Goal: Task Accomplishment & Management: Use online tool/utility

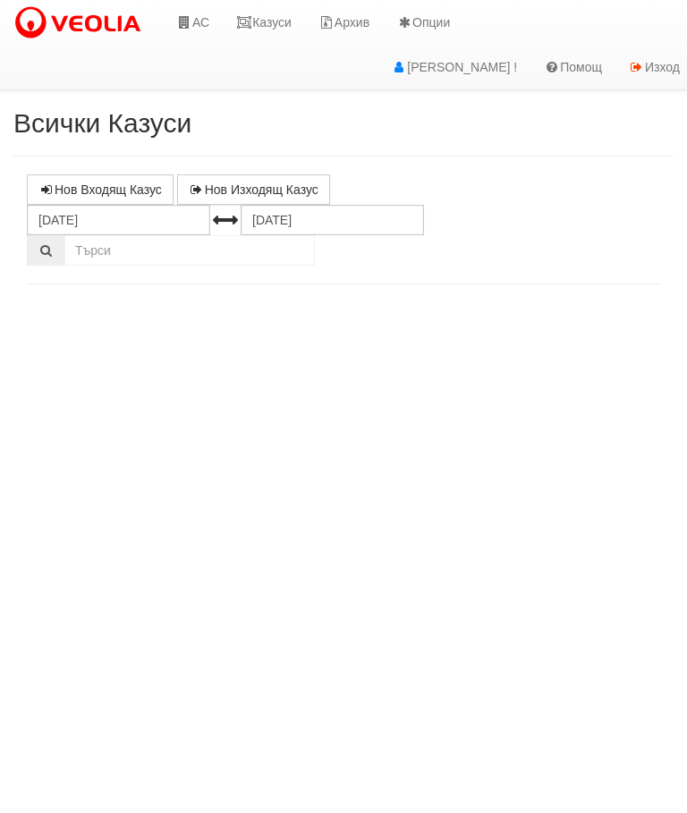
select select "10"
select select "1"
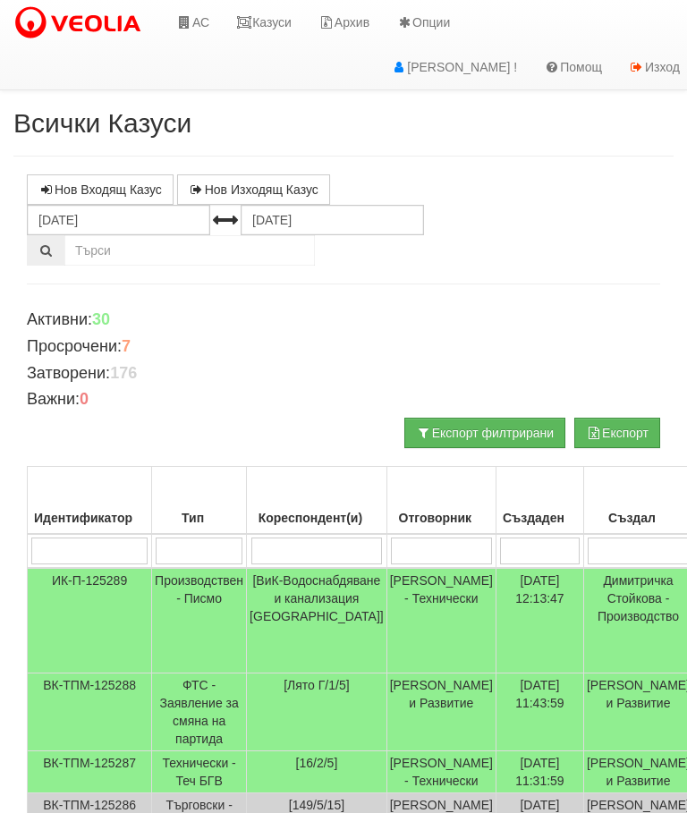
click at [268, 20] on link "Казуси" at bounding box center [264, 22] width 82 height 45
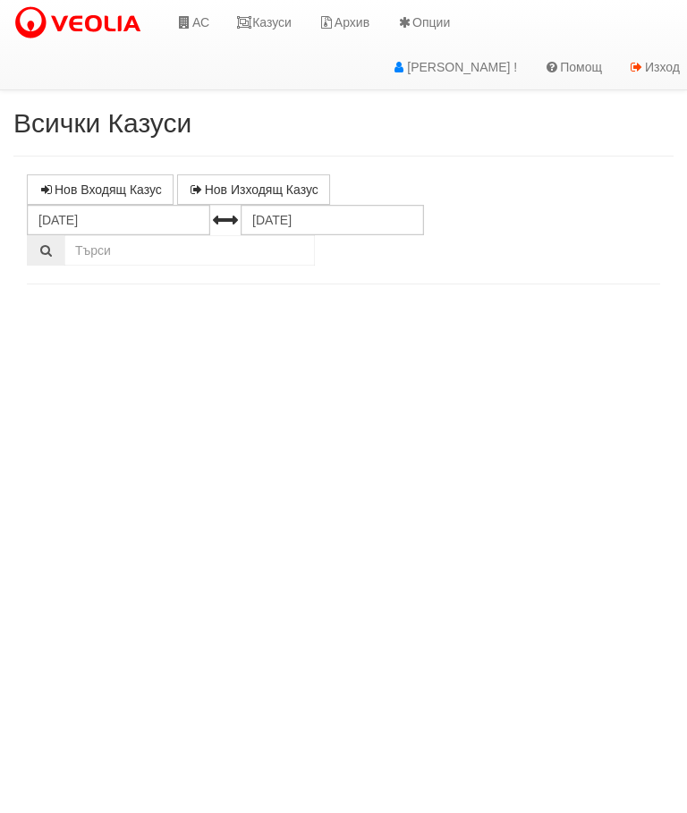
select select "10"
select select "1"
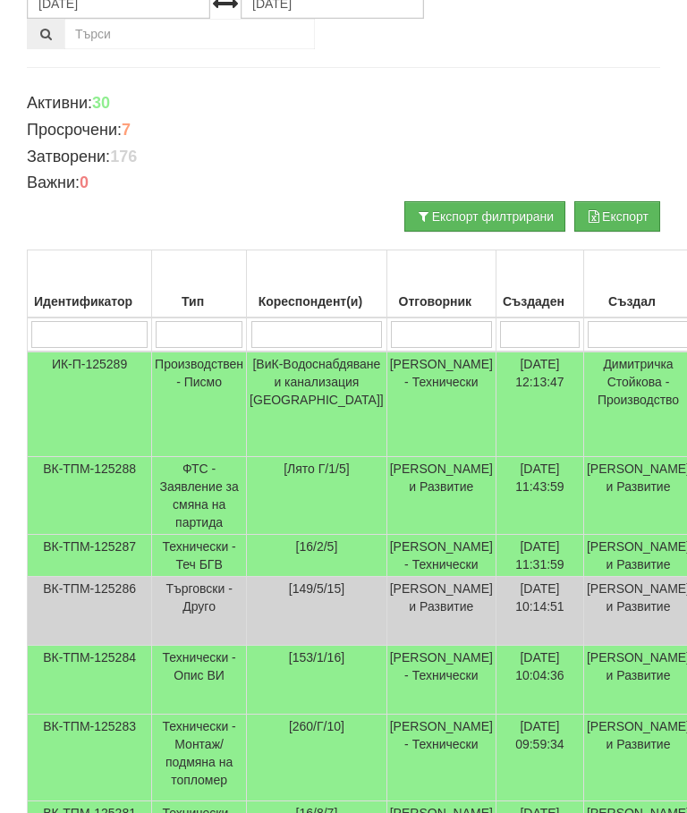
scroll to position [217, 0]
click at [201, 563] on td "Технически - Теч БГВ" at bounding box center [199, 556] width 95 height 42
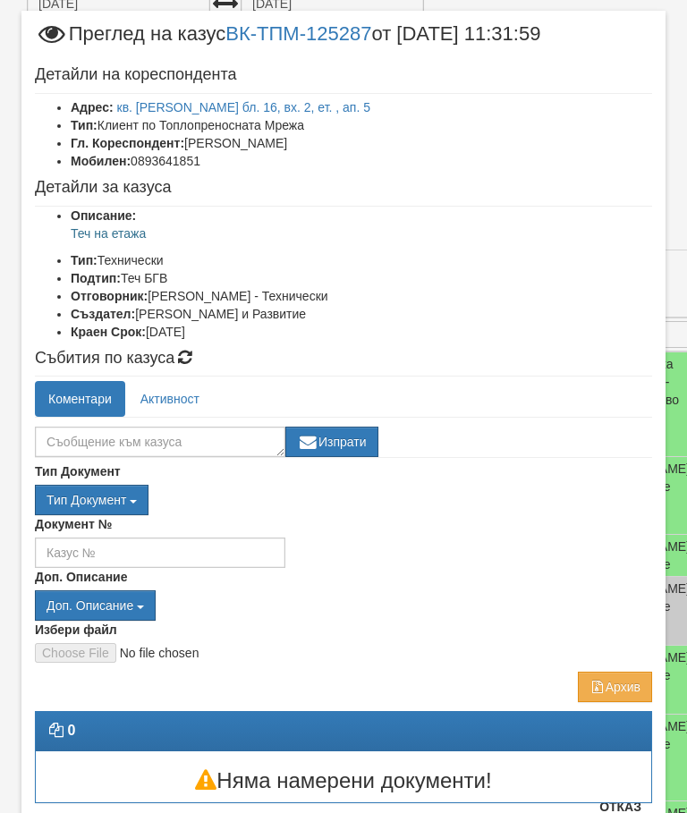
scroll to position [33, 0]
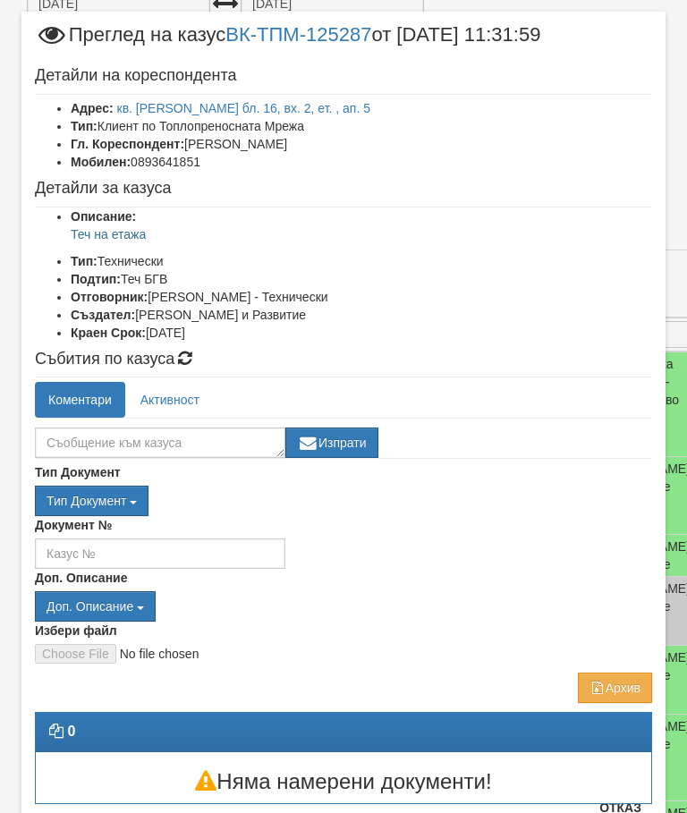
click at [633, 812] on button "Отказ" at bounding box center [621, 808] width 64 height 29
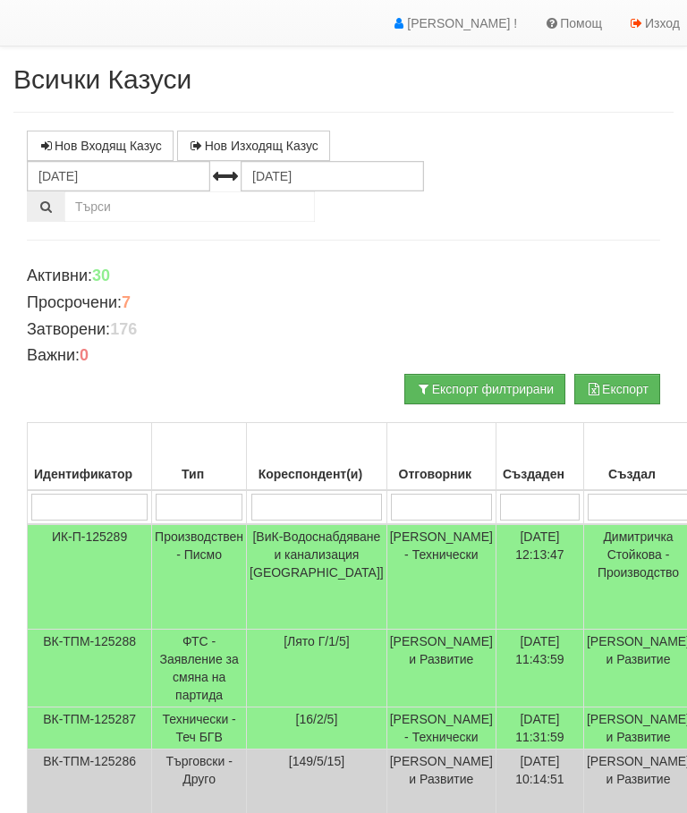
scroll to position [0, 0]
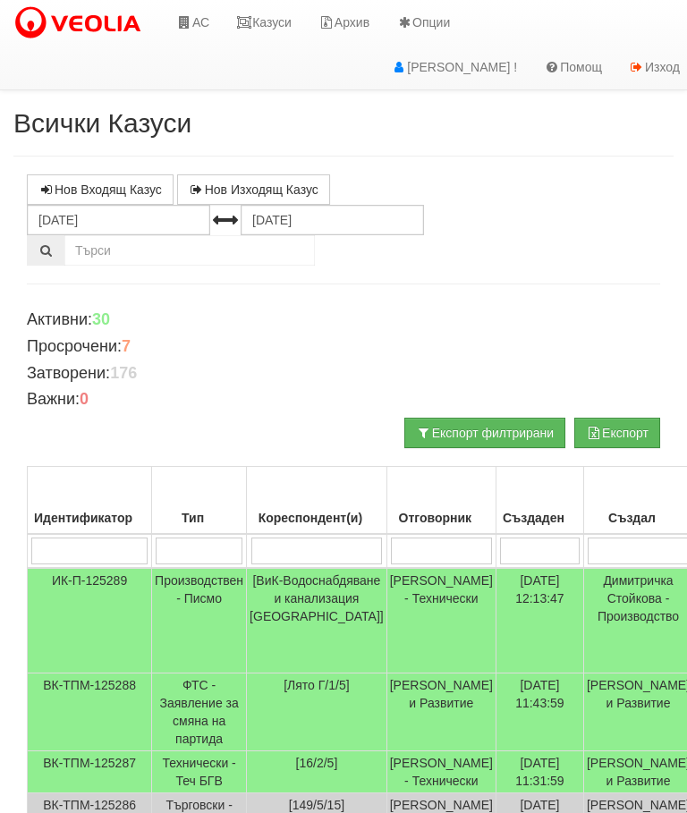
click at [267, 25] on link "Казуси" at bounding box center [264, 22] width 82 height 45
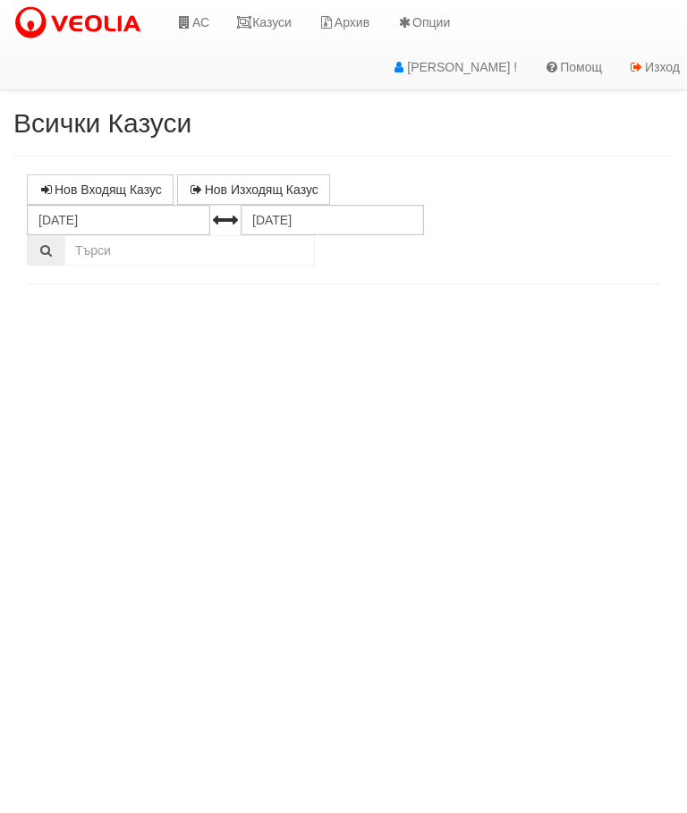
select select "10"
select select "1"
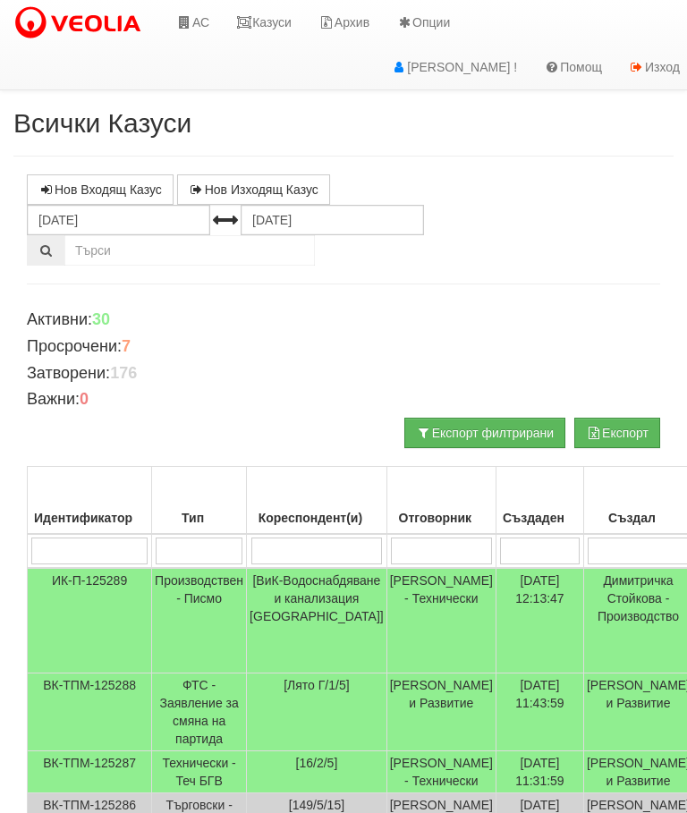
click at [273, 20] on link "Казуси" at bounding box center [264, 22] width 82 height 45
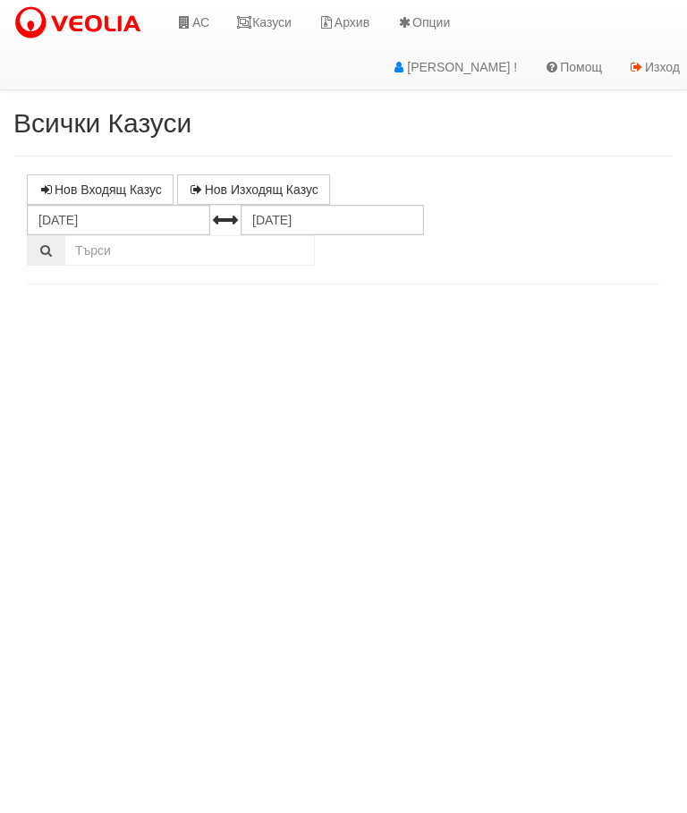
select select "10"
select select "1"
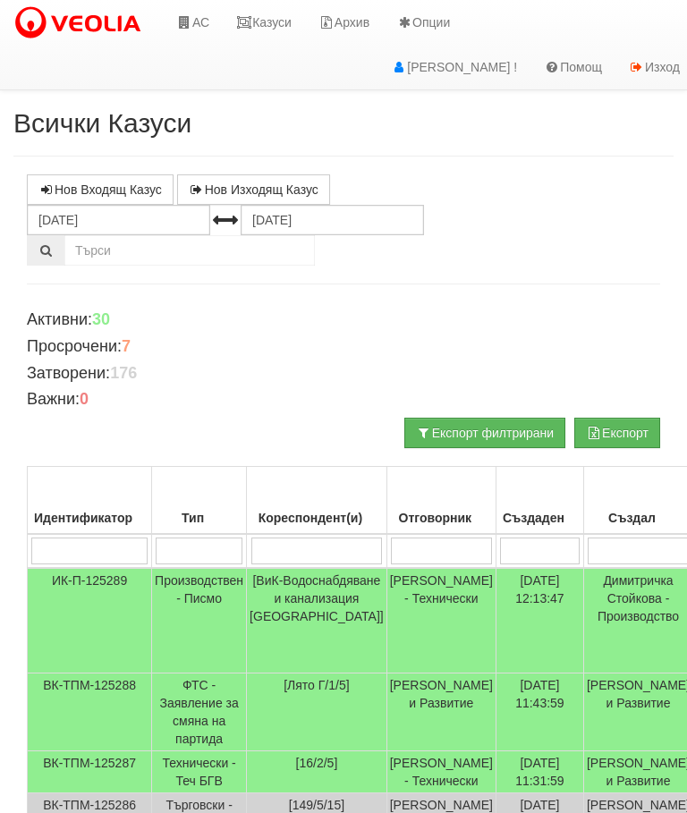
click at [196, 20] on link "АС" at bounding box center [193, 22] width 60 height 45
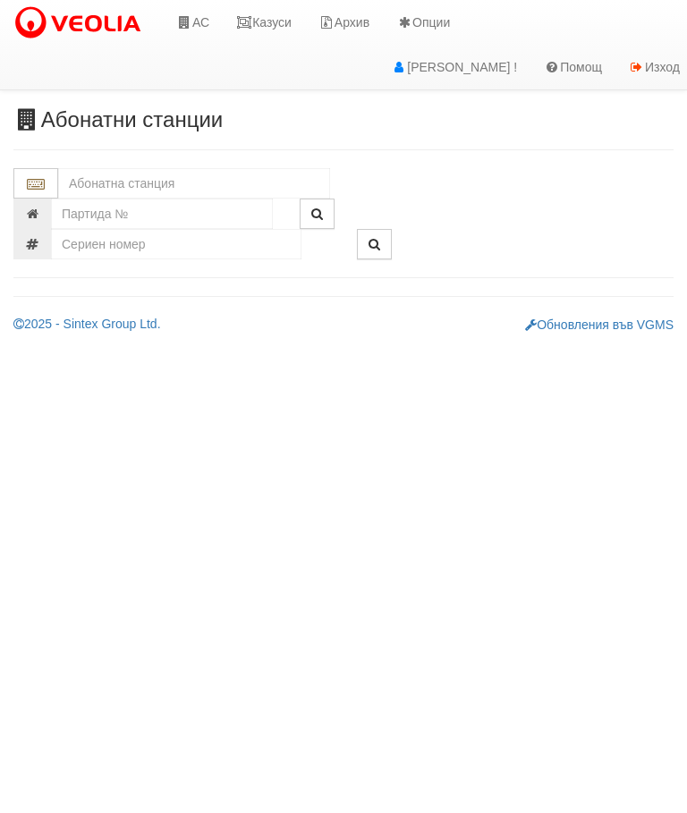
click at [89, 177] on input "text" at bounding box center [194, 183] width 272 height 30
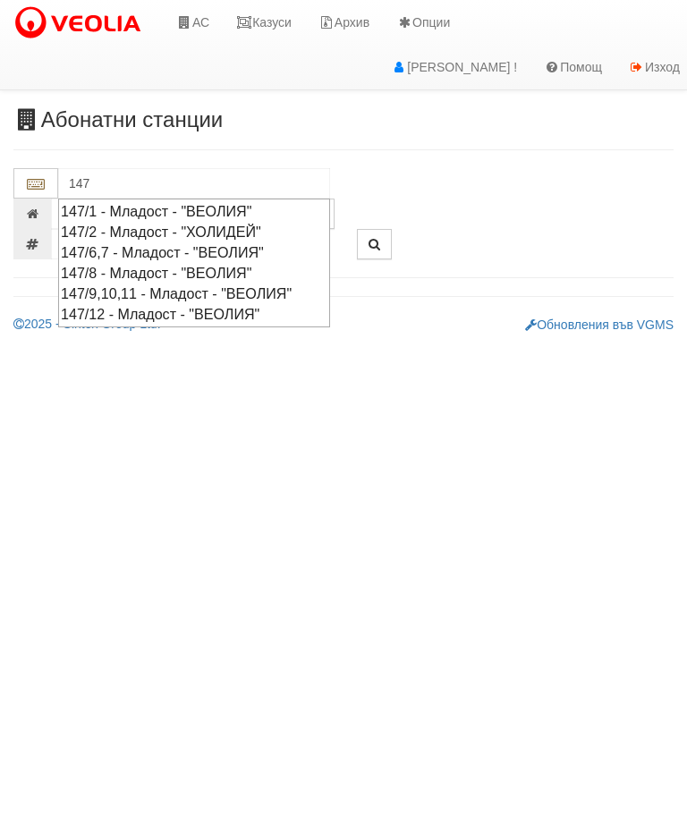
click at [104, 229] on div "147/2 - Младост - "ХОЛИДЕЙ"" at bounding box center [194, 232] width 267 height 21
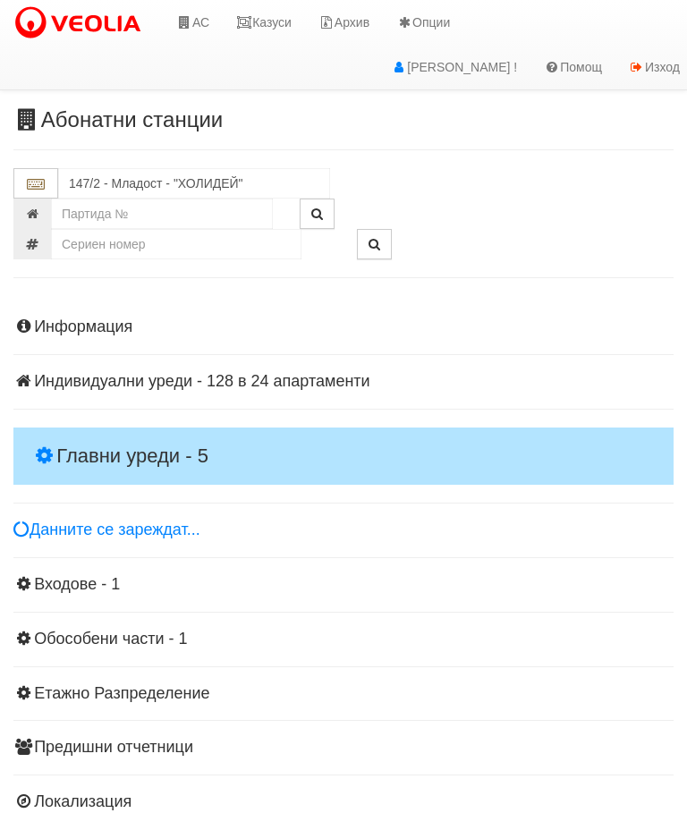
click at [69, 436] on h4 "Главни уреди - 5" at bounding box center [343, 456] width 660 height 57
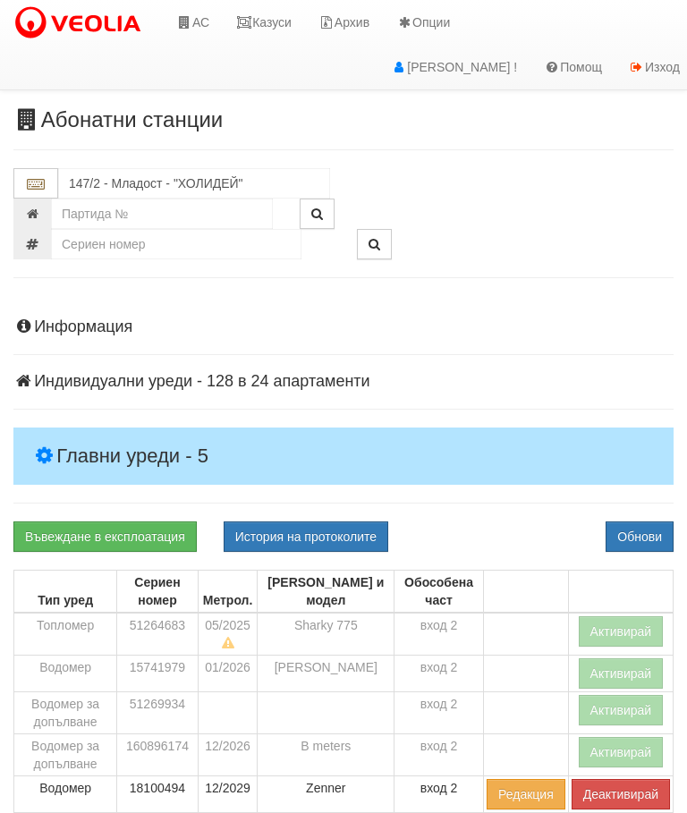
click at [647, 616] on button "Активирай" at bounding box center [621, 631] width 85 height 30
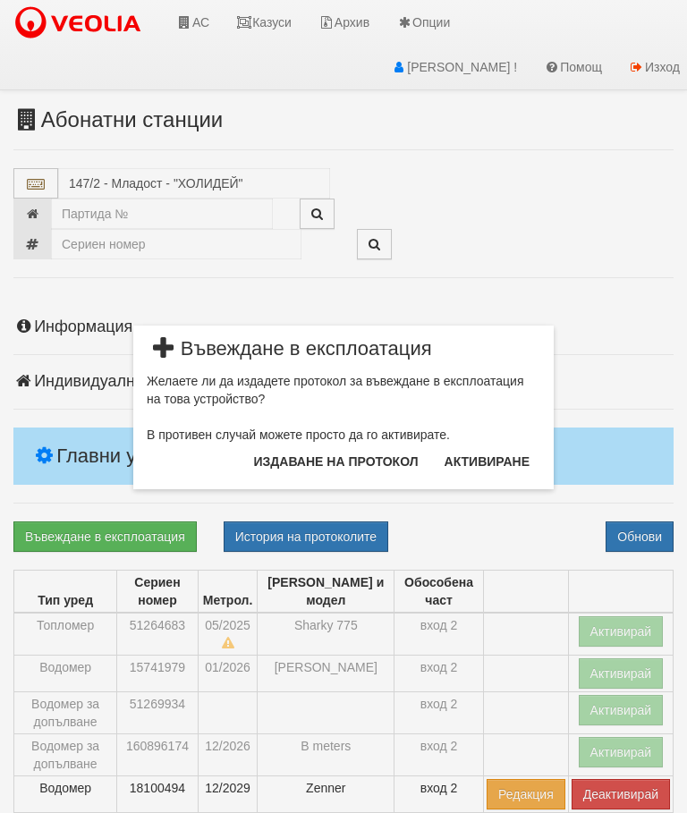
click at [387, 449] on button "Издаване на протокол" at bounding box center [336, 461] width 186 height 29
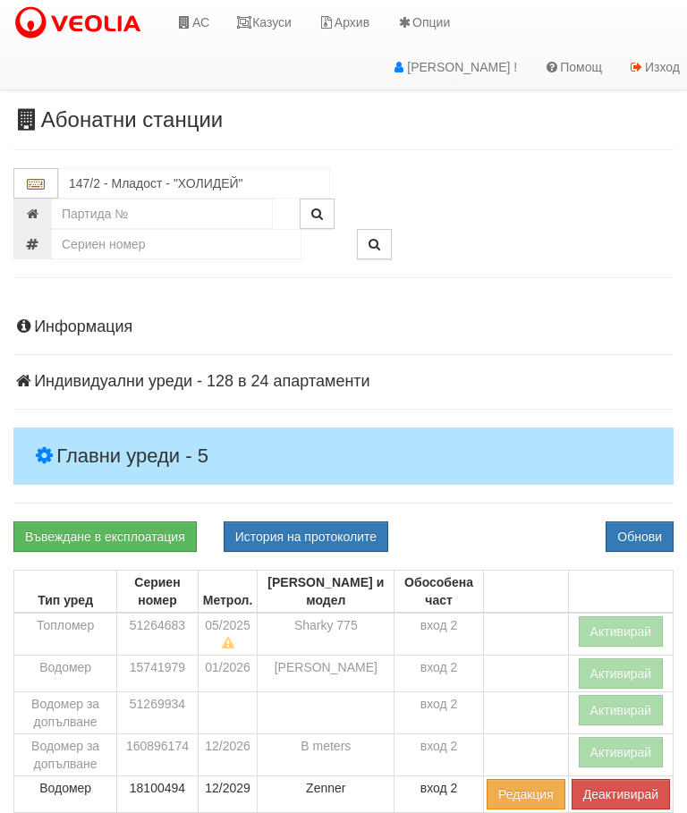
click at [645, 530] on button "Обнови" at bounding box center [640, 537] width 68 height 30
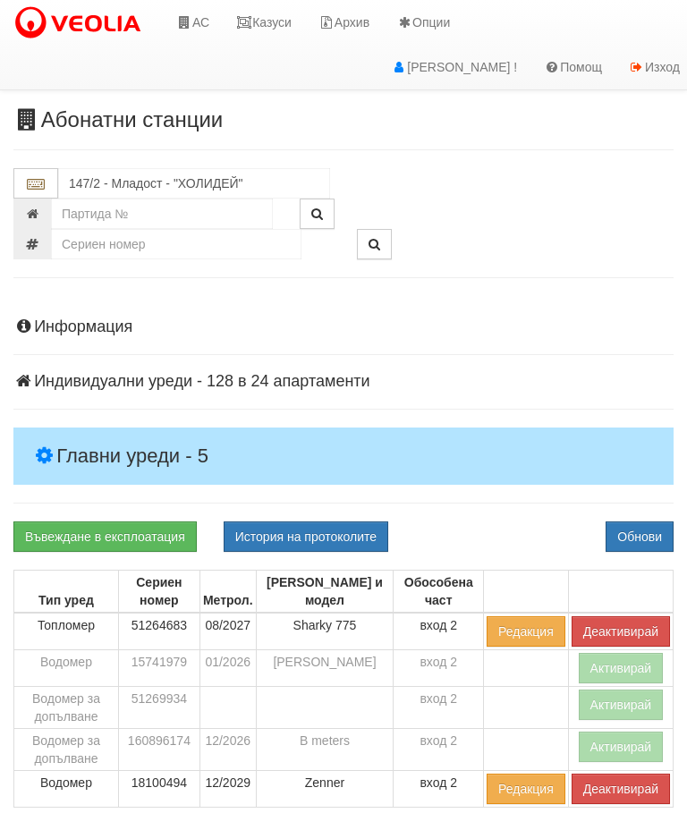
click at [625, 735] on button "Активирай" at bounding box center [621, 747] width 85 height 30
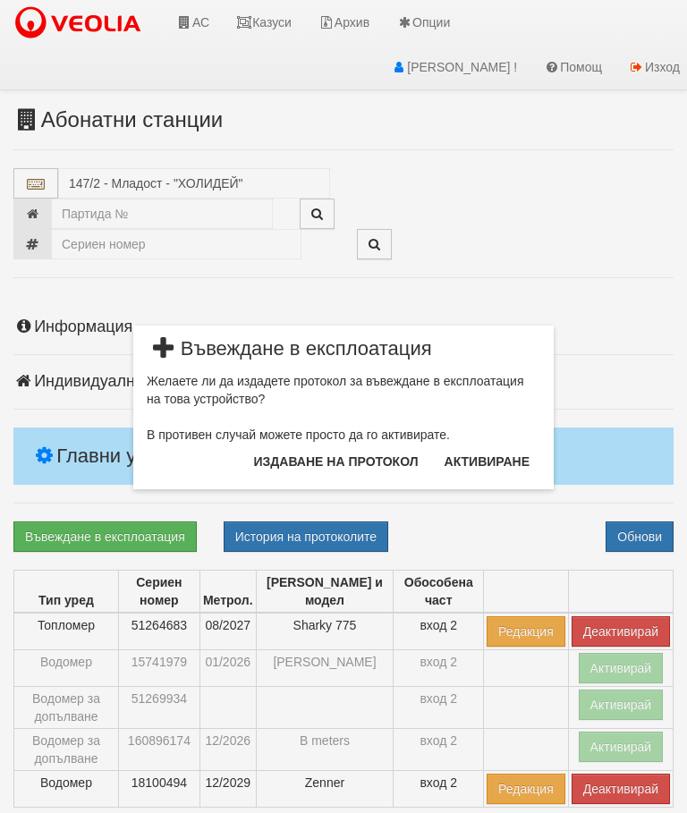
click at [384, 463] on button "Издаване на протокол" at bounding box center [336, 461] width 186 height 29
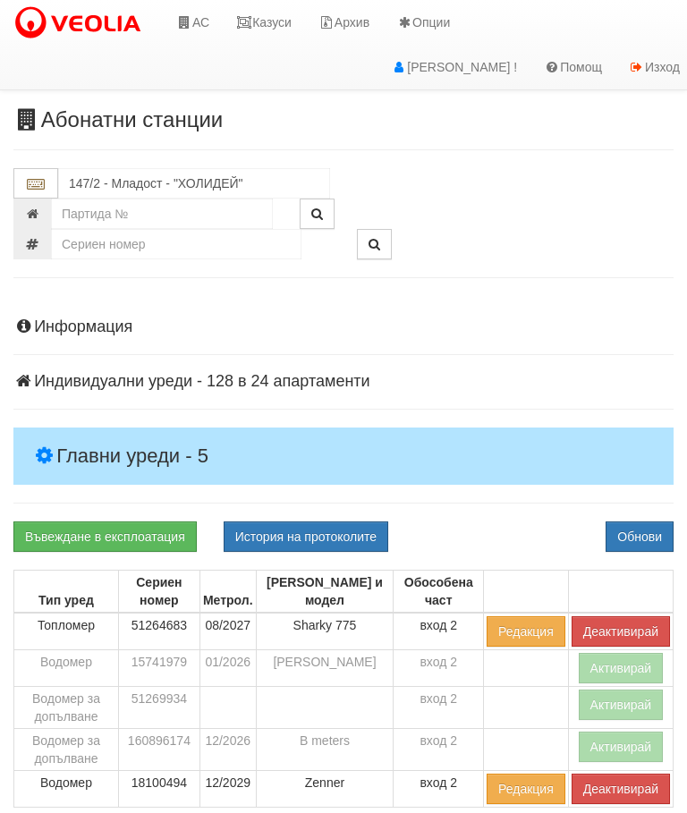
click at [640, 528] on button "Обнови" at bounding box center [640, 537] width 68 height 30
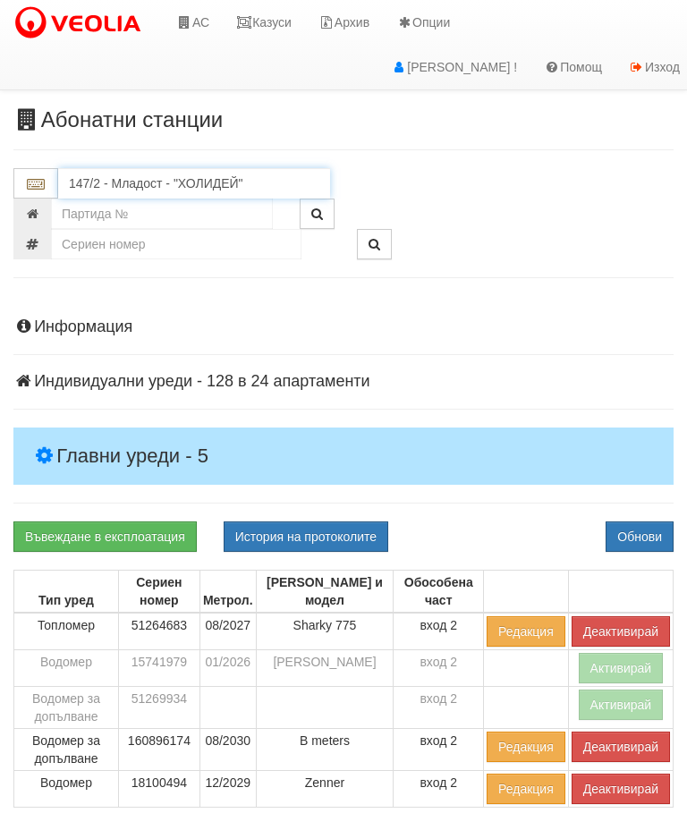
click at [110, 174] on input "147/2 - Младост - "ХОЛИДЕЙ"" at bounding box center [194, 183] width 272 height 30
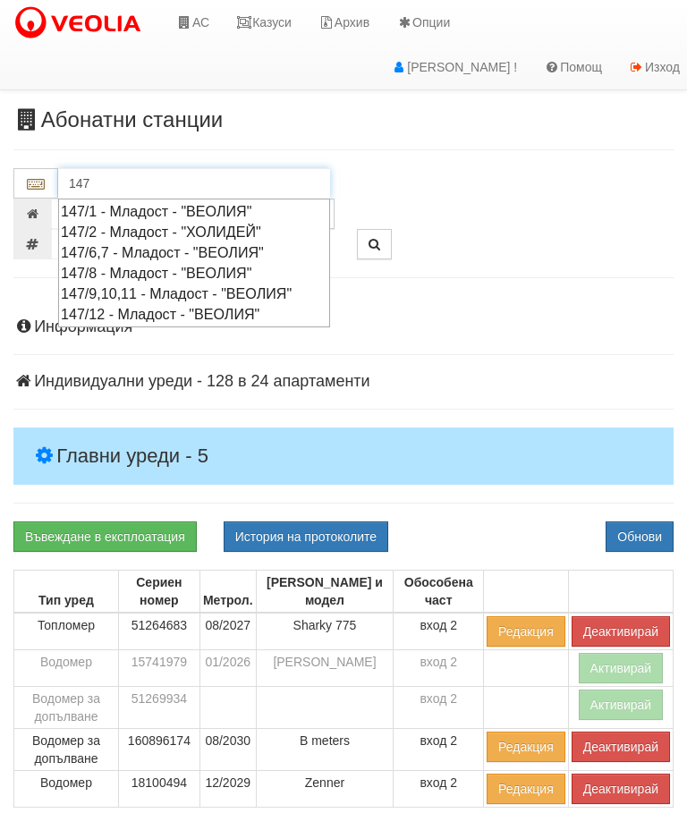
click at [126, 201] on div "147/1 - Младост - "ВЕОЛИЯ"" at bounding box center [194, 211] width 267 height 21
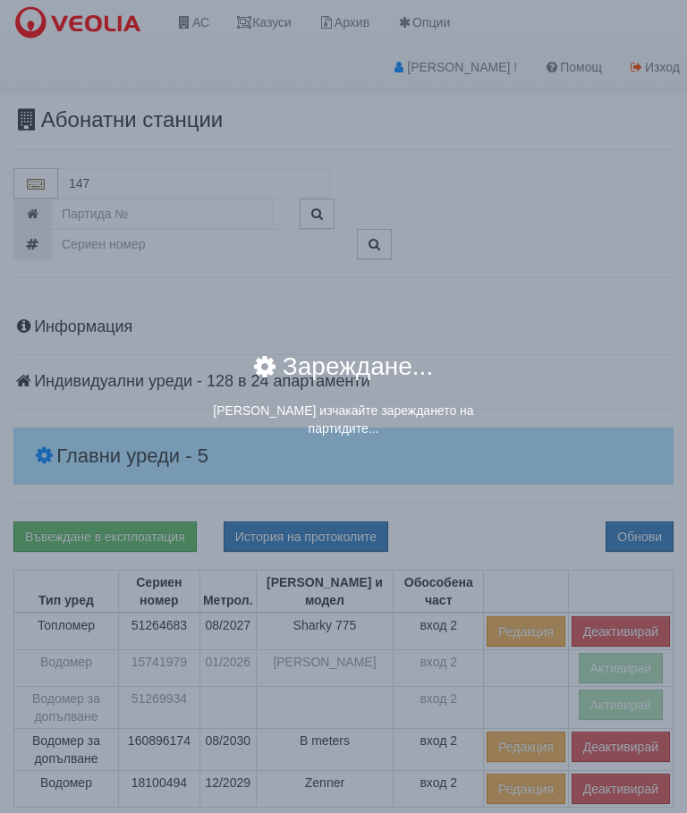
type input "147/1 - Младост - "ВЕОЛИЯ""
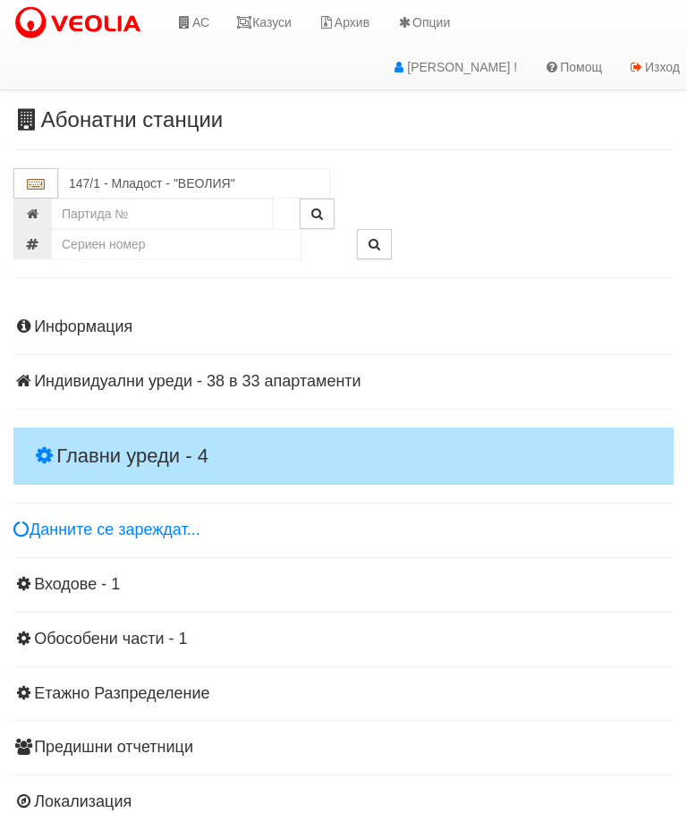
click at [66, 430] on h4 "Главни уреди - 4" at bounding box center [343, 456] width 660 height 57
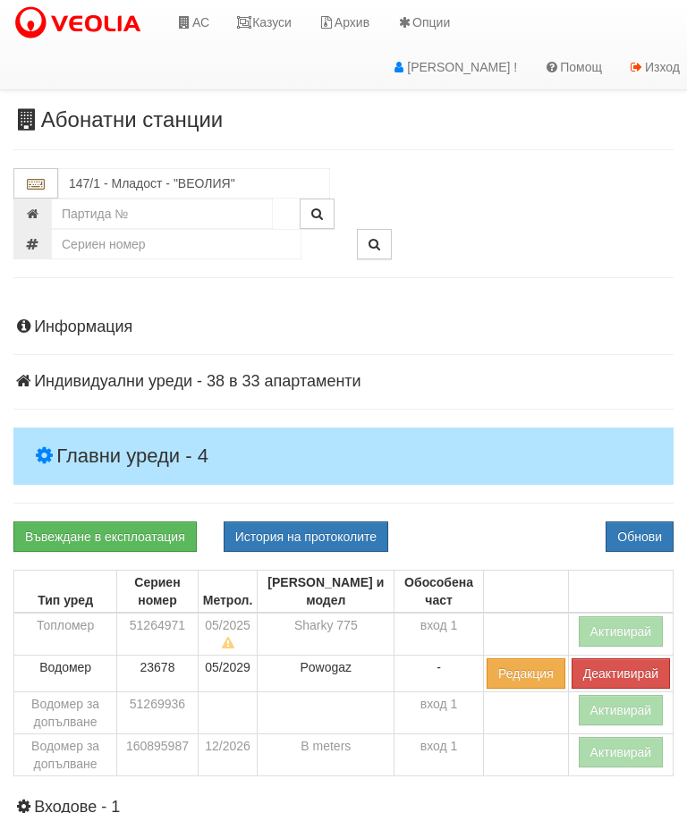
click at [640, 625] on button "Активирай" at bounding box center [621, 631] width 85 height 30
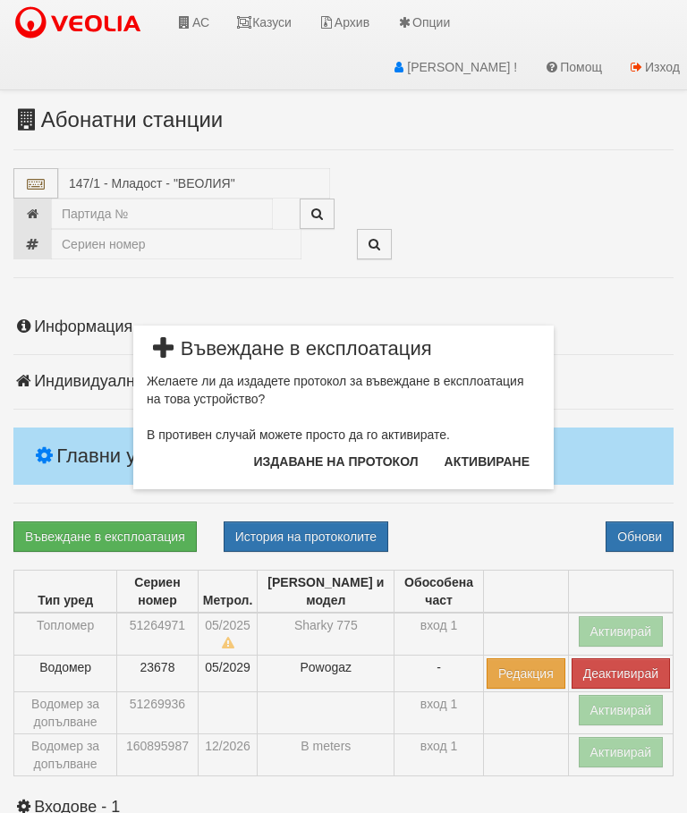
click at [349, 453] on button "Издаване на протокол" at bounding box center [336, 461] width 186 height 29
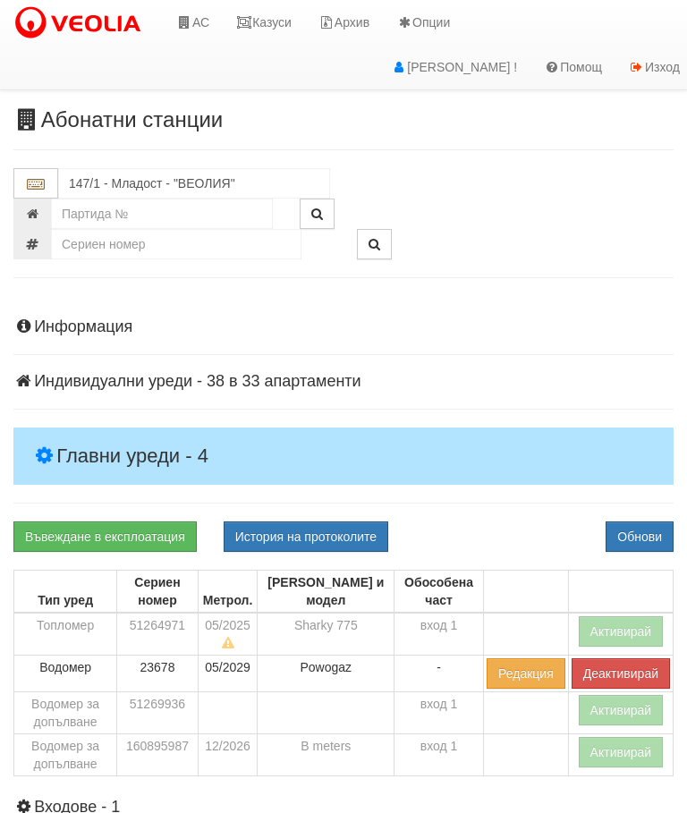
click at [651, 524] on button "Обнови" at bounding box center [640, 537] width 68 height 30
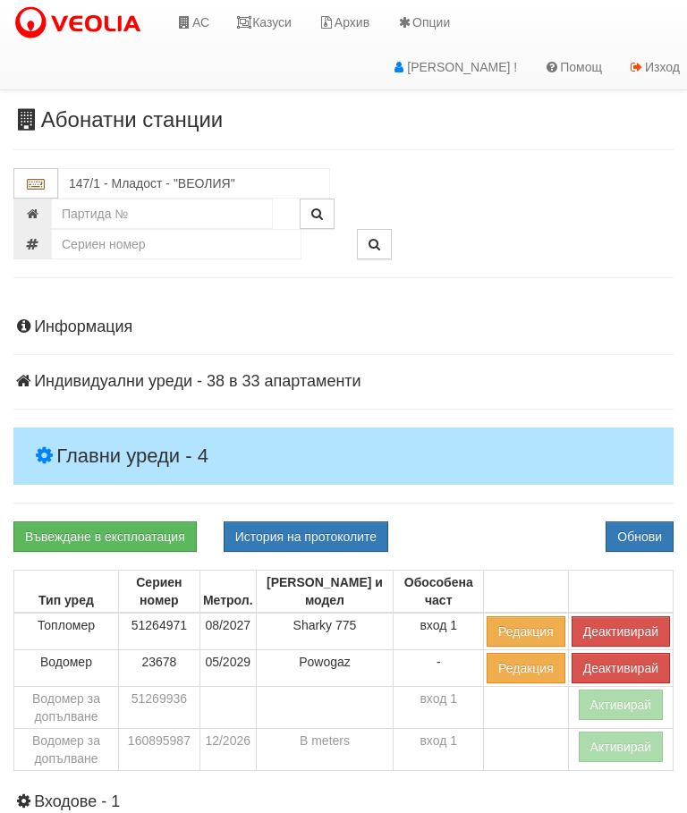
click at [623, 750] on button "Активирай" at bounding box center [621, 747] width 85 height 30
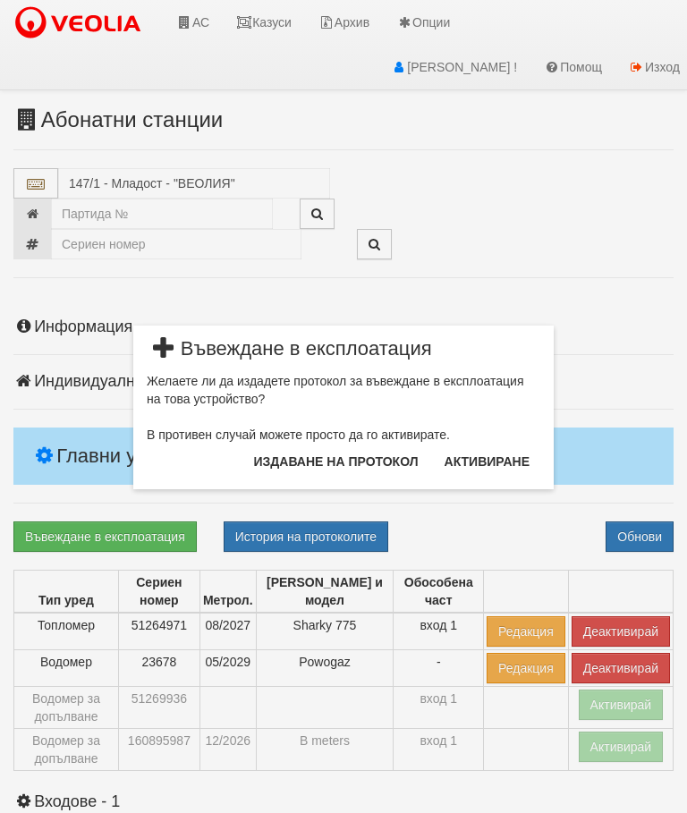
click at [290, 464] on button "Издаване на протокол" at bounding box center [336, 461] width 186 height 29
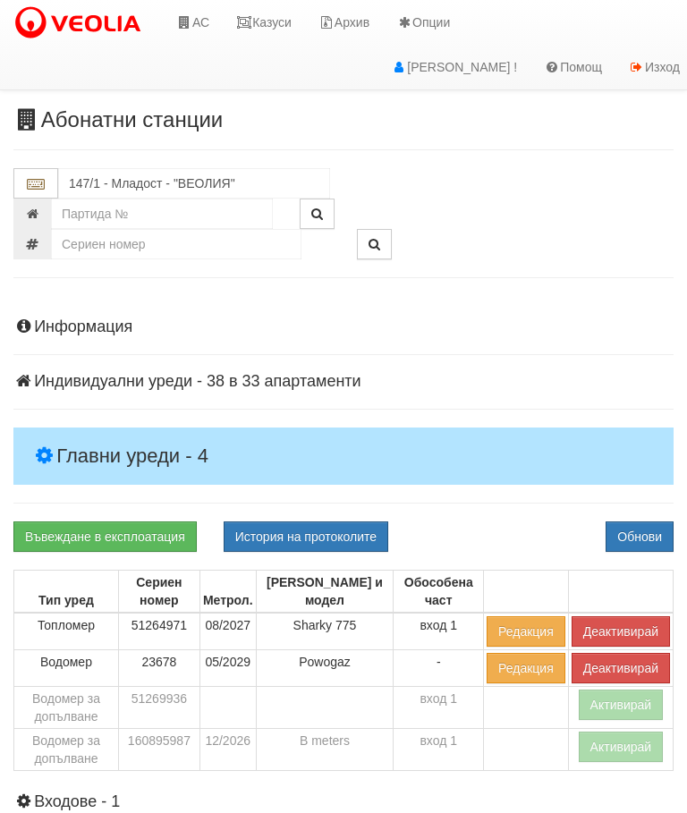
click at [659, 522] on button "Обнови" at bounding box center [640, 537] width 68 height 30
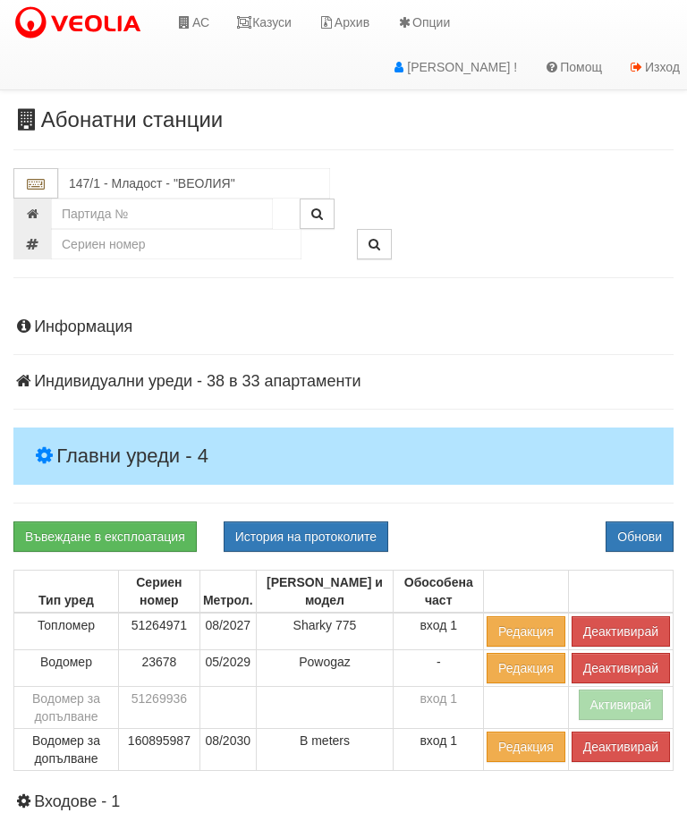
click at [280, 516] on div "Информация Параметри Брой Апартаменти: 33 Ползватели 07/2025 64 % 0 % 56" at bounding box center [343, 699] width 660 height 806
click at [344, 525] on button "История на протоколите" at bounding box center [306, 537] width 165 height 30
select select "10"
select select "1"
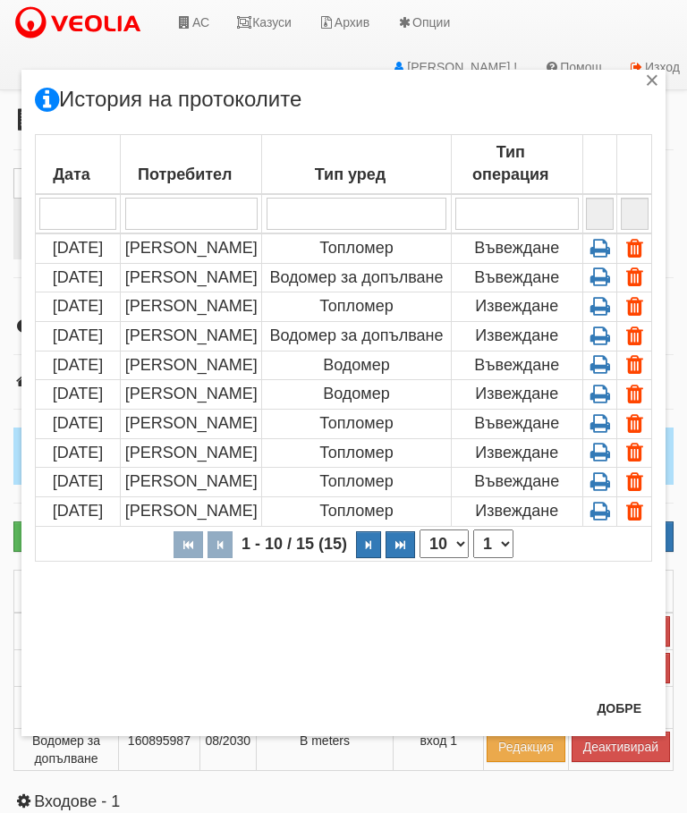
click at [599, 242] on icon at bounding box center [600, 248] width 28 height 16
click at [660, 81] on div "×" at bounding box center [652, 83] width 18 height 18
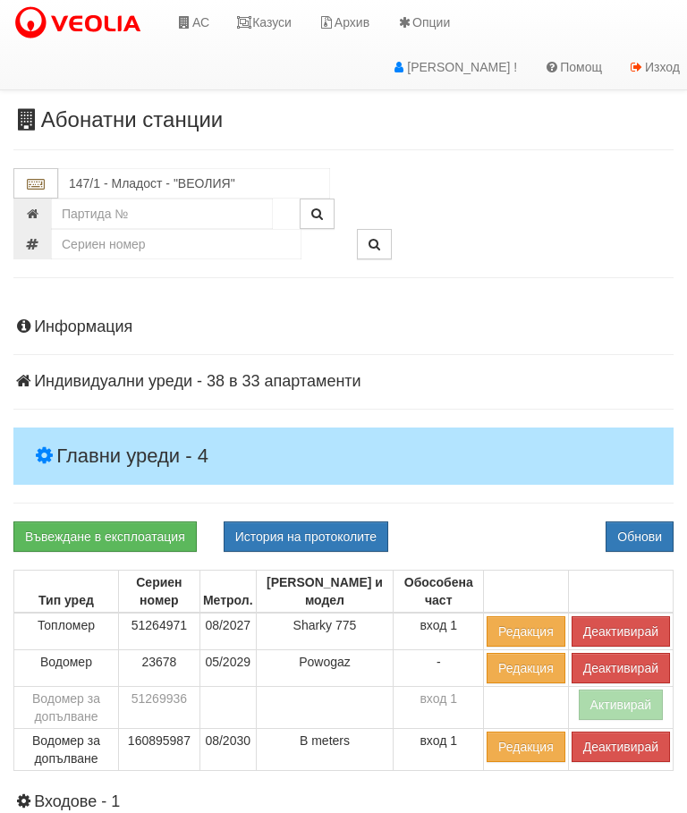
click at [273, 20] on link "Казуси" at bounding box center [264, 22] width 82 height 45
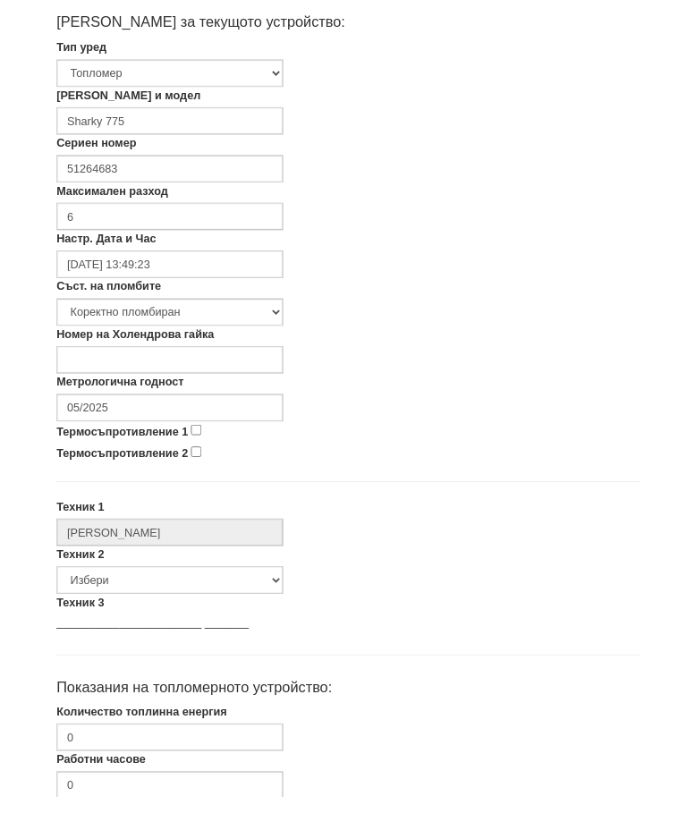
scroll to position [424, 0]
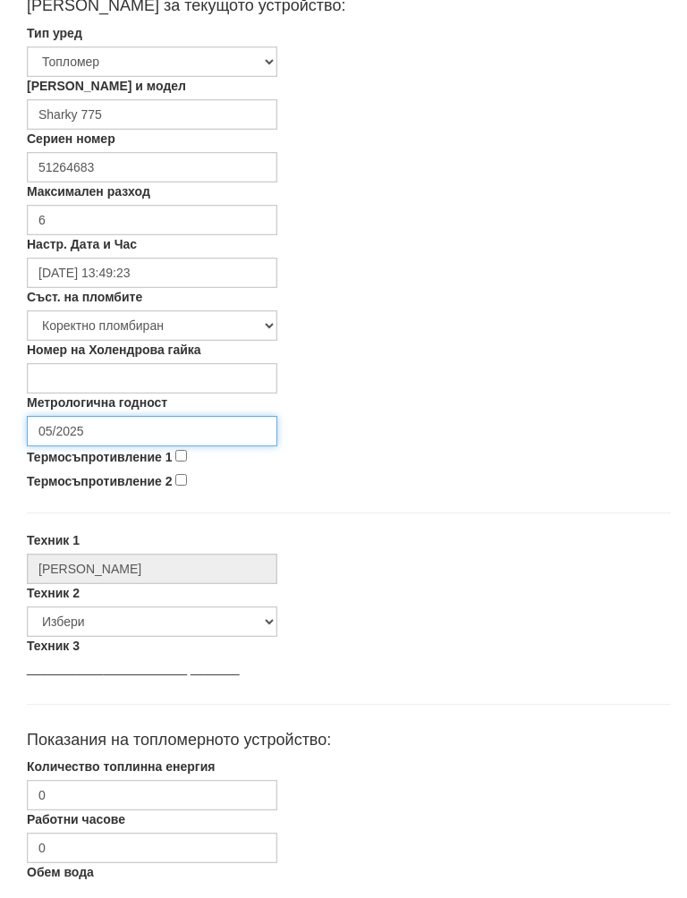
click at [131, 433] on input "05/2025" at bounding box center [152, 448] width 251 height 30
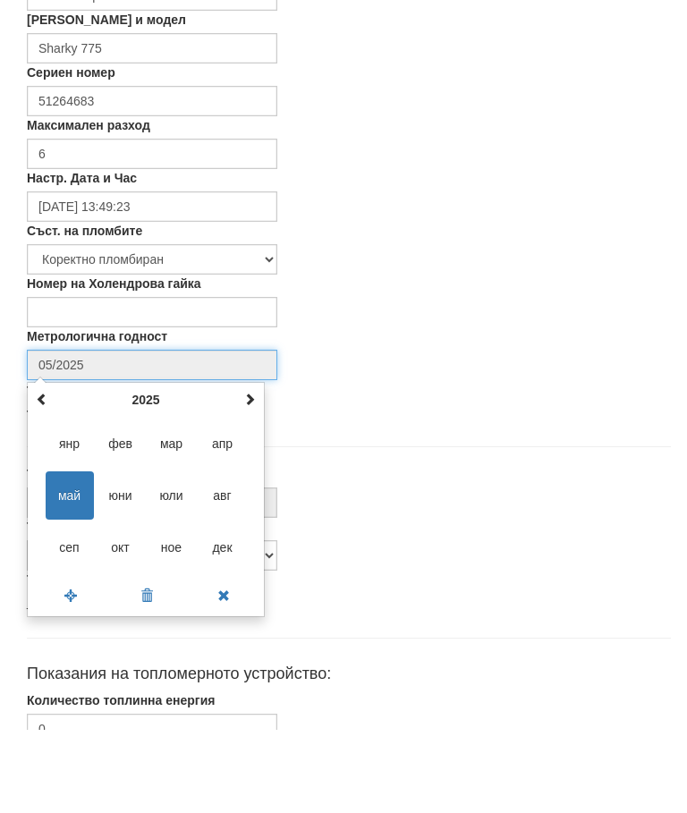
click at [257, 470] on th at bounding box center [249, 483] width 21 height 27
click at [251, 476] on span at bounding box center [249, 482] width 13 height 13
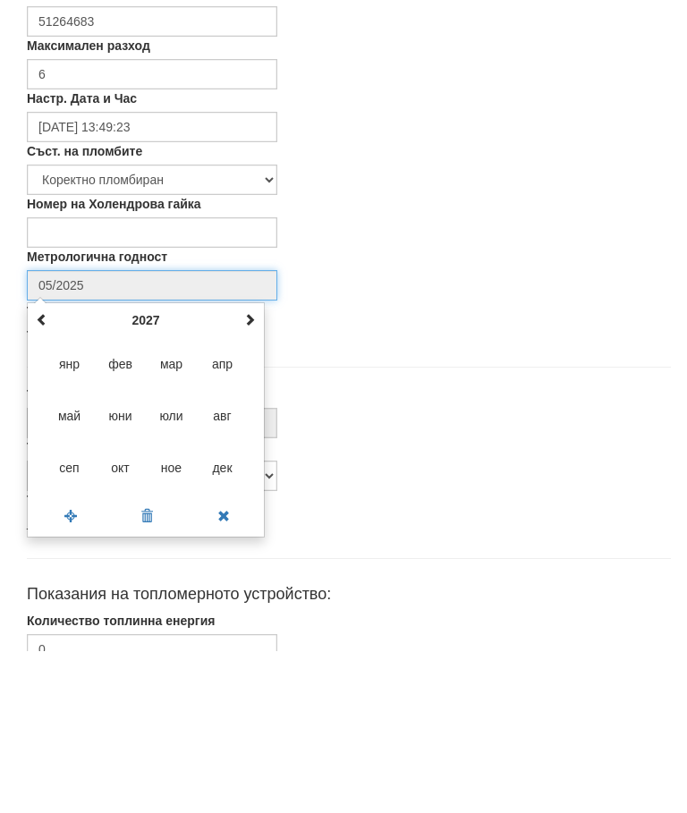
click at [221, 555] on span "авг" at bounding box center [223, 579] width 48 height 48
type input "08/2027"
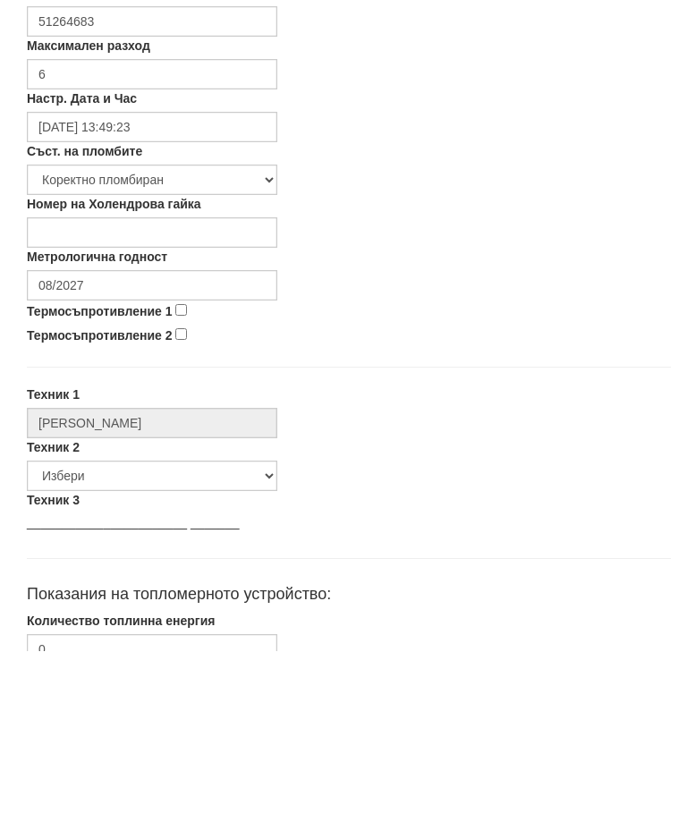
scroll to position [587, 0]
click at [177, 314] on input "Термосъпротивление 1" at bounding box center [181, 310] width 12 height 12
checkbox input "true"
click at [181, 333] on input "Термосъпротивление 2" at bounding box center [181, 334] width 12 height 12
checkbox input "true"
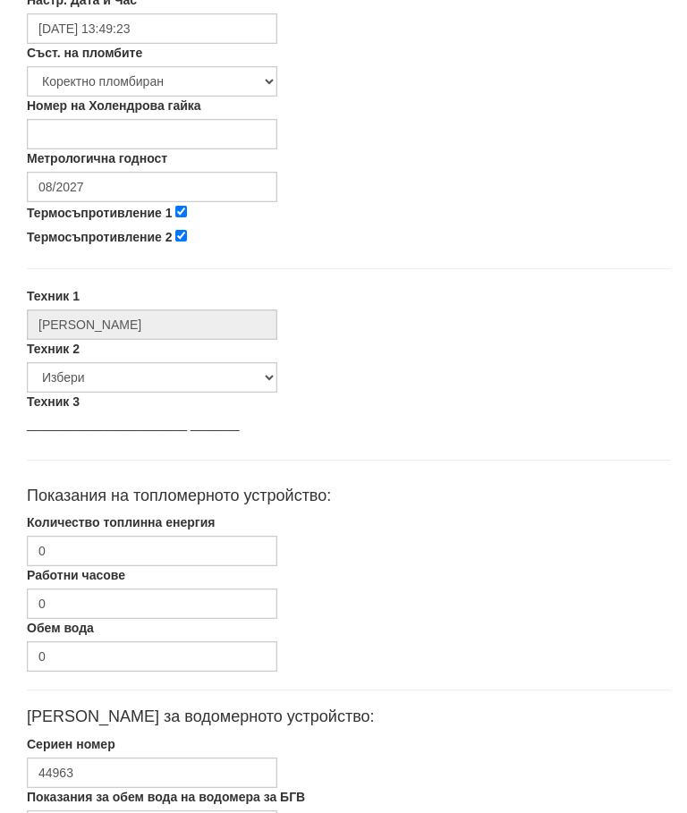
scroll to position [713, 0]
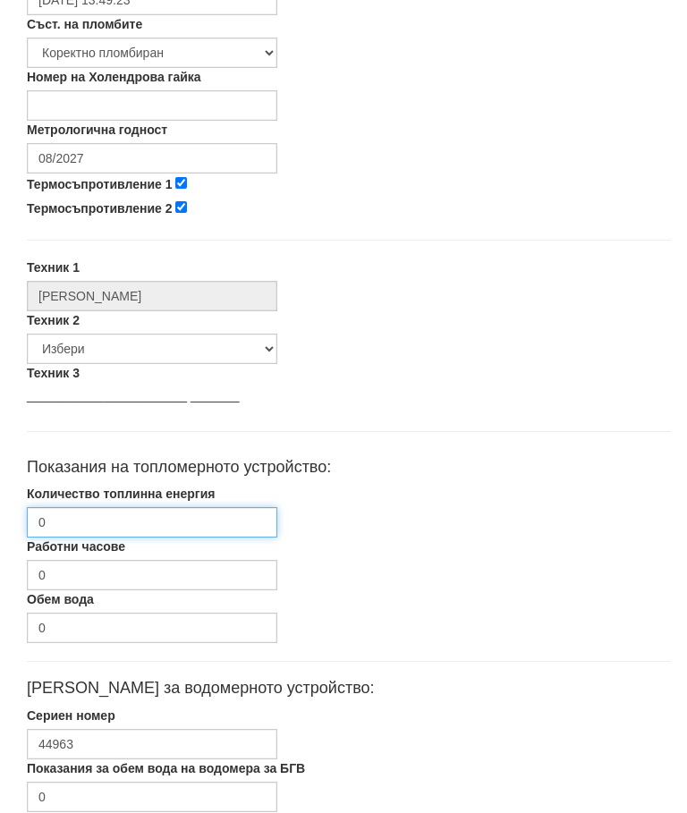
click at [109, 511] on input "0" at bounding box center [152, 523] width 251 height 30
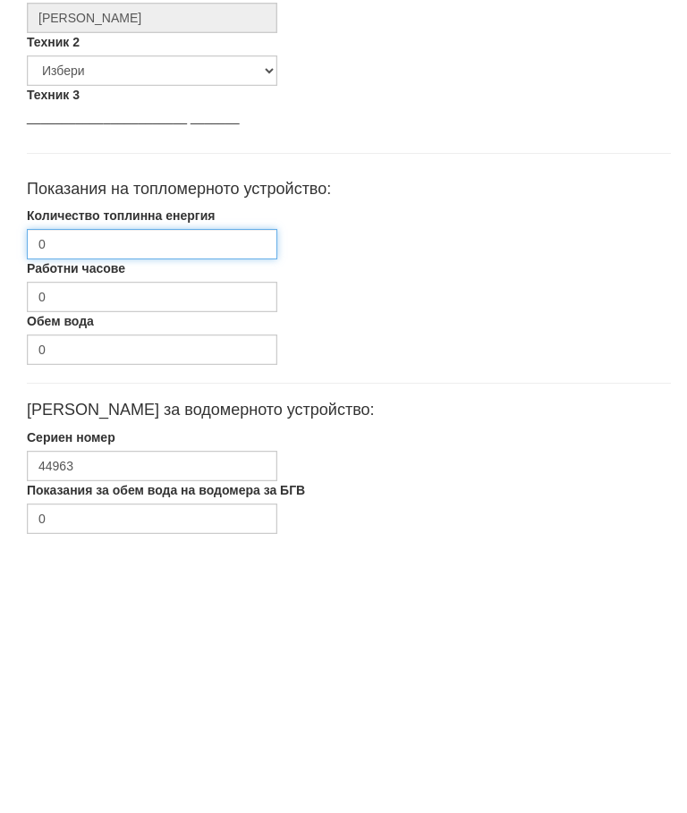
click at [120, 508] on input "0" at bounding box center [152, 523] width 251 height 30
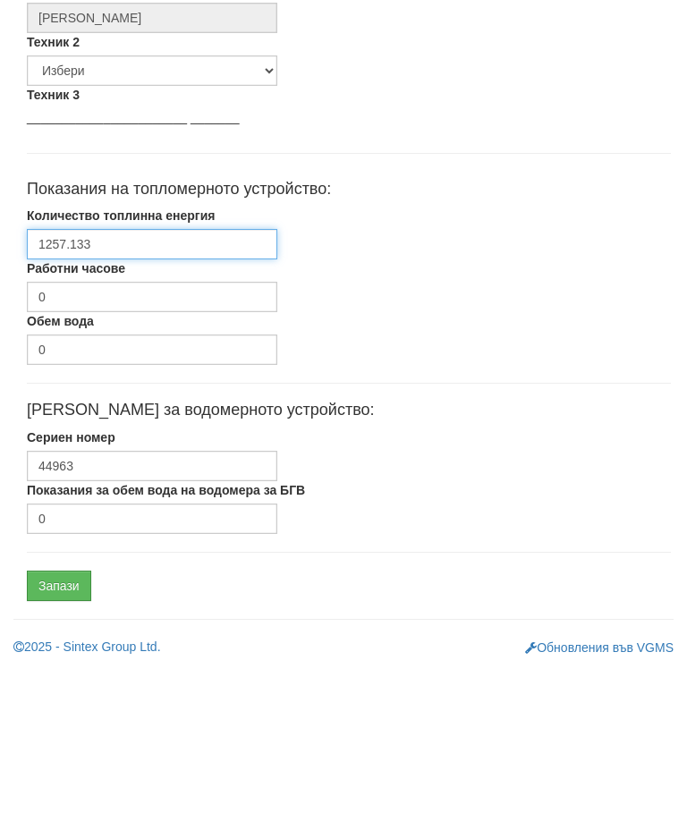
scroll to position [848, 0]
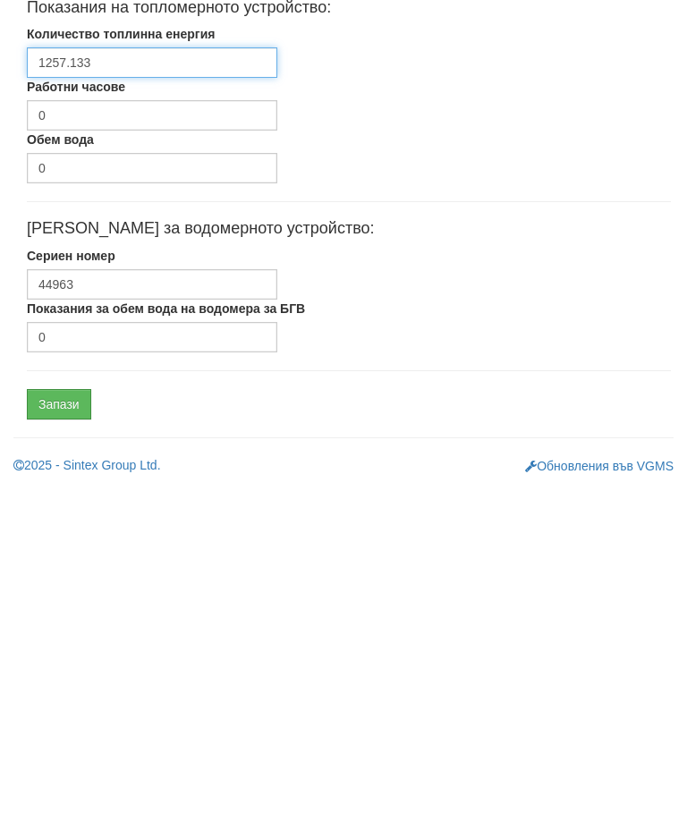
type input "1257.133"
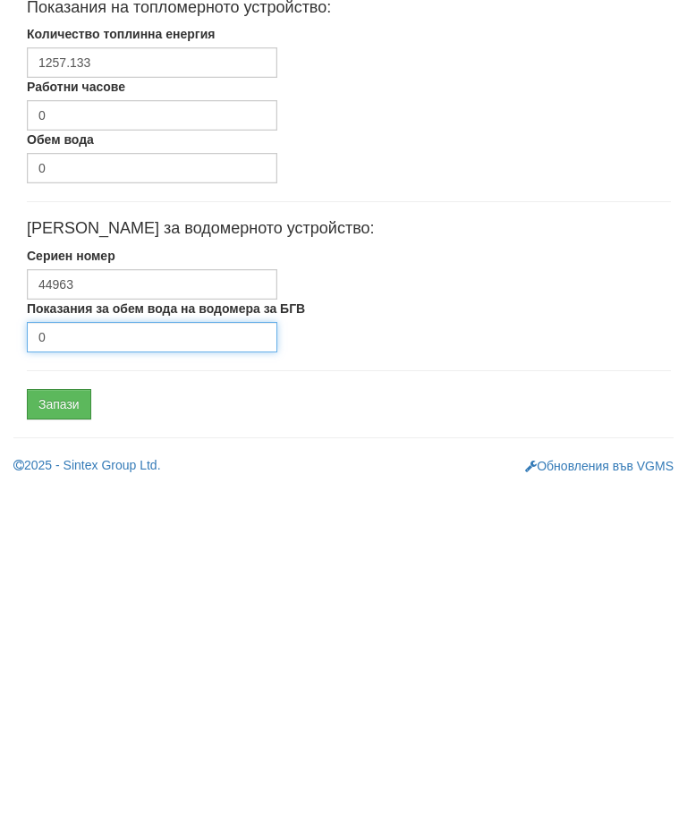
click at [98, 648] on input "0" at bounding box center [152, 663] width 251 height 30
type input "206"
click at [64, 715] on input "Запази" at bounding box center [59, 730] width 64 height 30
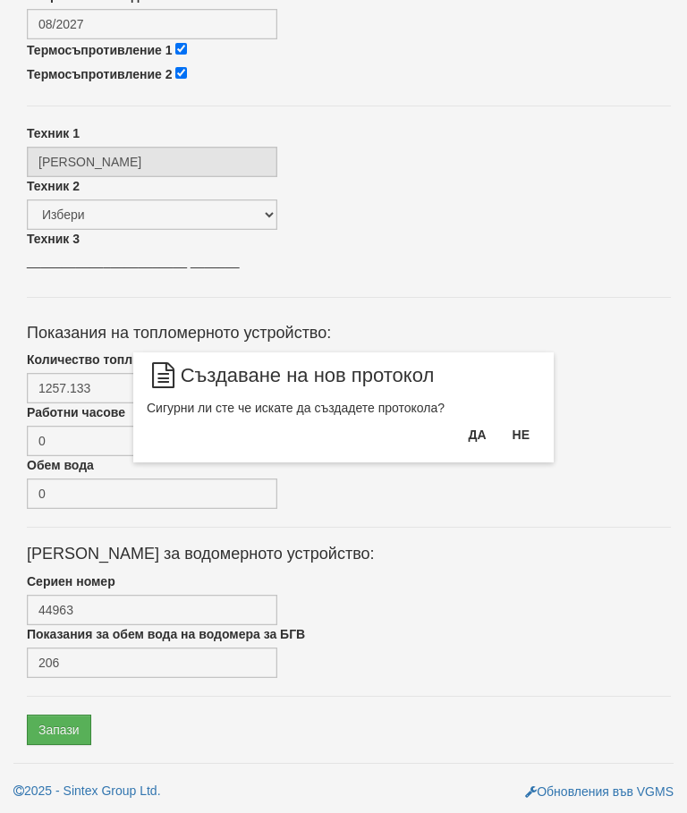
click at [471, 429] on button "Да" at bounding box center [476, 435] width 39 height 29
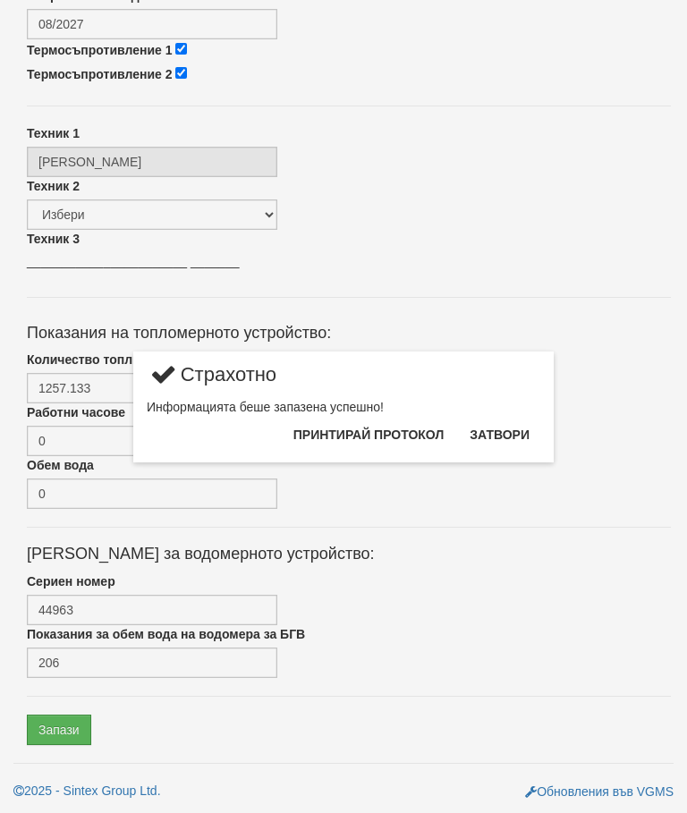
click at [514, 427] on button "Затвори" at bounding box center [499, 435] width 81 height 29
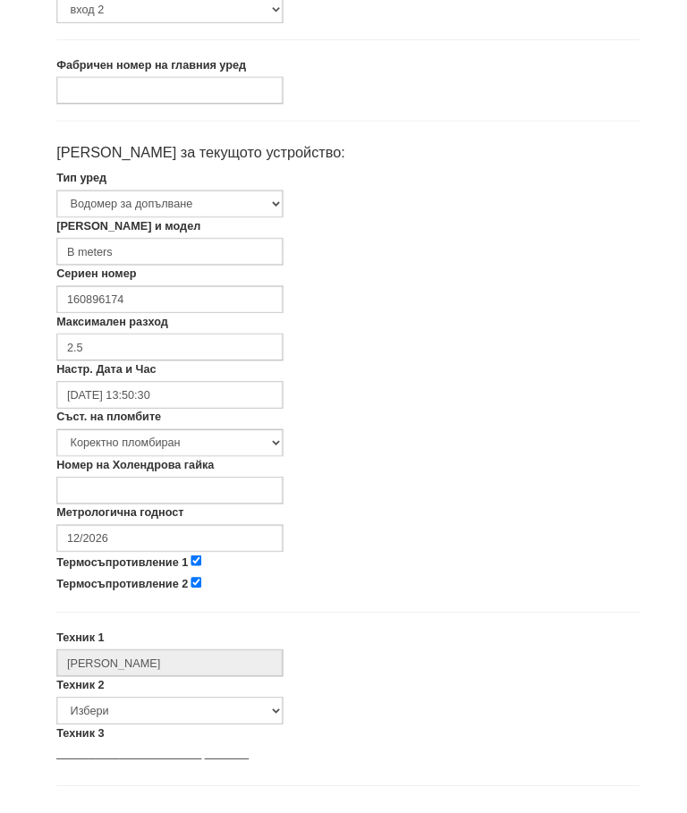
scroll to position [293, 0]
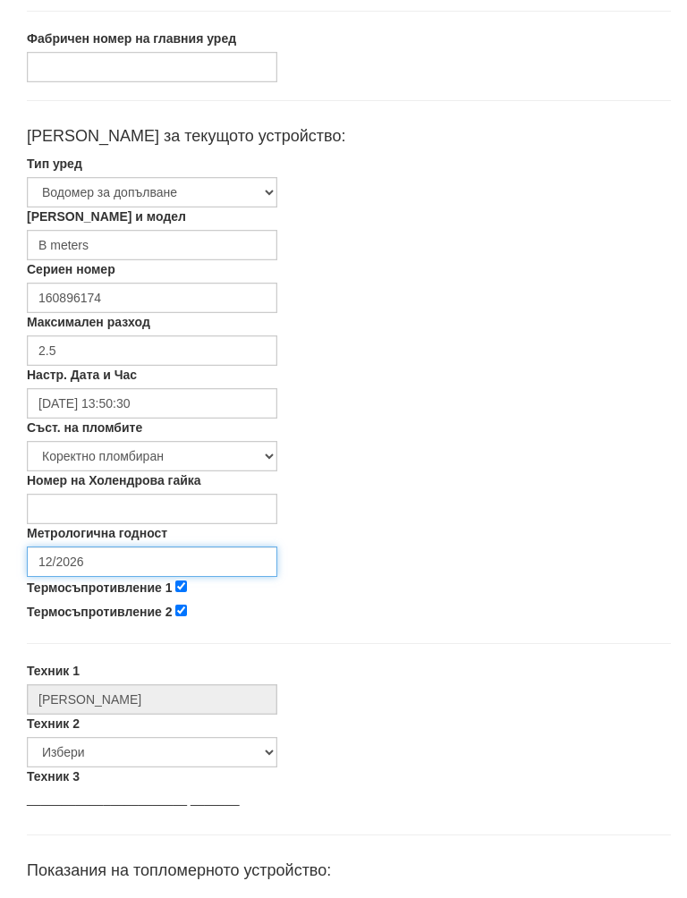
click at [126, 565] on input "12/2026" at bounding box center [152, 580] width 251 height 30
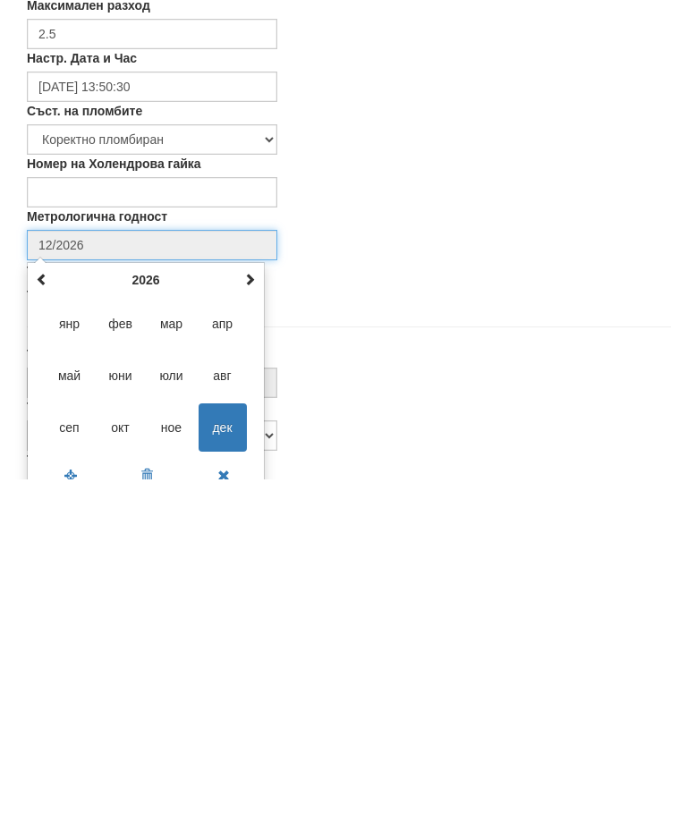
scroll to position [301, 0]
click at [251, 599] on span at bounding box center [249, 605] width 13 height 13
click at [250, 599] on span at bounding box center [249, 605] width 13 height 13
click at [245, 599] on span at bounding box center [249, 605] width 13 height 13
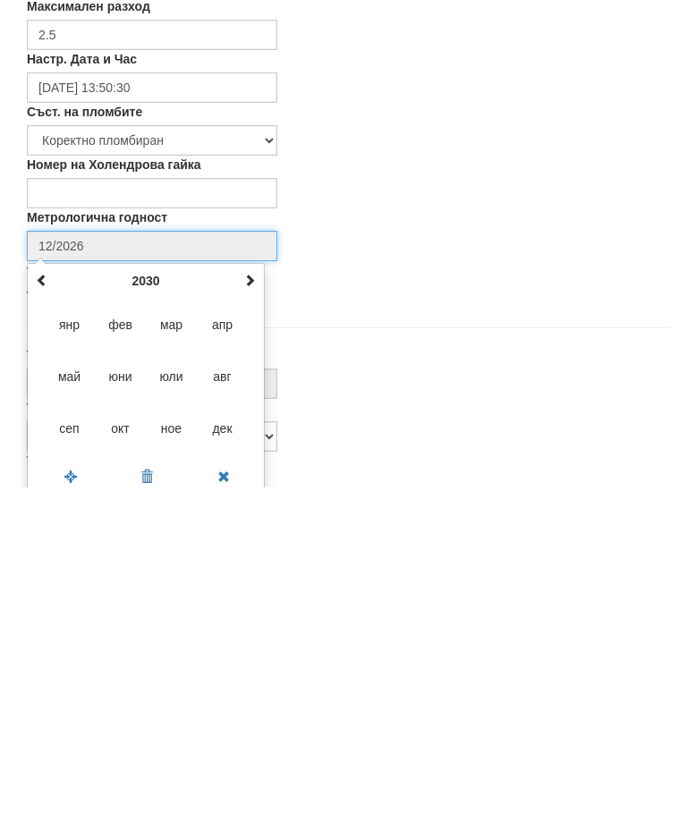
click at [224, 678] on span "авг" at bounding box center [223, 702] width 48 height 48
type input "08/2030"
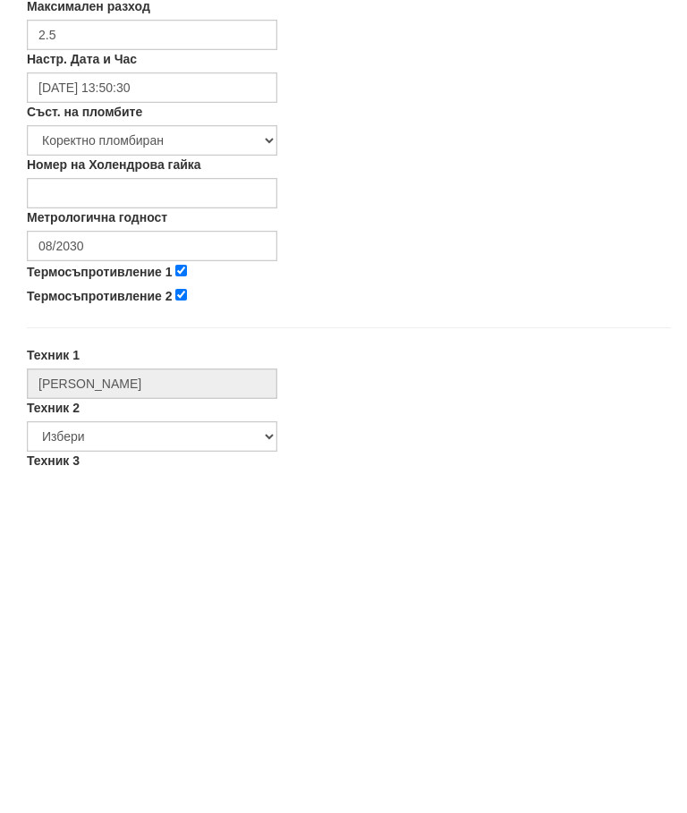
scroll to position [626, 0]
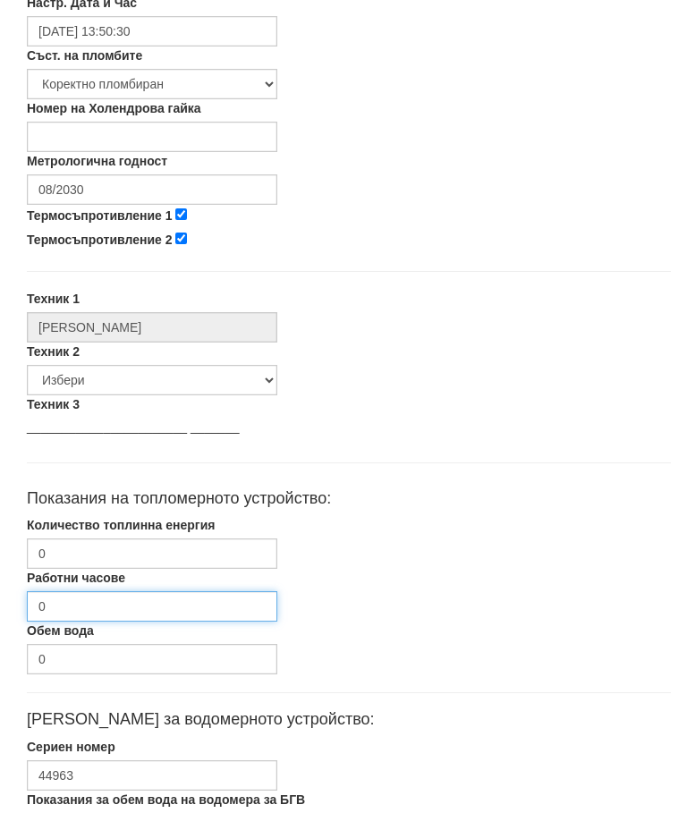
click at [95, 592] on input "0" at bounding box center [152, 606] width 251 height 30
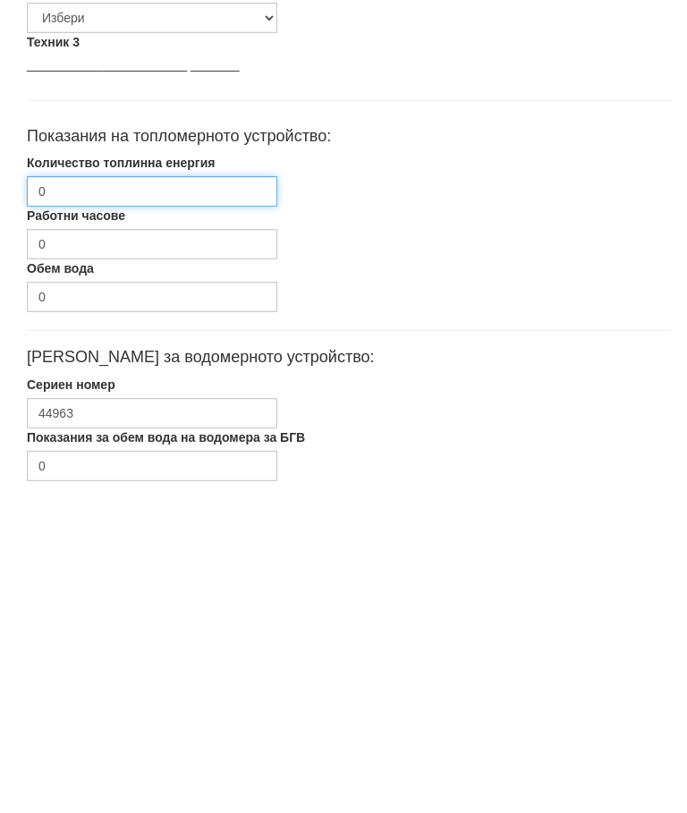
click at [109, 502] on input "0" at bounding box center [152, 517] width 251 height 30
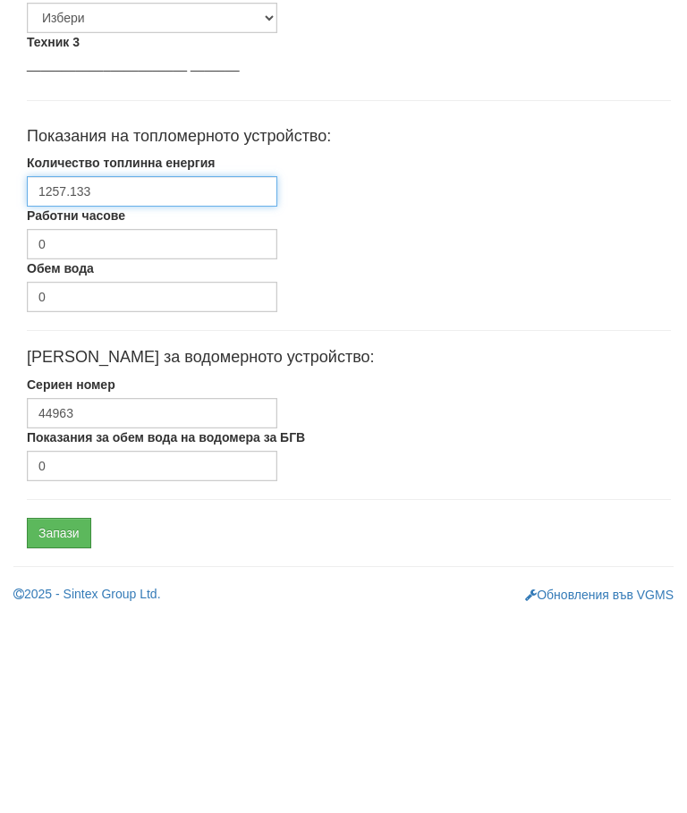
scroll to position [848, 0]
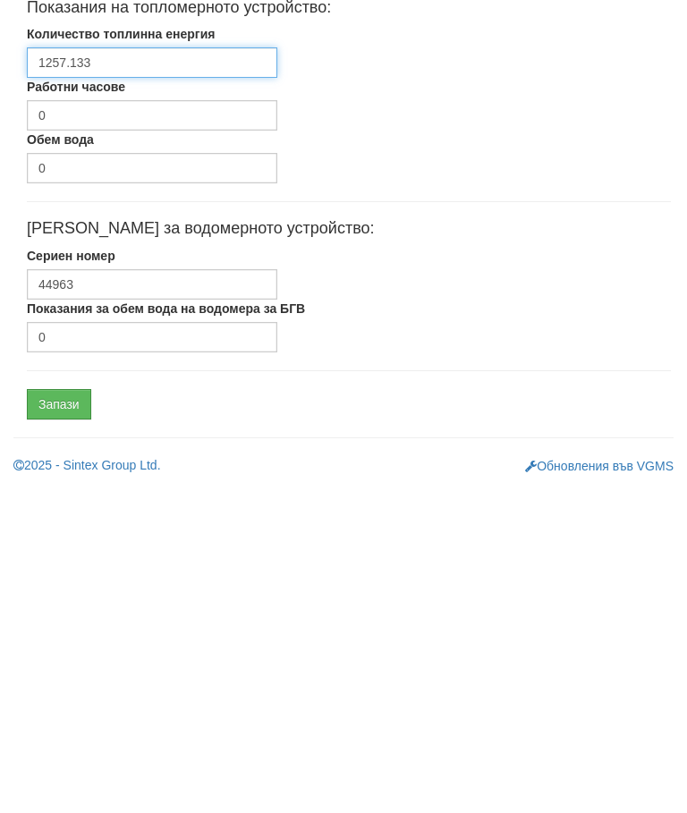
type input "1257.133"
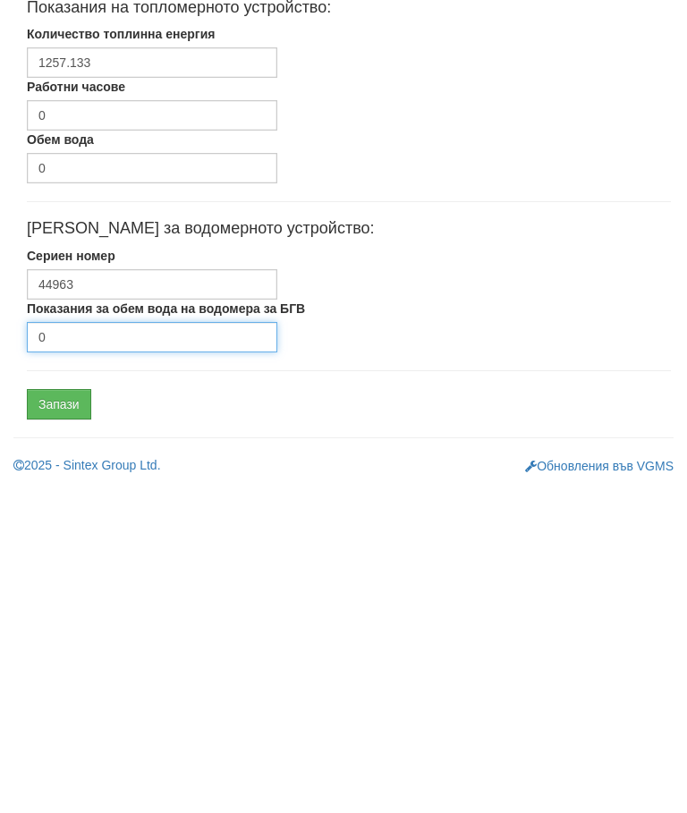
click at [108, 648] on input "0" at bounding box center [152, 663] width 251 height 30
type input "206"
click at [63, 715] on input "Запази" at bounding box center [59, 730] width 64 height 30
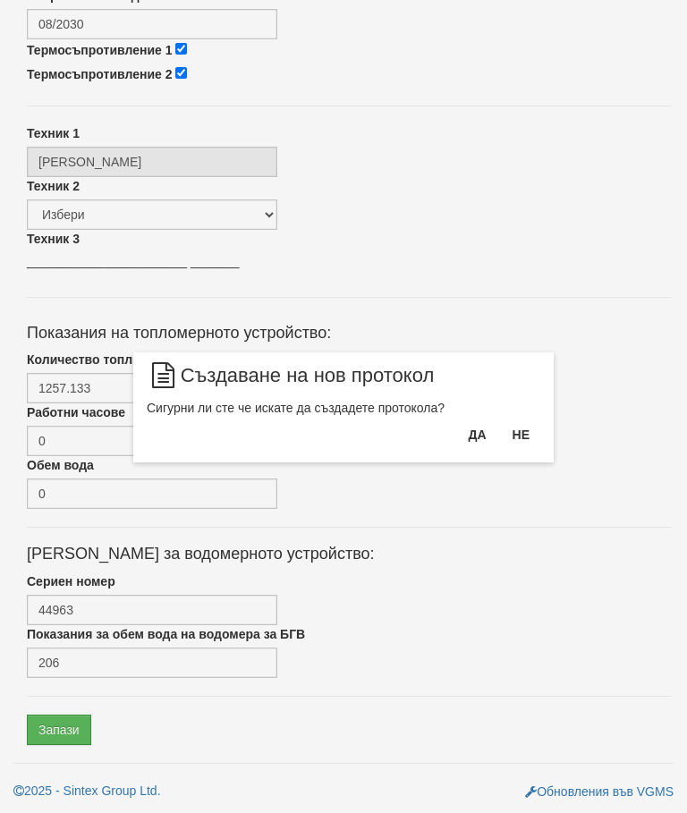
click at [483, 437] on button "Да" at bounding box center [476, 435] width 39 height 29
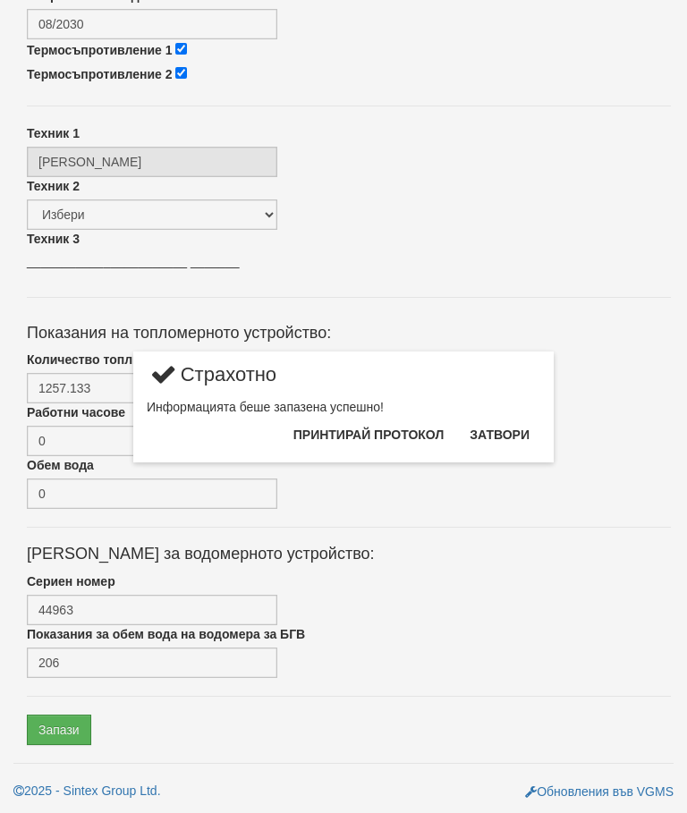
click at [512, 437] on button "Затвори" at bounding box center [499, 435] width 81 height 29
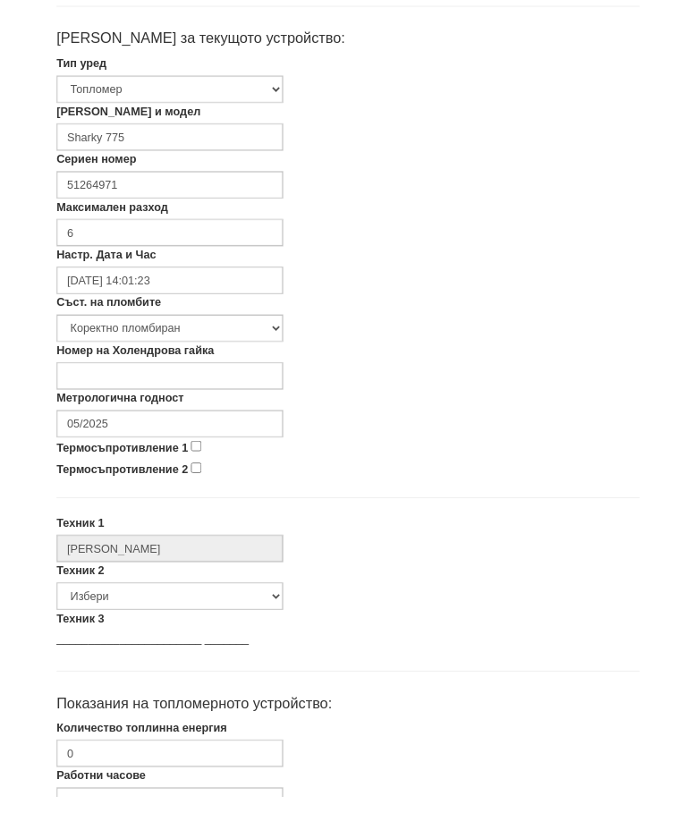
scroll to position [400, 0]
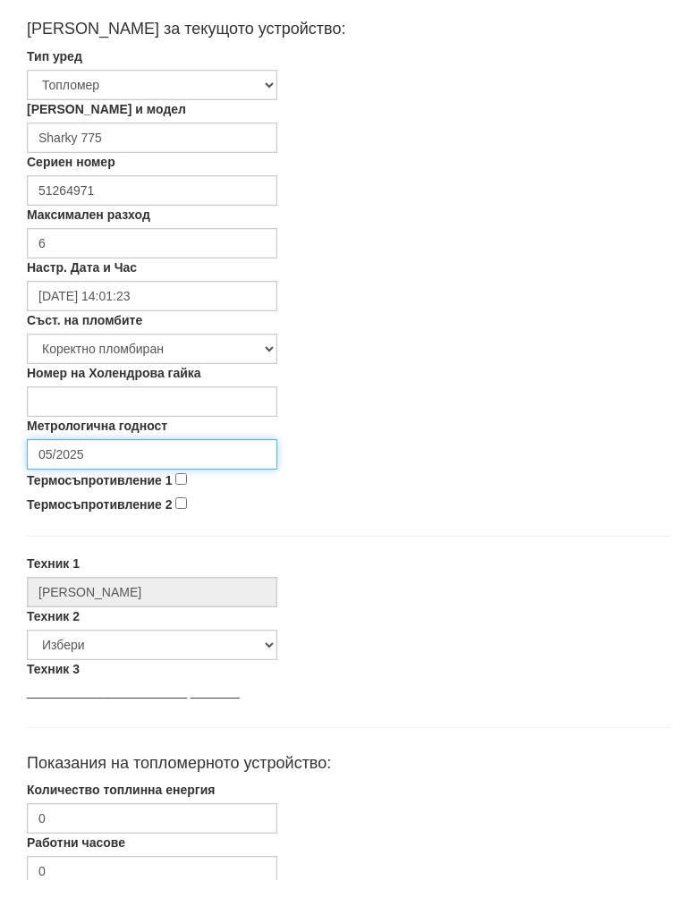
click at [120, 459] on input "05/2025" at bounding box center [152, 472] width 251 height 30
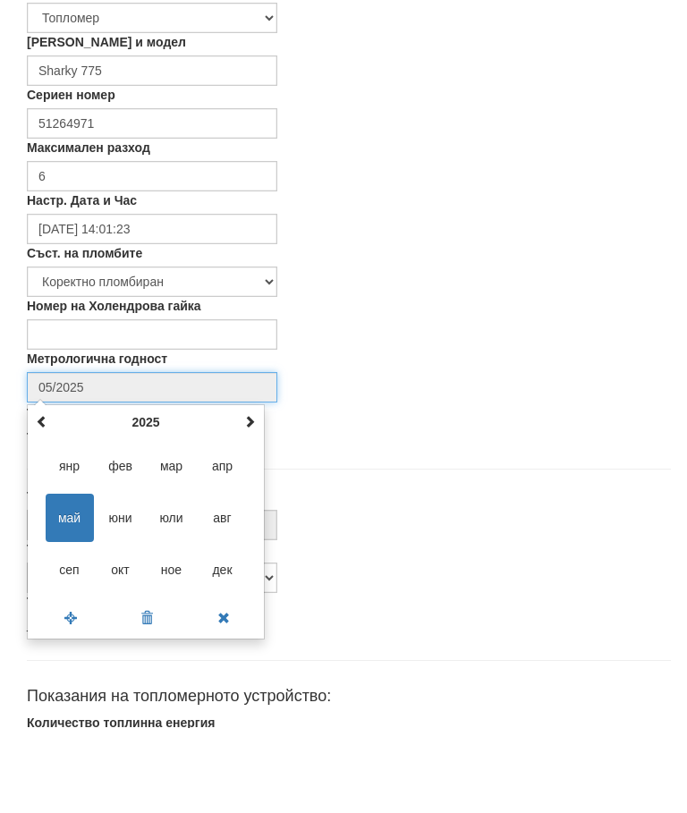
click at [245, 494] on th at bounding box center [249, 507] width 21 height 27
click at [235, 494] on th "2026" at bounding box center [146, 507] width 186 height 27
click at [49, 494] on th at bounding box center [41, 507] width 21 height 27
click at [98, 457] on input "05/2025" at bounding box center [152, 472] width 251 height 30
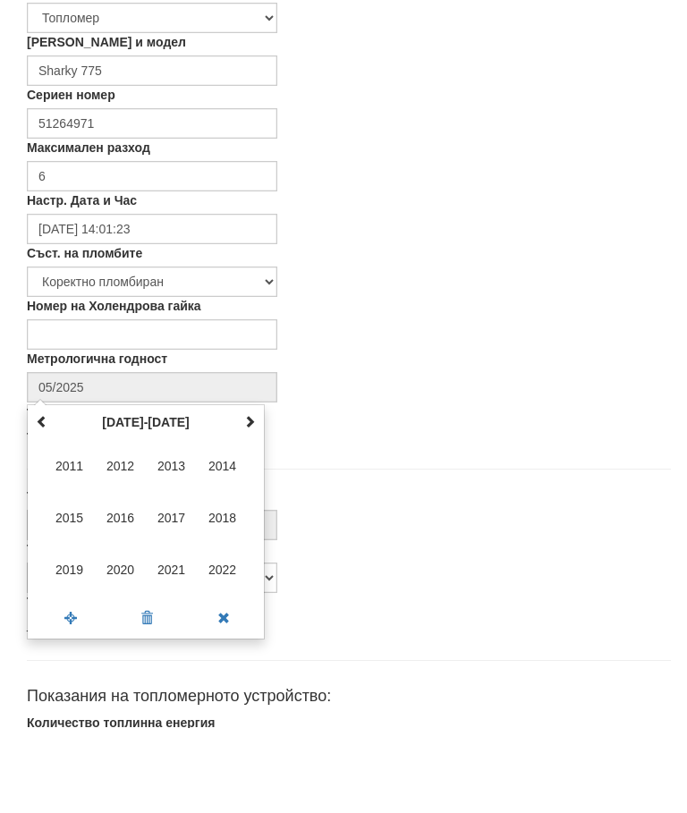
click at [340, 512] on div "Термосъпротивление 2" at bounding box center [348, 524] width 671 height 24
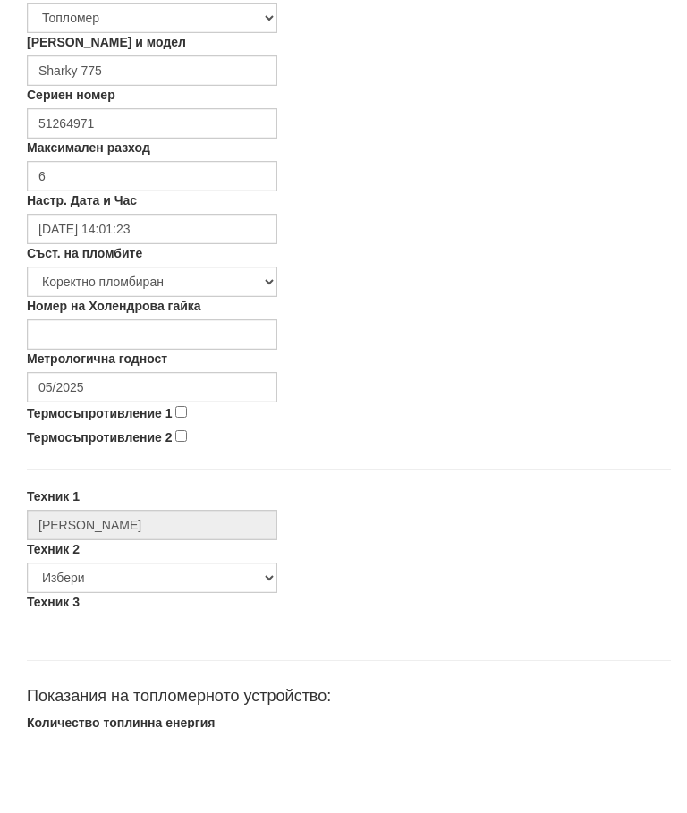
scroll to position [485, 0]
click at [182, 415] on input "Термосъпротивление 1" at bounding box center [181, 412] width 12 height 12
checkbox input "true"
click at [179, 441] on input "Термосъпротивление 2" at bounding box center [181, 436] width 12 height 12
checkbox input "true"
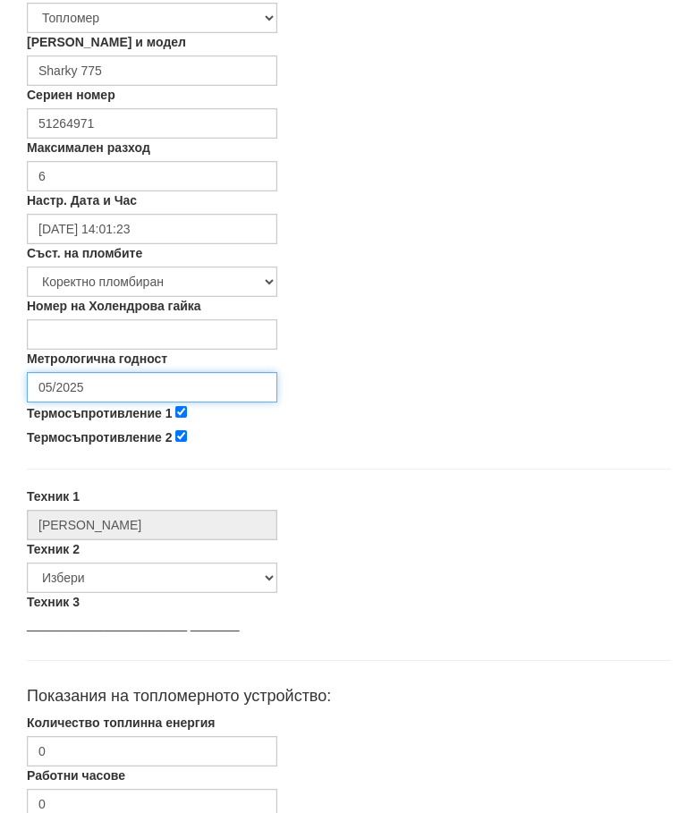
click at [141, 384] on input "05/2025" at bounding box center [152, 387] width 251 height 30
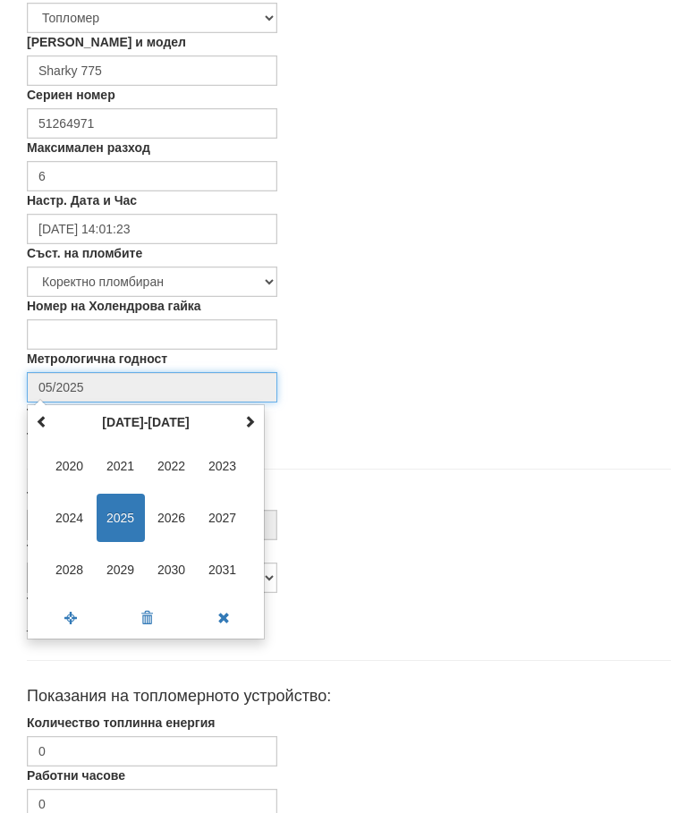
click at [36, 418] on span at bounding box center [42, 421] width 13 height 13
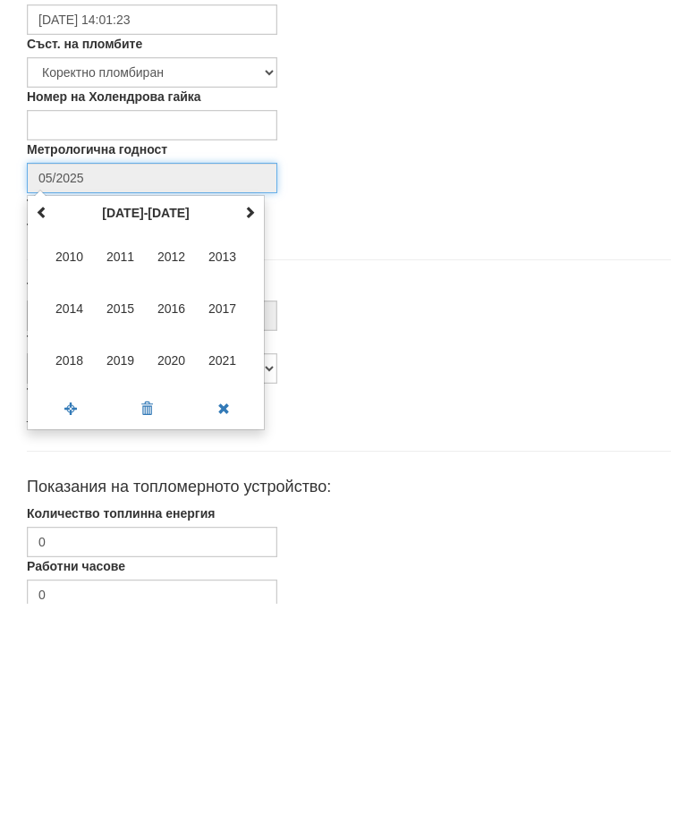
click at [232, 603] on span at bounding box center [223, 618] width 76 height 31
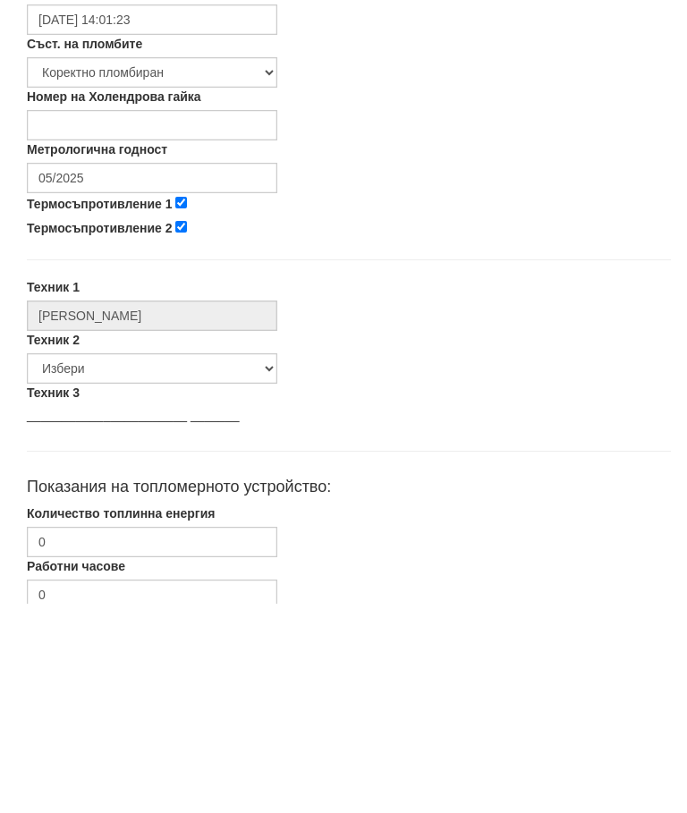
scroll to position [694, 0]
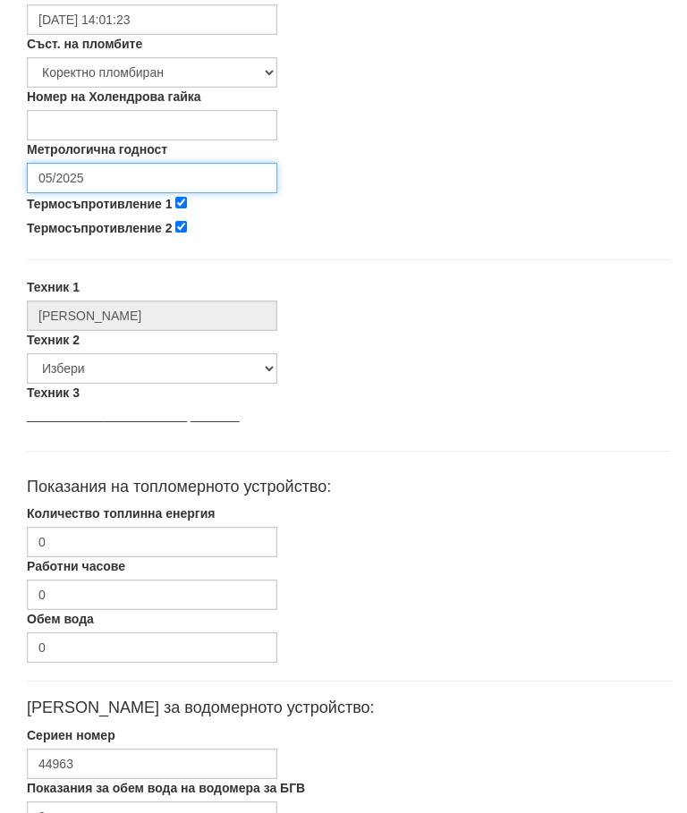
click at [125, 177] on input "05/2025" at bounding box center [152, 178] width 251 height 30
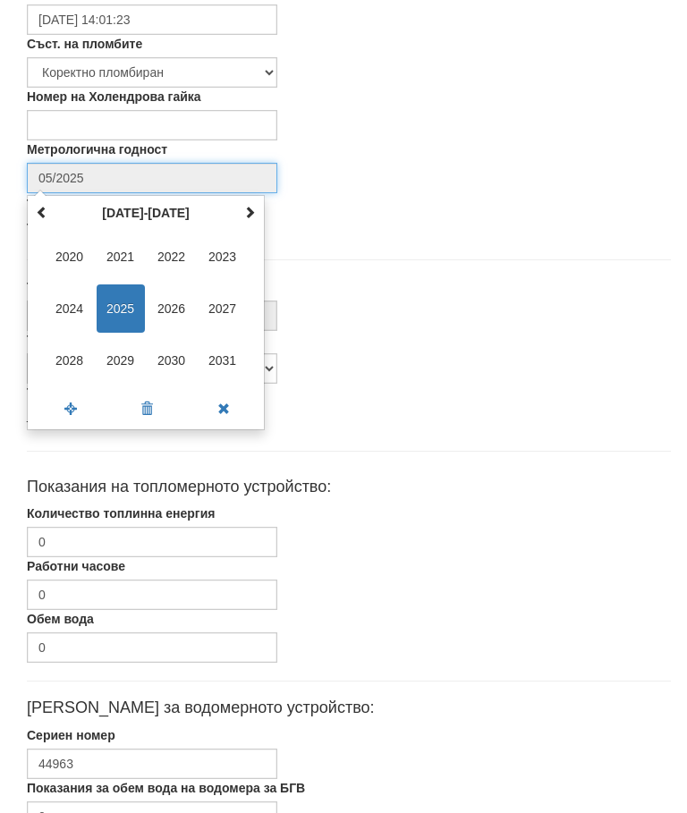
click at [51, 223] on th at bounding box center [41, 213] width 21 height 27
click at [43, 213] on span at bounding box center [42, 212] width 13 height 13
click at [42, 213] on span at bounding box center [42, 212] width 13 height 13
click at [232, 218] on th "1990-2001" at bounding box center [146, 213] width 186 height 27
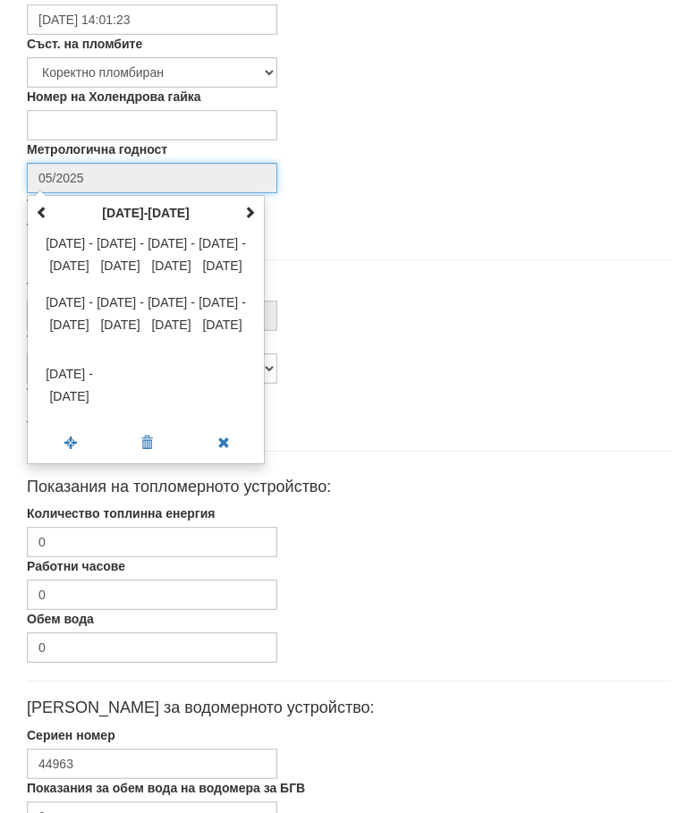
click at [244, 226] on td "1900 - 1911 1912 - 1923 1924 - 1935 1936 - 1947 1948 - 1959 1960 - 1971 1972 - …" at bounding box center [145, 325] width 229 height 199
click at [243, 226] on td "1900 - 1911 1912 - 1923 1924 - 1935 1936 - 1947 1948 - 1959 1960 - 1971 1972 - …" at bounding box center [145, 325] width 229 height 199
click at [242, 223] on th at bounding box center [249, 213] width 21 height 27
click at [212, 447] on span at bounding box center [223, 443] width 76 height 31
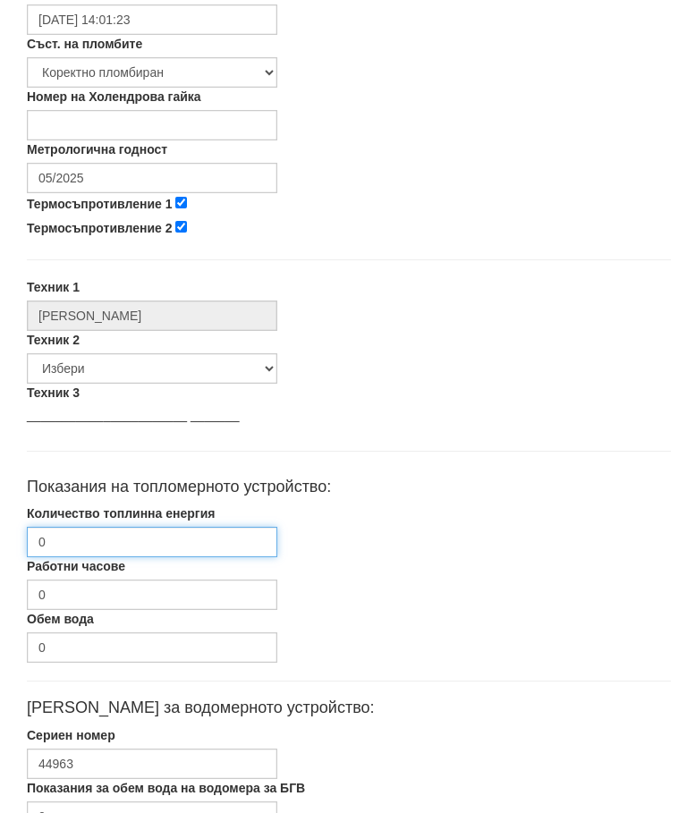
click at [102, 545] on input "0" at bounding box center [152, 542] width 251 height 30
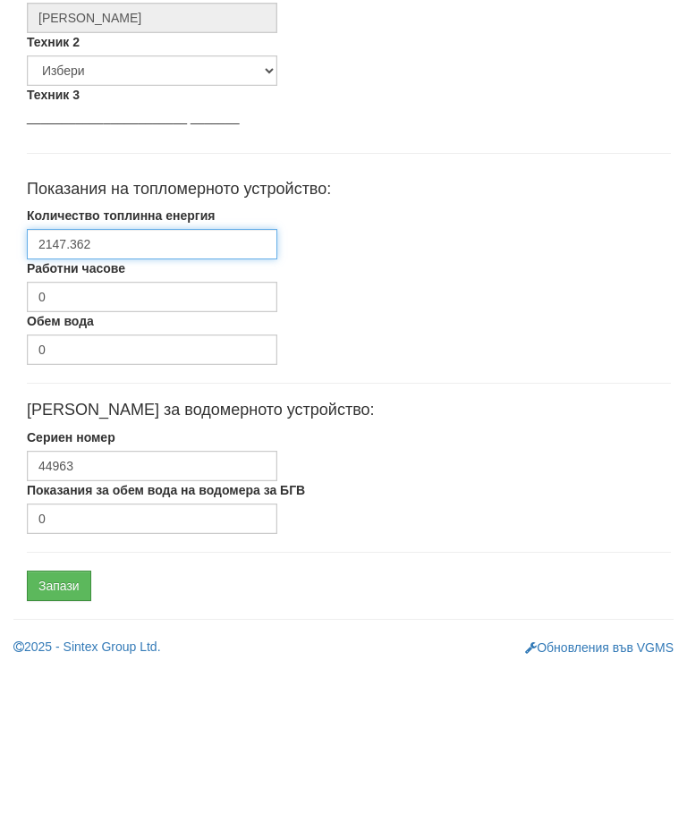
scroll to position [848, 6]
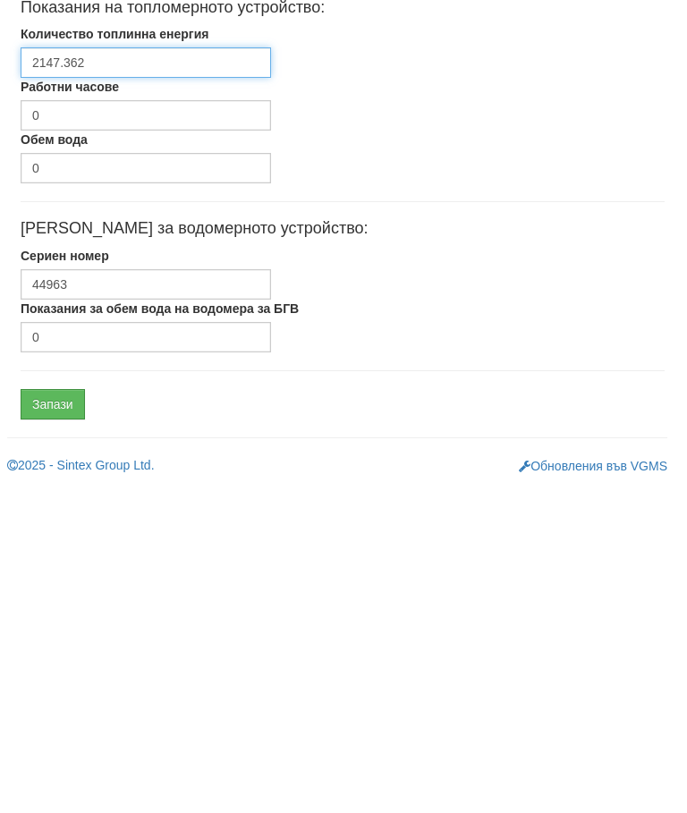
type input "2147.362"
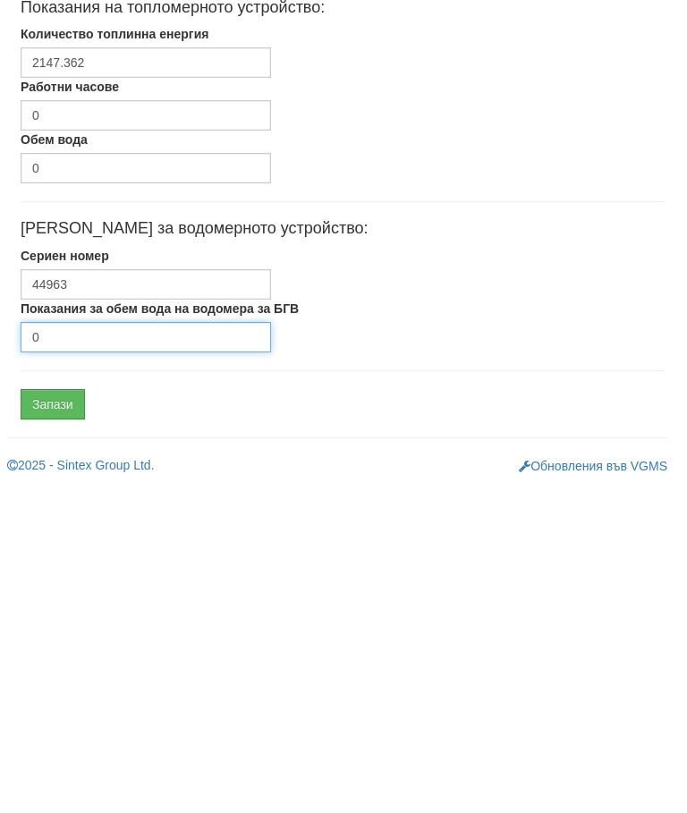
click at [102, 648] on input "0" at bounding box center [146, 663] width 251 height 30
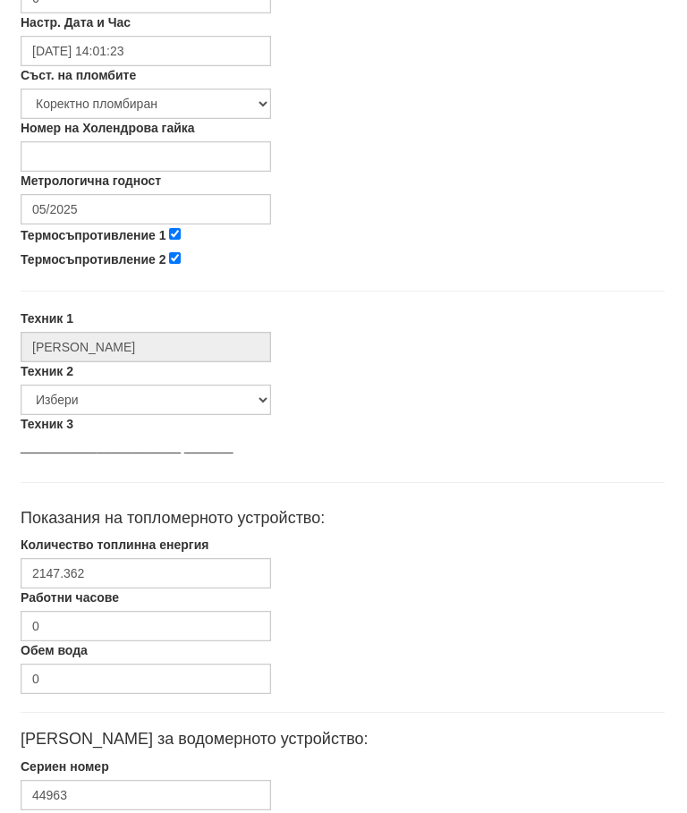
scroll to position [662, 6]
type input "5227"
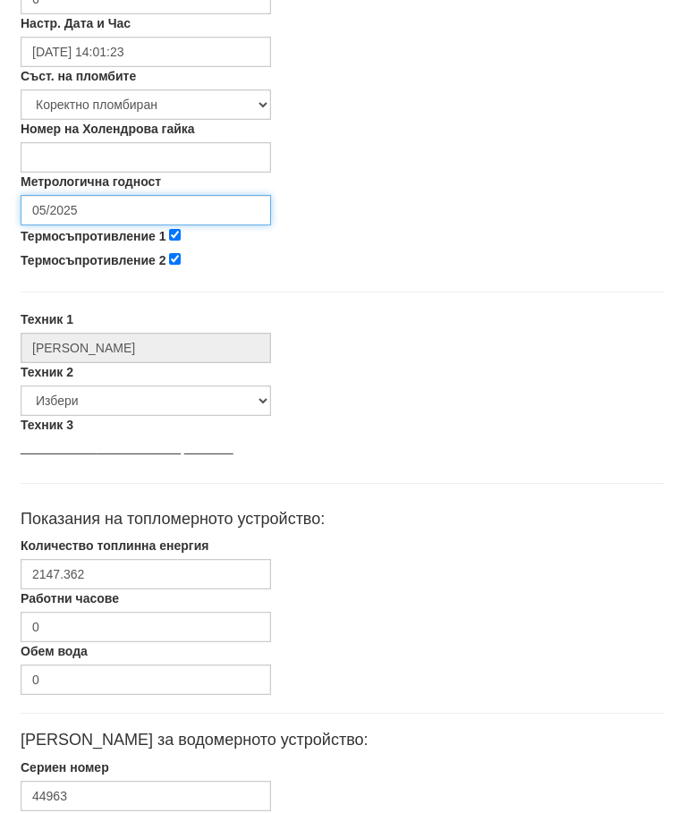
click at [116, 200] on input "05/2025" at bounding box center [146, 210] width 251 height 30
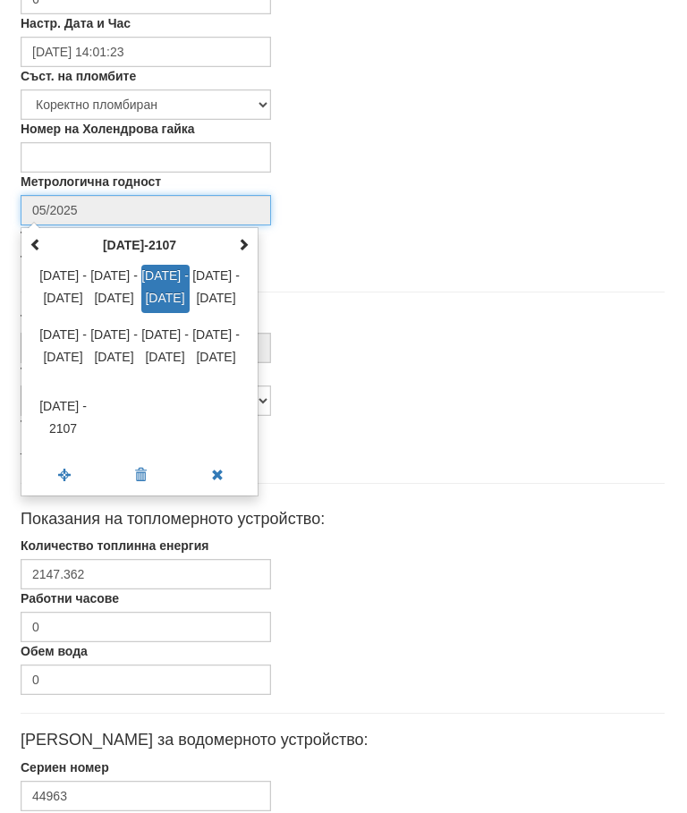
click at [39, 242] on span at bounding box center [36, 244] width 13 height 13
click at [243, 242] on span at bounding box center [243, 244] width 13 height 13
click at [243, 246] on span at bounding box center [243, 244] width 13 height 13
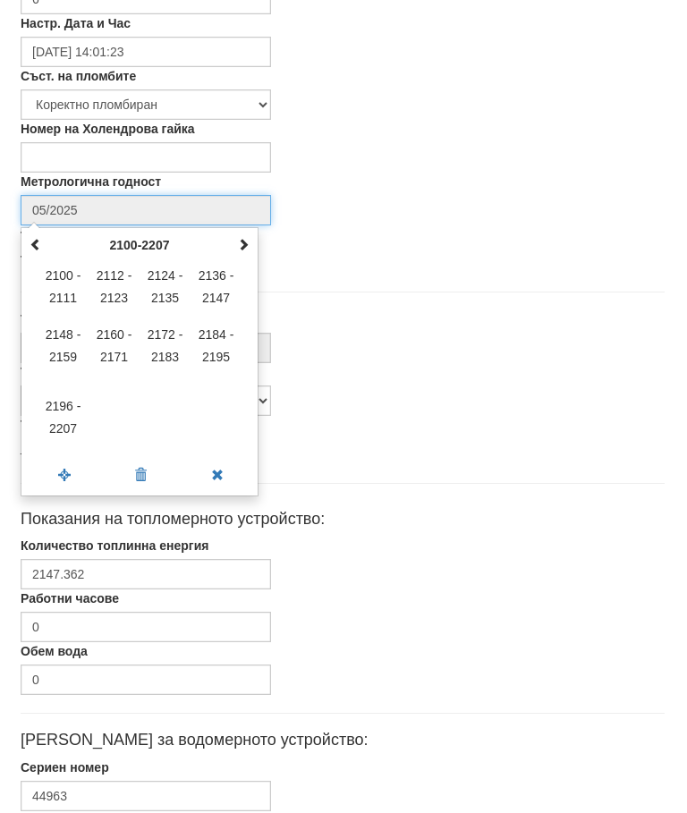
click at [34, 243] on span at bounding box center [36, 244] width 13 height 13
click at [34, 242] on span at bounding box center [36, 244] width 13 height 13
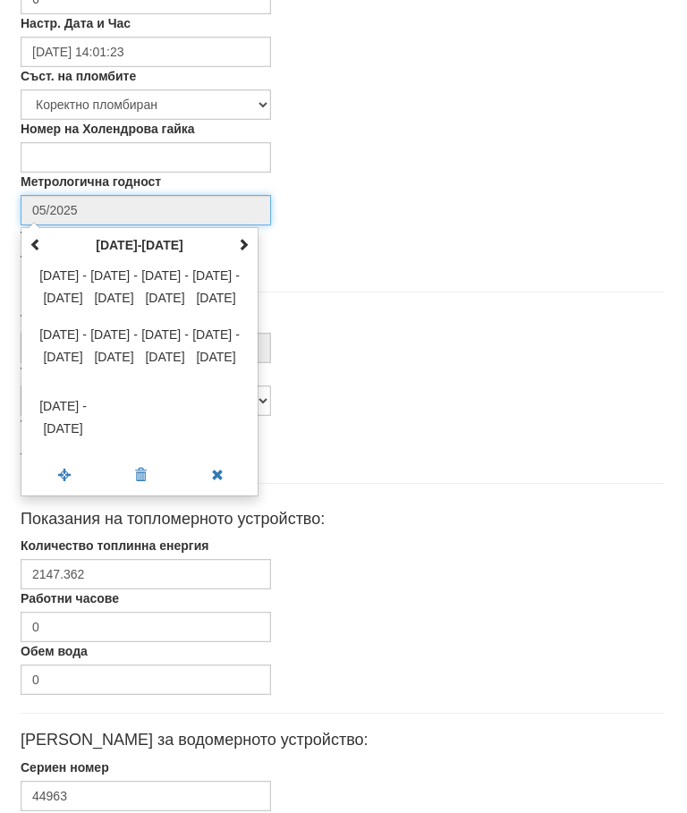
click at [34, 243] on span at bounding box center [36, 244] width 13 height 13
click at [25, 237] on th at bounding box center [35, 245] width 21 height 27
click at [58, 292] on span "1700 - 1711" at bounding box center [63, 289] width 48 height 48
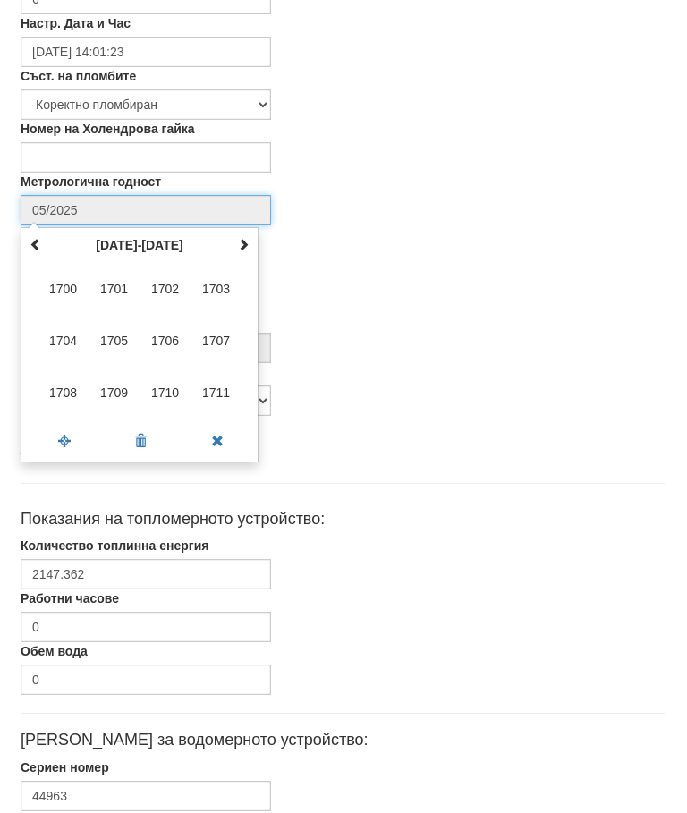
click at [61, 286] on span "1700" at bounding box center [63, 289] width 48 height 48
click at [241, 245] on span at bounding box center [243, 244] width 13 height 13
click at [236, 247] on th at bounding box center [243, 245] width 21 height 27
click at [237, 243] on span at bounding box center [243, 244] width 13 height 13
click at [236, 246] on th at bounding box center [243, 245] width 21 height 27
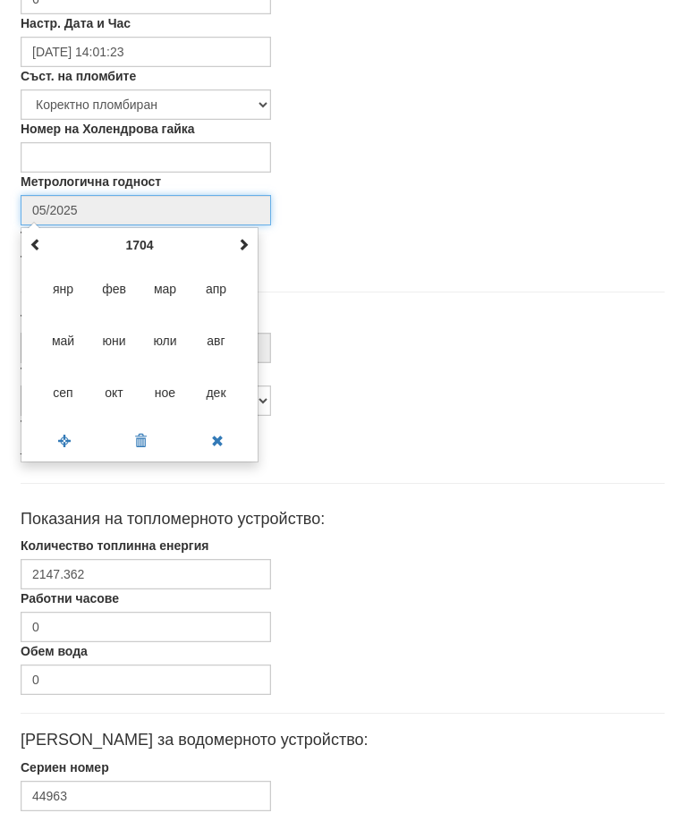
click at [214, 336] on span "авг" at bounding box center [216, 341] width 48 height 48
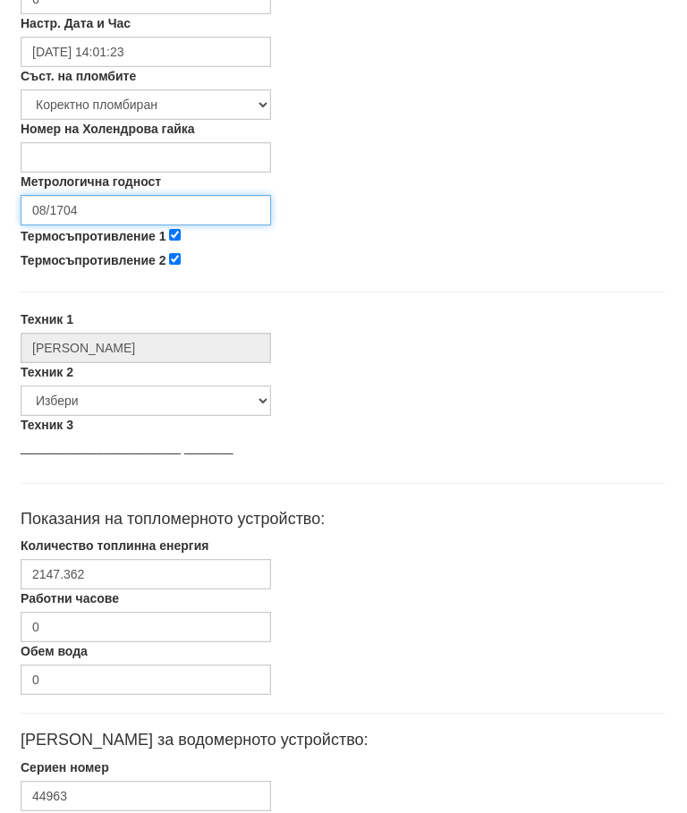
click at [147, 202] on input "08/1704" at bounding box center [146, 210] width 251 height 30
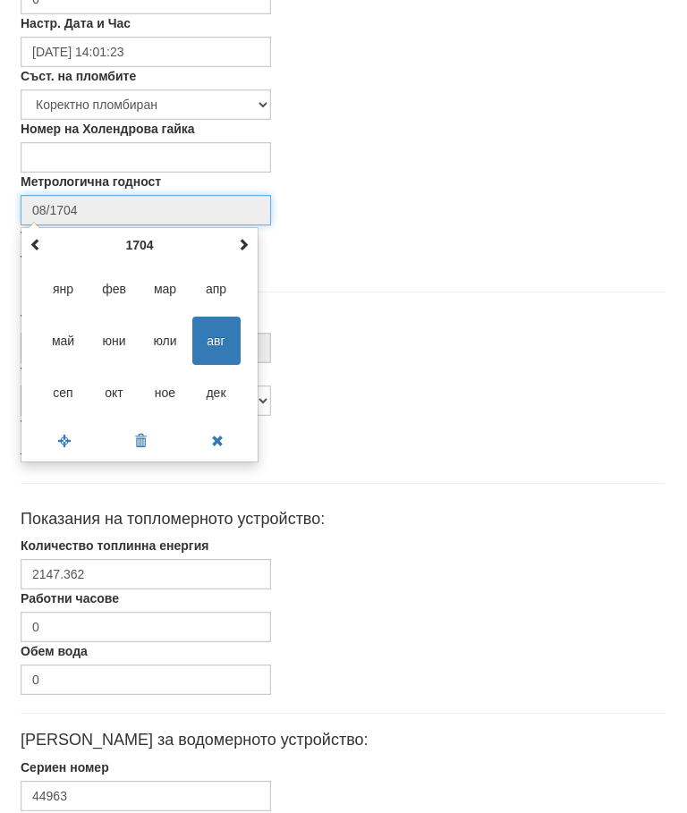
click at [234, 247] on th at bounding box center [243, 245] width 21 height 27
click at [239, 250] on span at bounding box center [243, 244] width 13 height 13
click at [238, 248] on span at bounding box center [243, 244] width 13 height 13
click at [236, 251] on th at bounding box center [243, 245] width 21 height 27
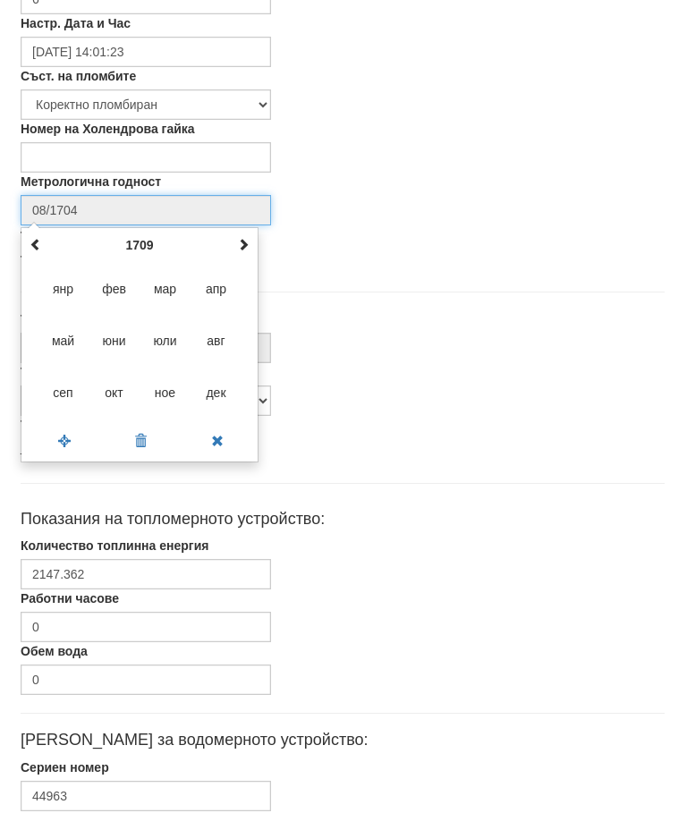
click at [236, 251] on th at bounding box center [243, 245] width 21 height 27
click at [237, 256] on th at bounding box center [243, 245] width 21 height 27
click at [247, 239] on span at bounding box center [243, 244] width 13 height 13
click at [248, 245] on span at bounding box center [243, 244] width 13 height 13
click at [250, 248] on th at bounding box center [243, 245] width 21 height 27
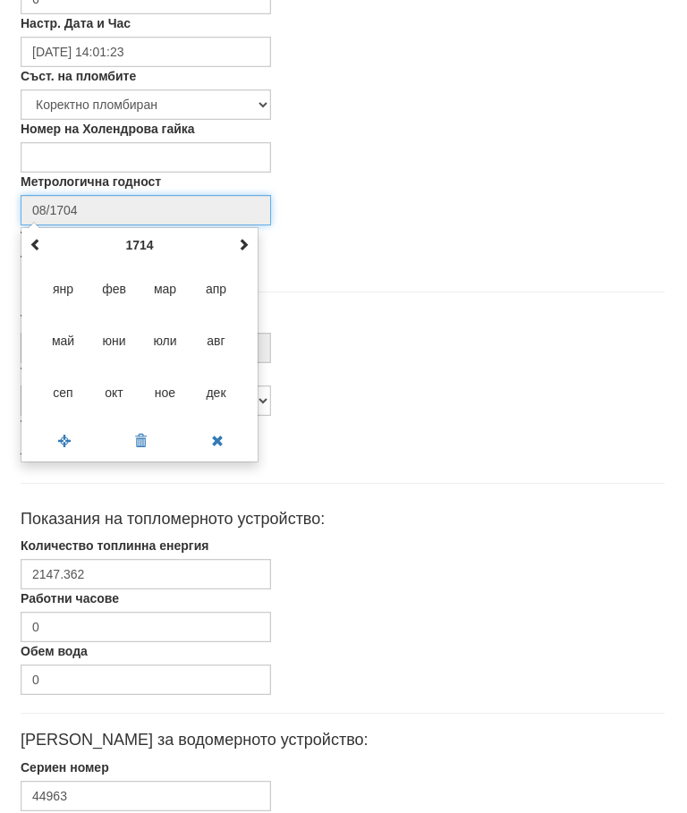
click at [249, 246] on span at bounding box center [243, 244] width 13 height 13
click at [250, 250] on th at bounding box center [243, 245] width 21 height 27
click at [250, 251] on th at bounding box center [243, 245] width 21 height 27
click at [237, 267] on span "апр" at bounding box center [216, 289] width 48 height 48
type input "04/1717"
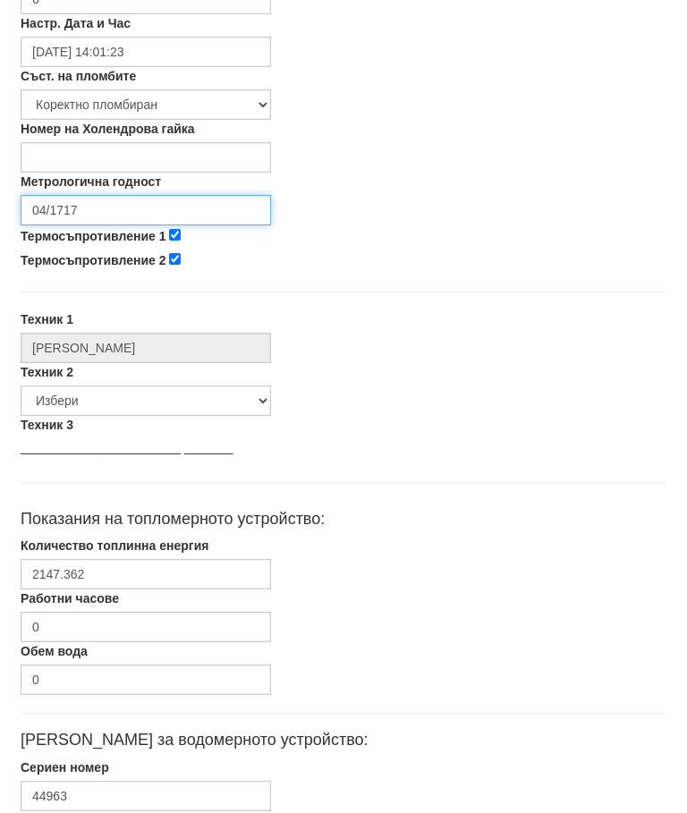
click at [204, 206] on input "04/1717" at bounding box center [146, 210] width 251 height 30
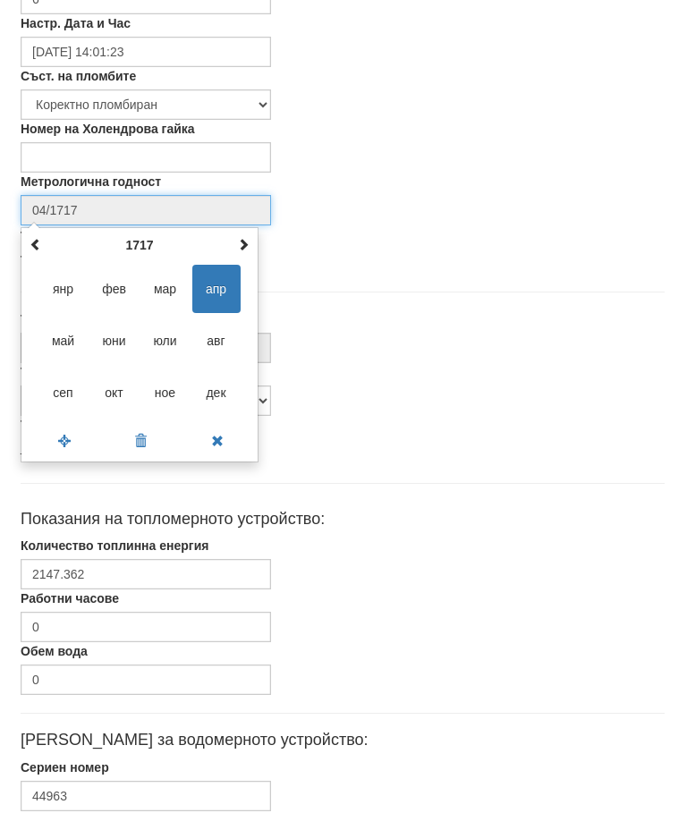
click at [240, 238] on span at bounding box center [243, 244] width 13 height 13
click at [248, 241] on span at bounding box center [243, 244] width 13 height 13
click at [246, 239] on span at bounding box center [243, 244] width 13 height 13
click at [244, 239] on span at bounding box center [243, 244] width 13 height 13
click at [248, 241] on span at bounding box center [243, 244] width 13 height 13
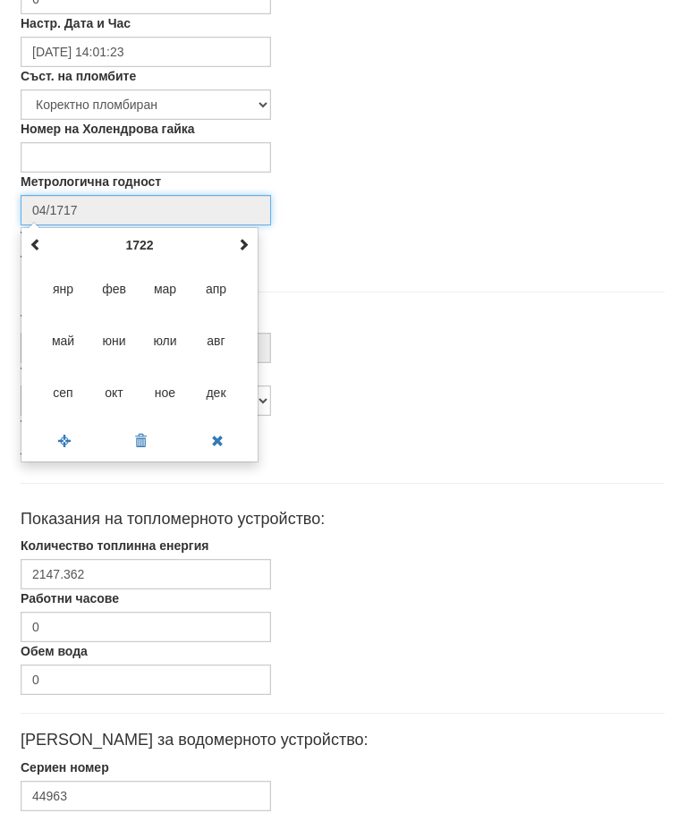
click at [246, 242] on span at bounding box center [243, 244] width 13 height 13
click at [251, 243] on th at bounding box center [243, 245] width 21 height 27
click at [250, 245] on th at bounding box center [243, 245] width 21 height 27
click at [250, 244] on th at bounding box center [243, 245] width 21 height 27
click at [250, 247] on th at bounding box center [243, 245] width 21 height 27
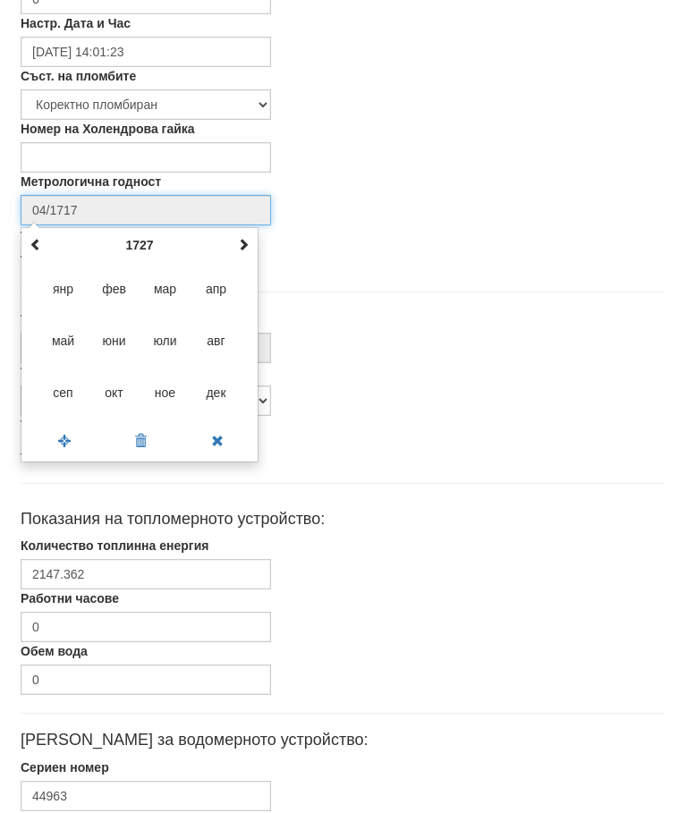
click at [251, 249] on th at bounding box center [243, 245] width 21 height 27
click at [250, 247] on th at bounding box center [243, 245] width 21 height 27
click at [251, 247] on th at bounding box center [243, 245] width 21 height 27
click at [135, 213] on input "04/1717" at bounding box center [146, 210] width 251 height 30
click at [139, 449] on span at bounding box center [141, 441] width 76 height 31
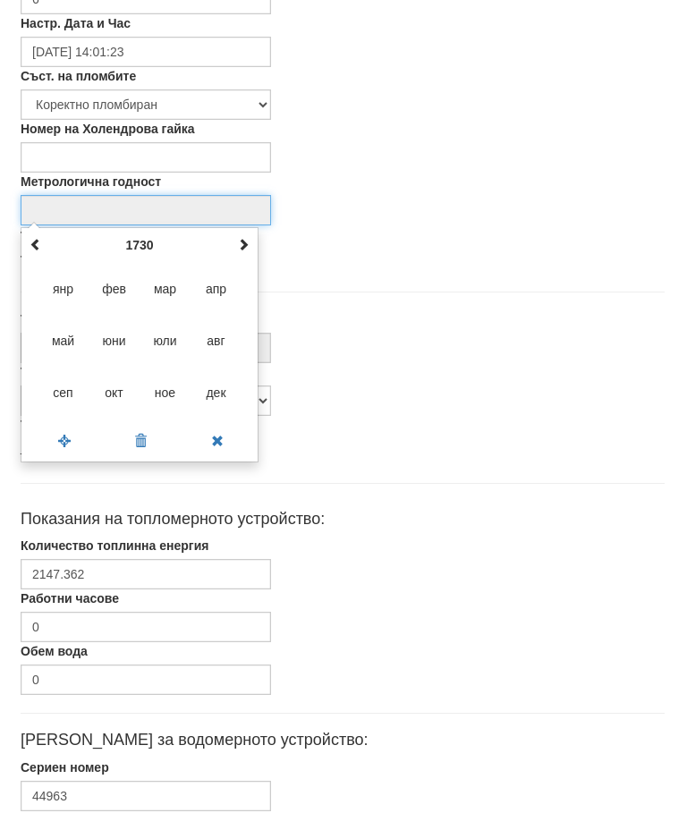
click at [136, 446] on span at bounding box center [141, 441] width 76 height 31
click at [62, 442] on span at bounding box center [65, 441] width 76 height 31
type input "08/2025"
click at [227, 244] on th "2025" at bounding box center [140, 245] width 186 height 27
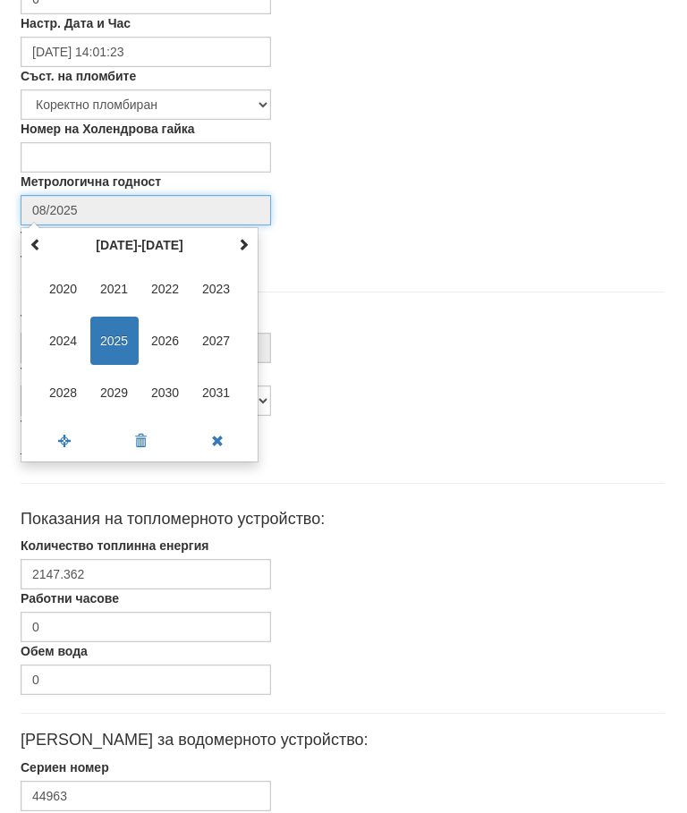
click at [63, 439] on span at bounding box center [65, 441] width 76 height 31
click at [74, 429] on span at bounding box center [65, 441] width 76 height 31
click at [31, 241] on span at bounding box center [36, 244] width 13 height 13
click at [64, 448] on span at bounding box center [65, 441] width 76 height 31
click at [79, 446] on span at bounding box center [65, 441] width 76 height 31
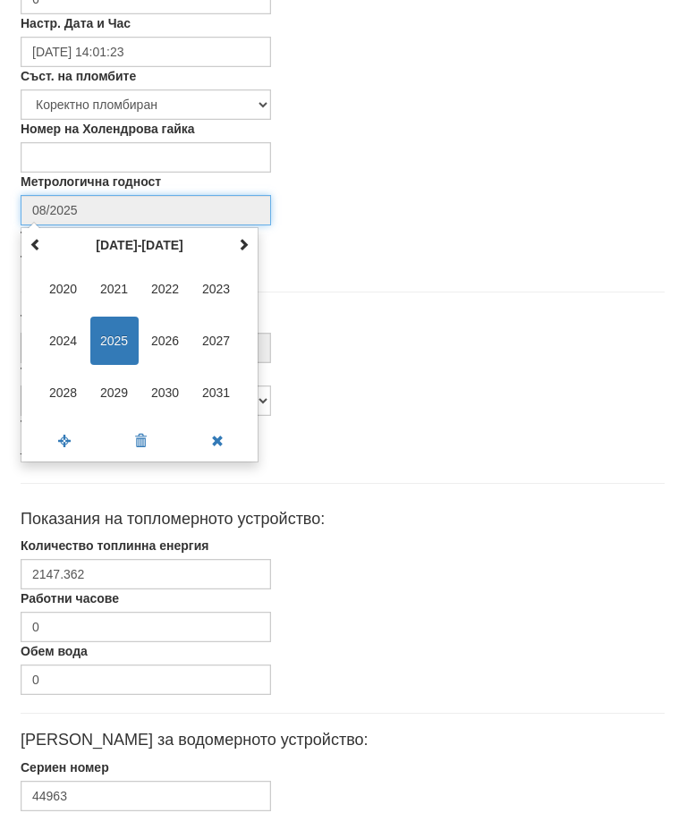
click at [64, 442] on span at bounding box center [65, 441] width 76 height 31
click at [215, 449] on span at bounding box center [217, 441] width 76 height 31
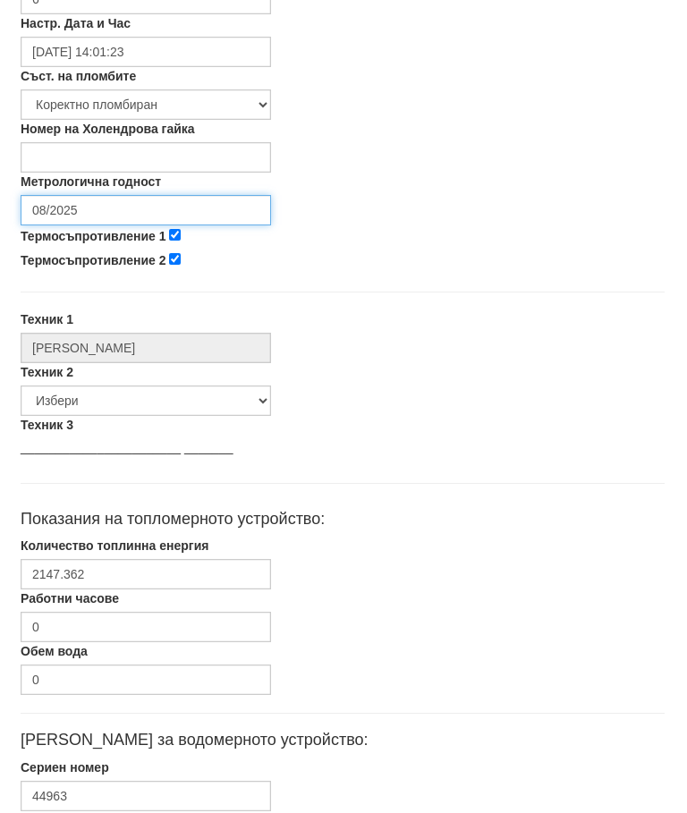
click at [123, 208] on input "08/2025" at bounding box center [146, 210] width 251 height 30
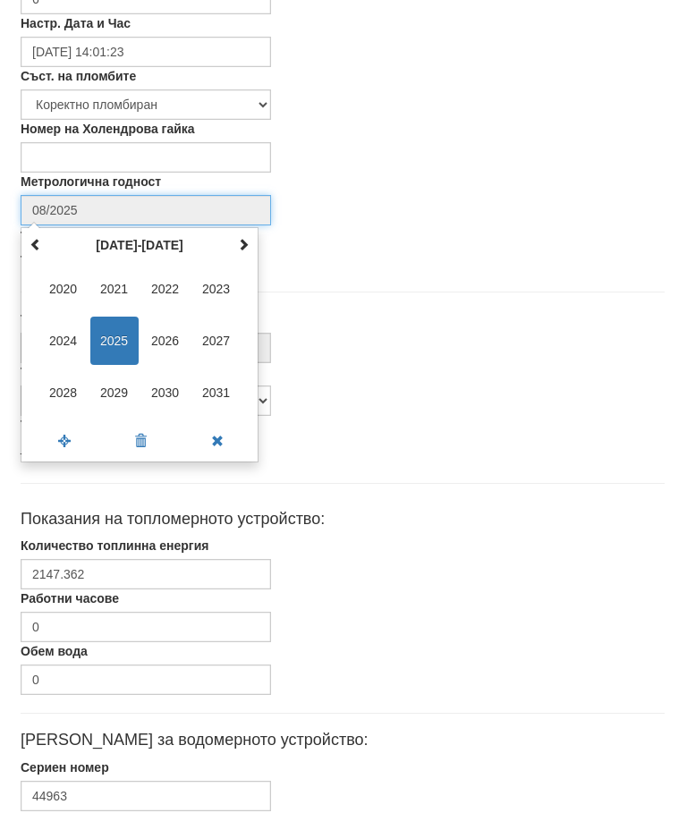
click at [51, 434] on span at bounding box center [65, 441] width 76 height 31
click at [177, 217] on input "08/2025" at bounding box center [146, 210] width 251 height 30
click at [247, 239] on span at bounding box center [243, 244] width 13 height 13
click at [213, 444] on span at bounding box center [217, 441] width 76 height 31
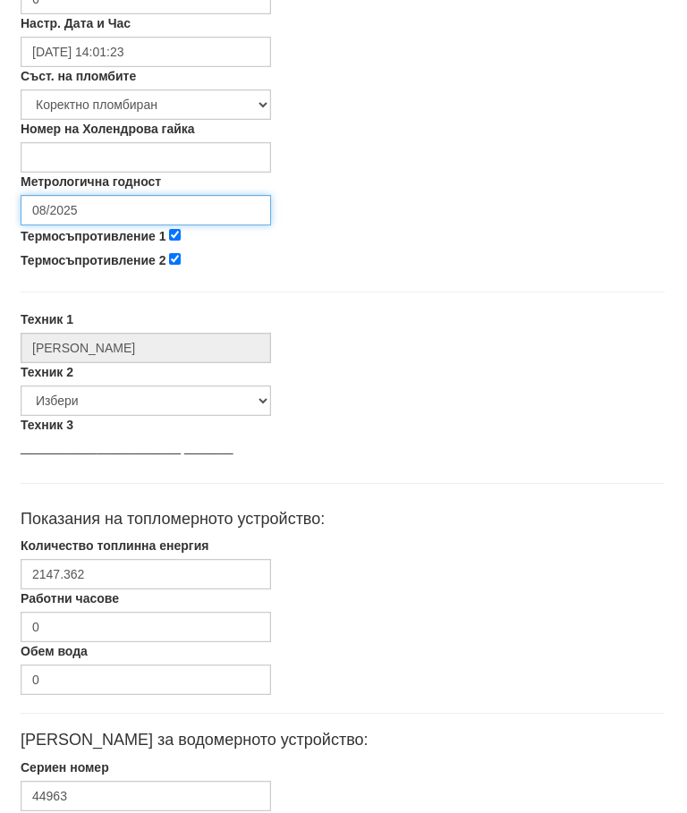
click at [197, 215] on input "08/2025" at bounding box center [146, 210] width 251 height 30
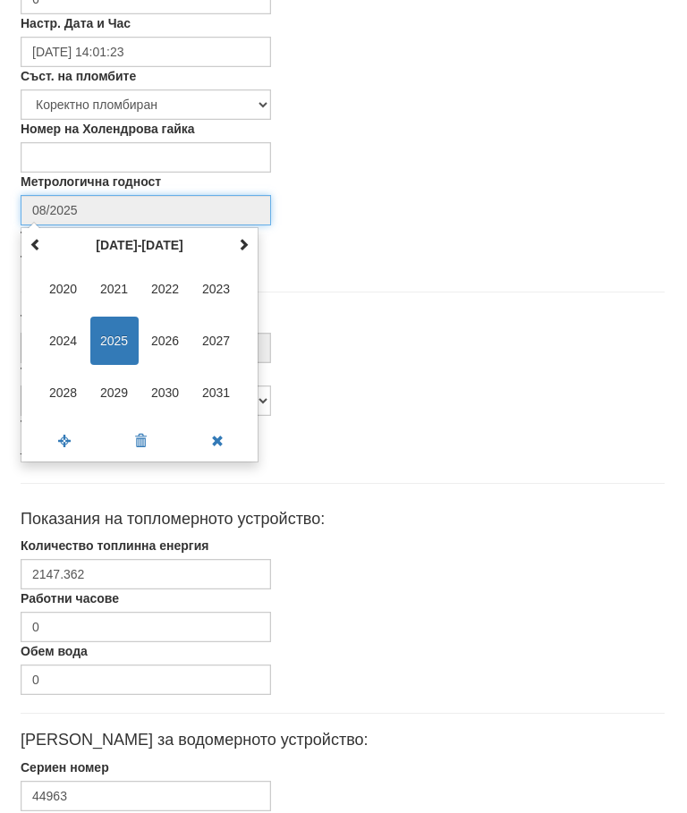
click at [153, 438] on span at bounding box center [141, 441] width 76 height 31
click at [66, 437] on span at bounding box center [65, 441] width 76 height 31
type input "08/2025"
click at [133, 443] on span at bounding box center [141, 441] width 76 height 31
click at [132, 449] on span at bounding box center [141, 441] width 76 height 31
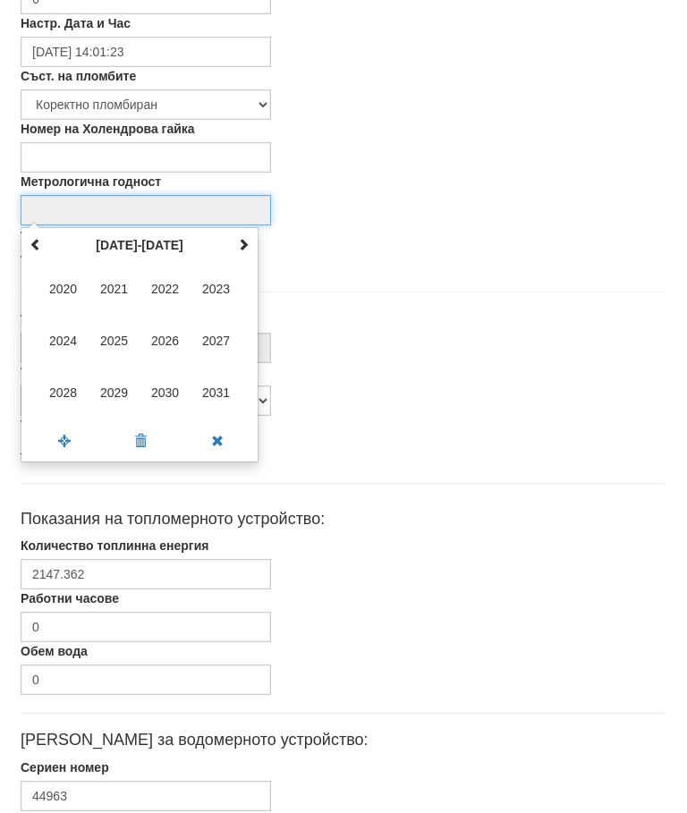
click at [208, 440] on span at bounding box center [217, 441] width 76 height 31
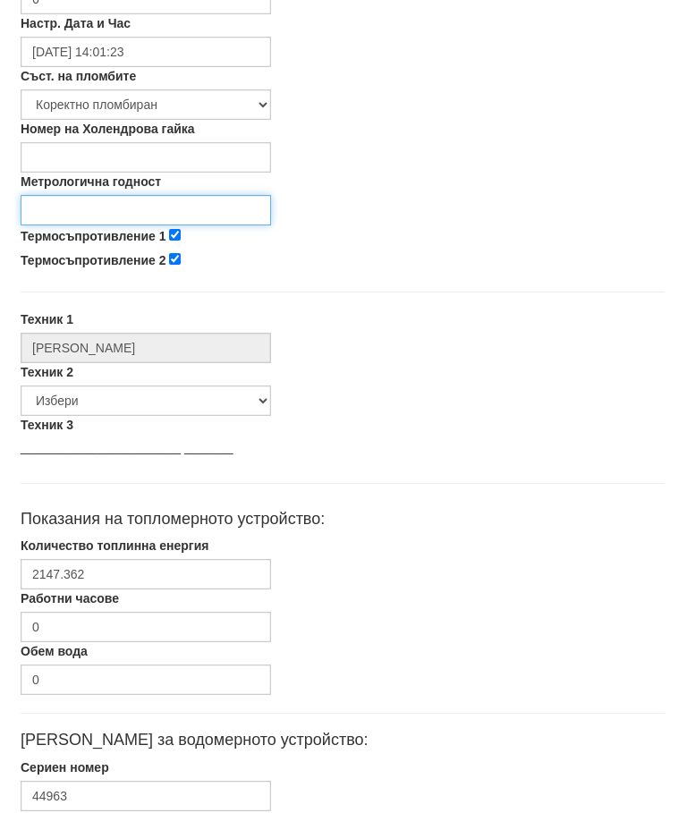
click at [139, 196] on input "Метрологична годност" at bounding box center [146, 210] width 251 height 30
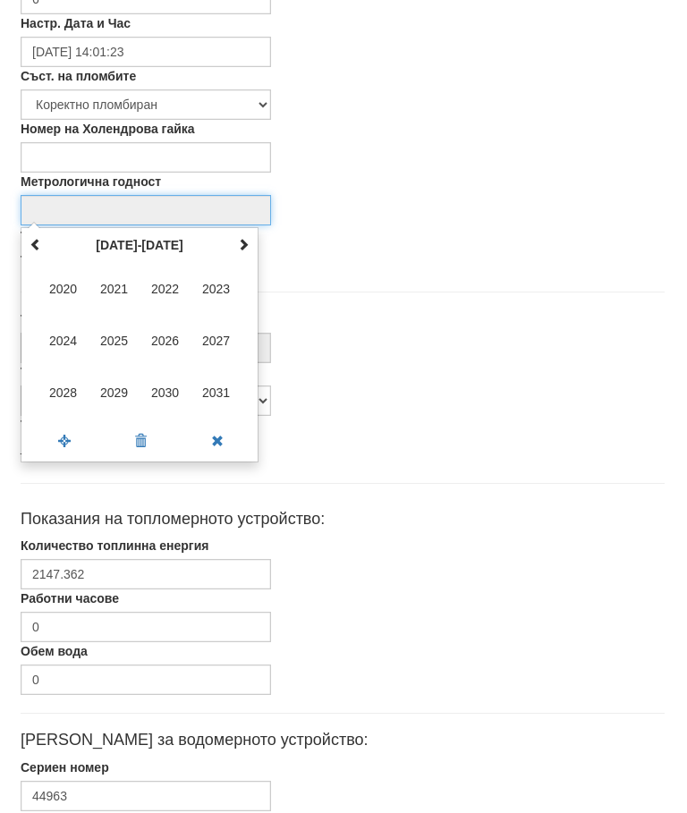
click at [65, 439] on span at bounding box center [65, 441] width 76 height 31
type input "08/2025"
click at [30, 250] on span at bounding box center [36, 244] width 13 height 13
click at [37, 245] on span at bounding box center [36, 244] width 13 height 13
click at [246, 251] on th at bounding box center [243, 245] width 21 height 27
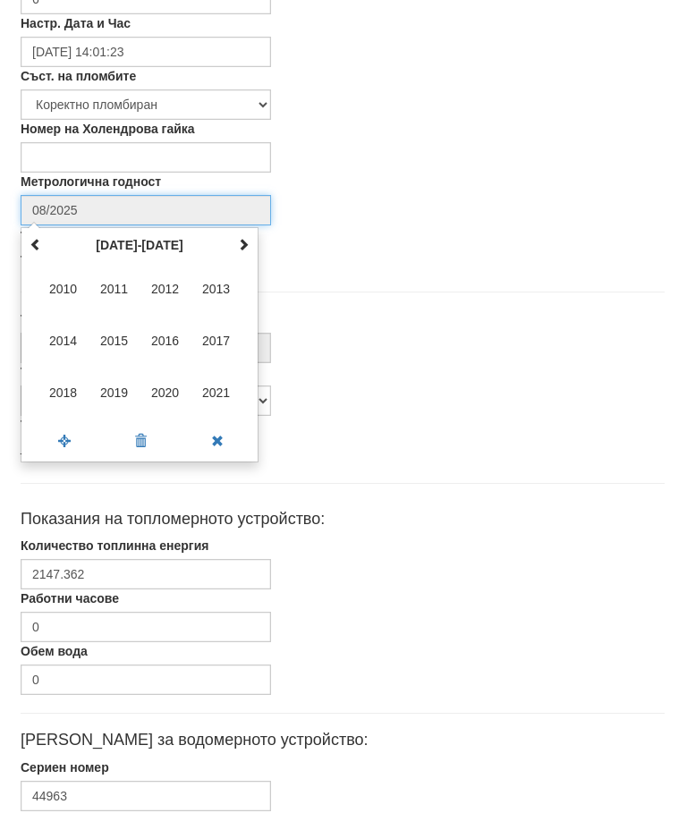
click at [250, 259] on td "2010 2011 2012 2013 2014 2015 2016 2017 2018 2019 2020 2021" at bounding box center [139, 341] width 229 height 165
click at [143, 444] on span at bounding box center [141, 441] width 76 height 31
click at [130, 440] on span at bounding box center [141, 441] width 76 height 31
click at [207, 449] on span at bounding box center [217, 441] width 76 height 31
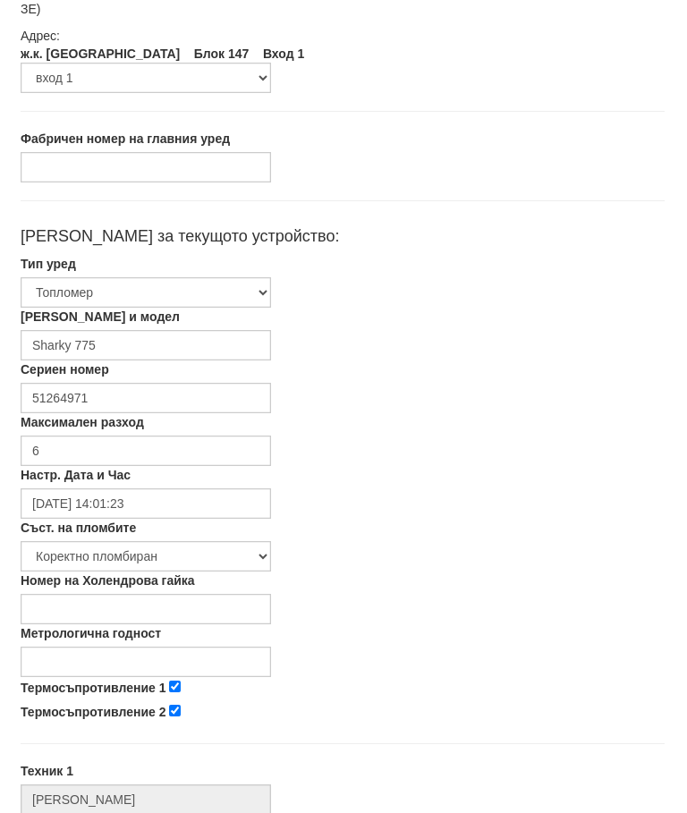
scroll to position [209, 6]
click at [77, 656] on input "Метрологична годност" at bounding box center [146, 663] width 251 height 30
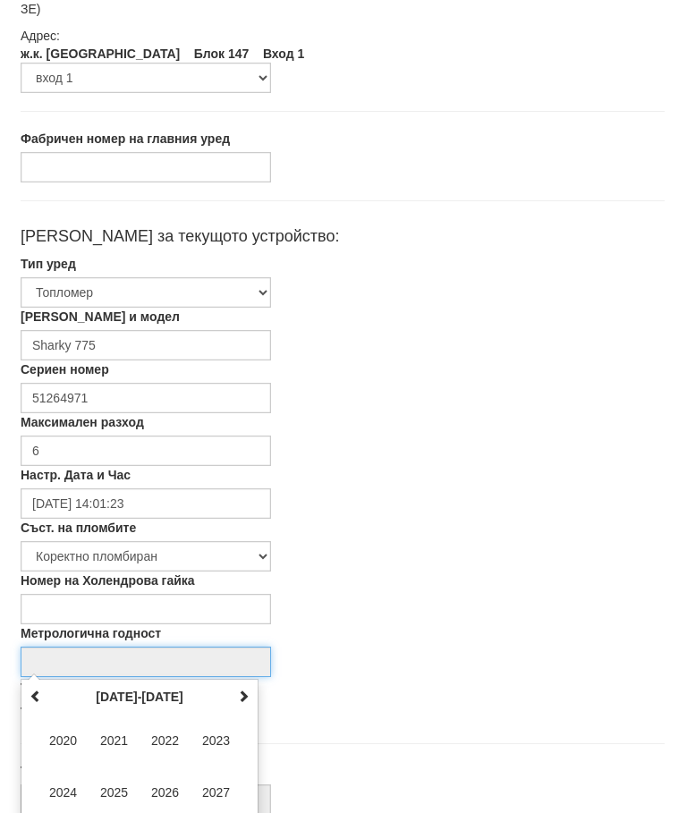
scroll to position [301, 0]
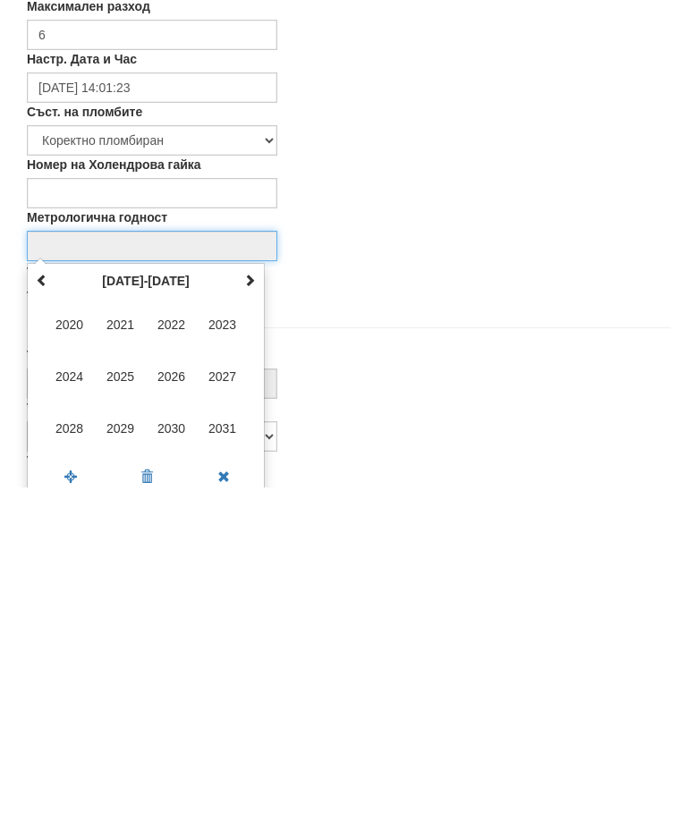
click at [64, 787] on span at bounding box center [71, 802] width 76 height 31
click at [60, 787] on span at bounding box center [71, 802] width 76 height 31
click at [223, 678] on span "2027" at bounding box center [223, 702] width 48 height 48
click at [218, 678] on span "авг" at bounding box center [223, 702] width 48 height 48
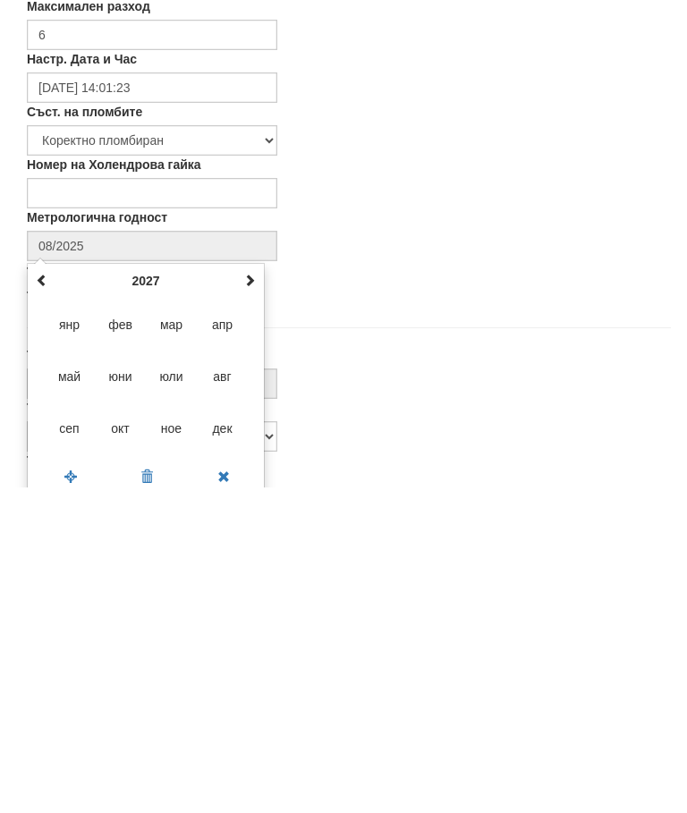
type input "08/2027"
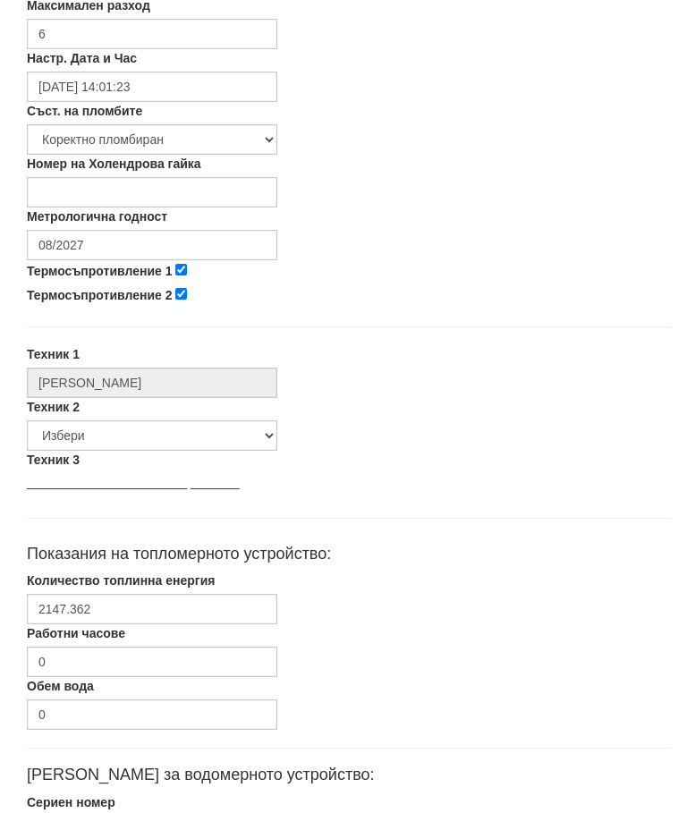
scroll to position [781, 0]
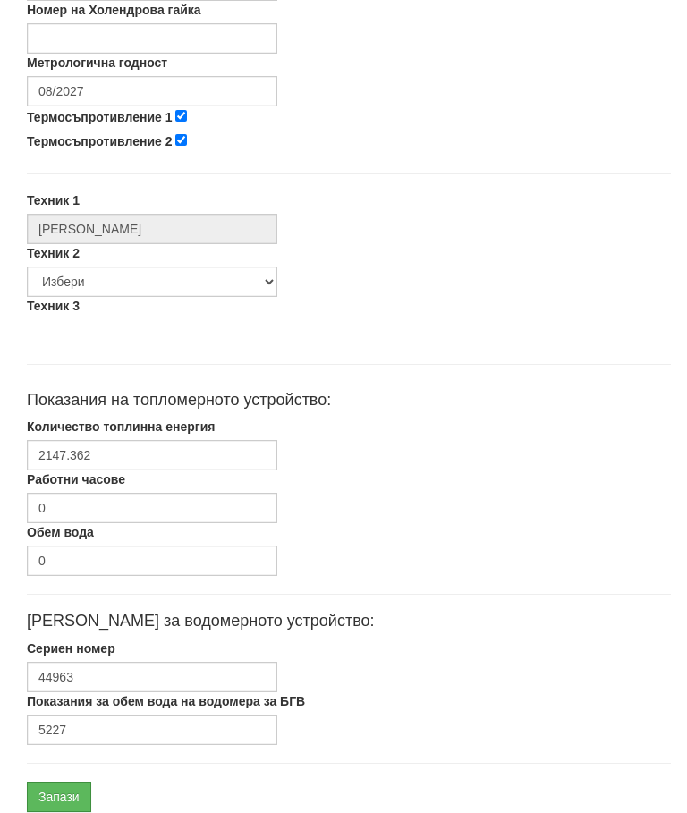
click at [53, 806] on input "Запази" at bounding box center [59, 797] width 64 height 30
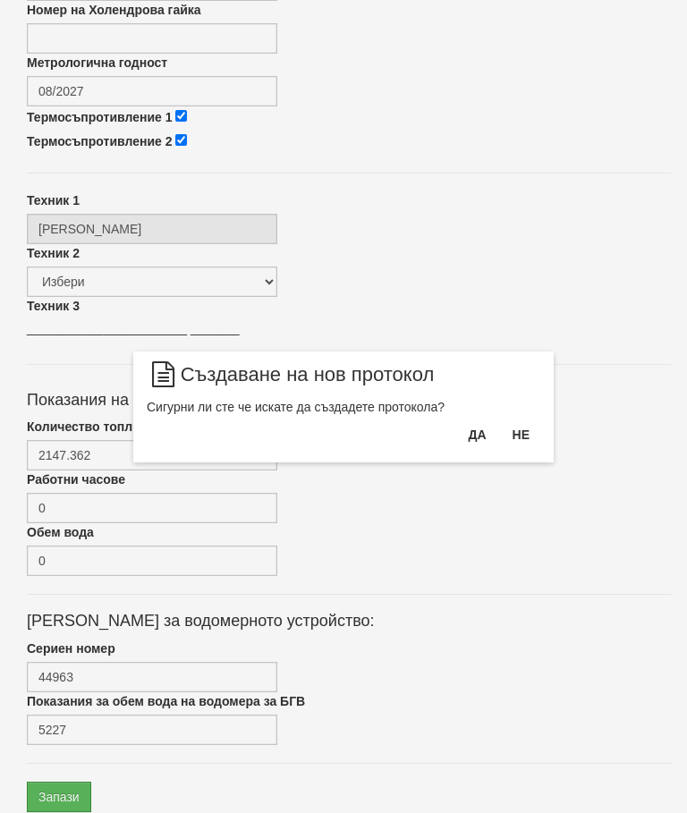
click at [480, 446] on button "Да" at bounding box center [476, 435] width 39 height 29
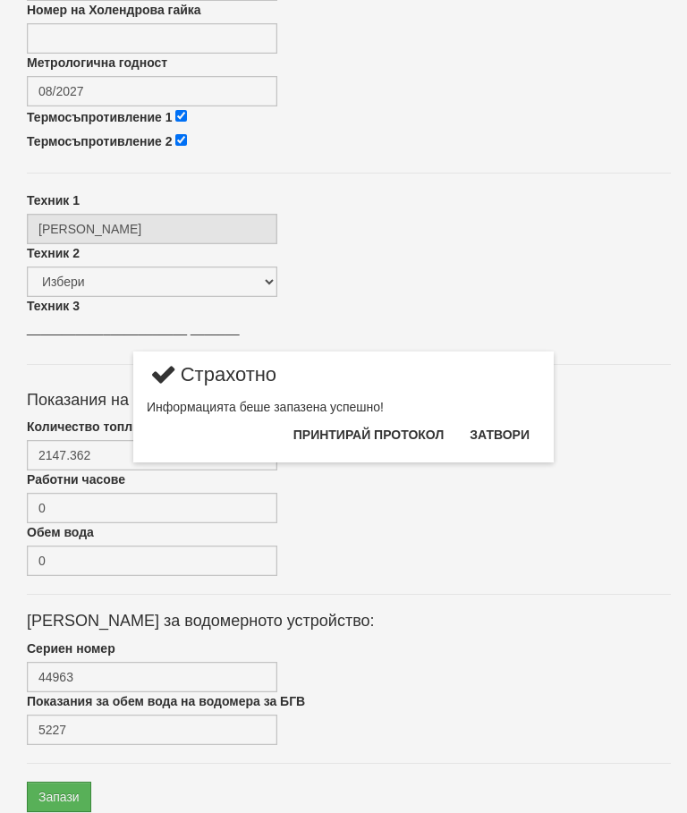
click at [507, 433] on button "Затвори" at bounding box center [499, 435] width 81 height 29
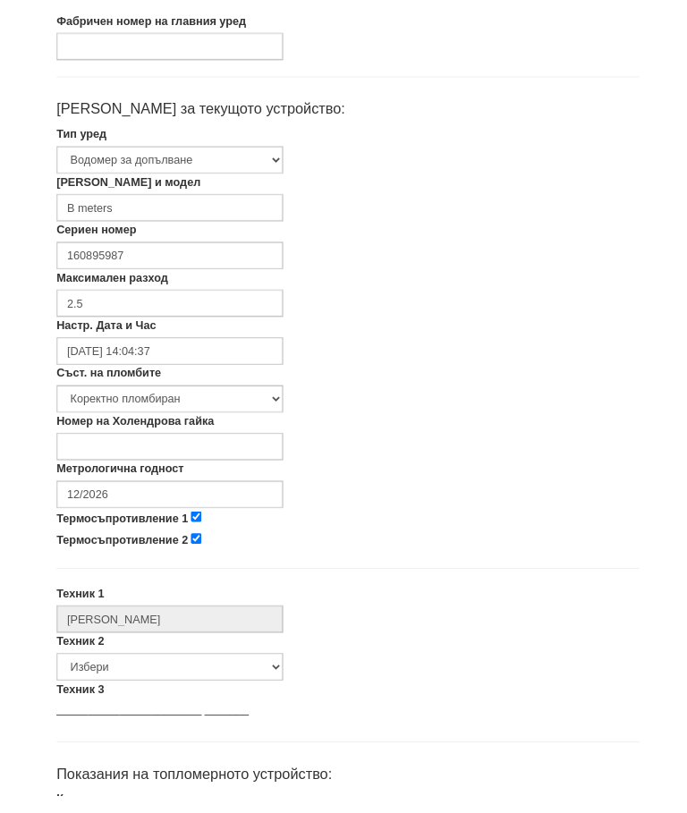
scroll to position [310, 0]
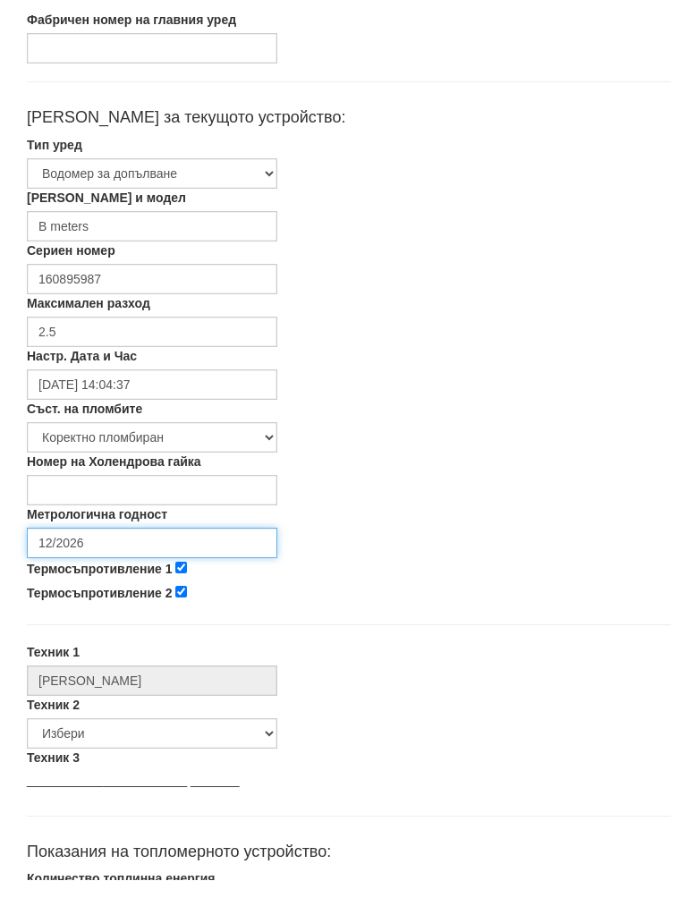
click at [117, 547] on input "12/2026" at bounding box center [152, 562] width 251 height 30
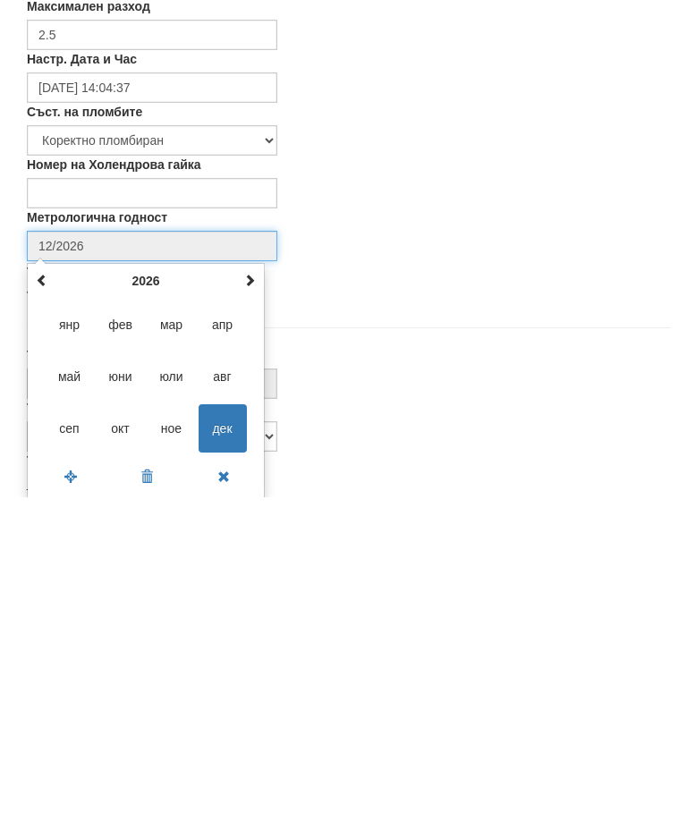
click at [251, 590] on span at bounding box center [249, 596] width 13 height 13
click at [253, 590] on span at bounding box center [249, 596] width 13 height 13
click at [222, 668] on span "авг" at bounding box center [223, 692] width 48 height 48
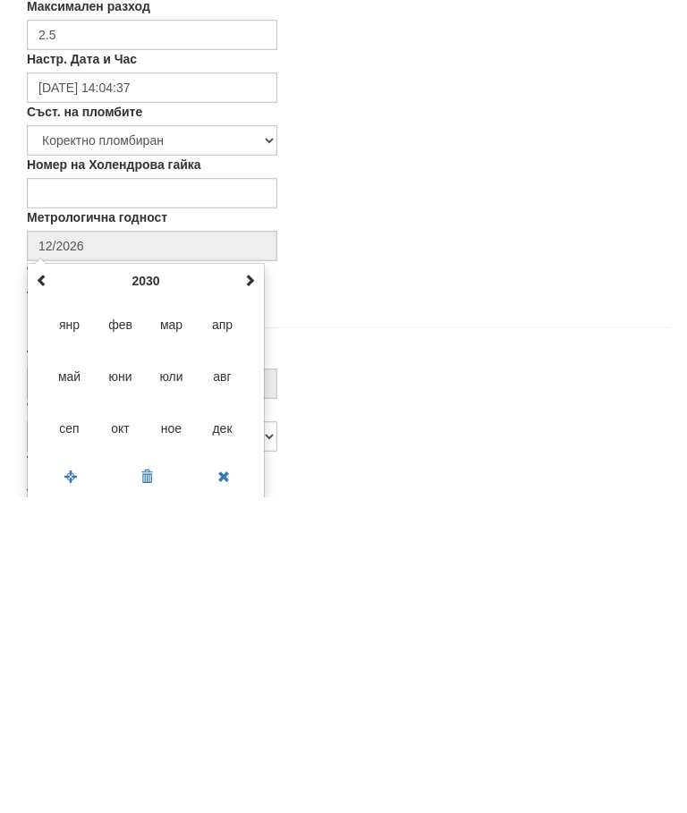
type input "08/2030"
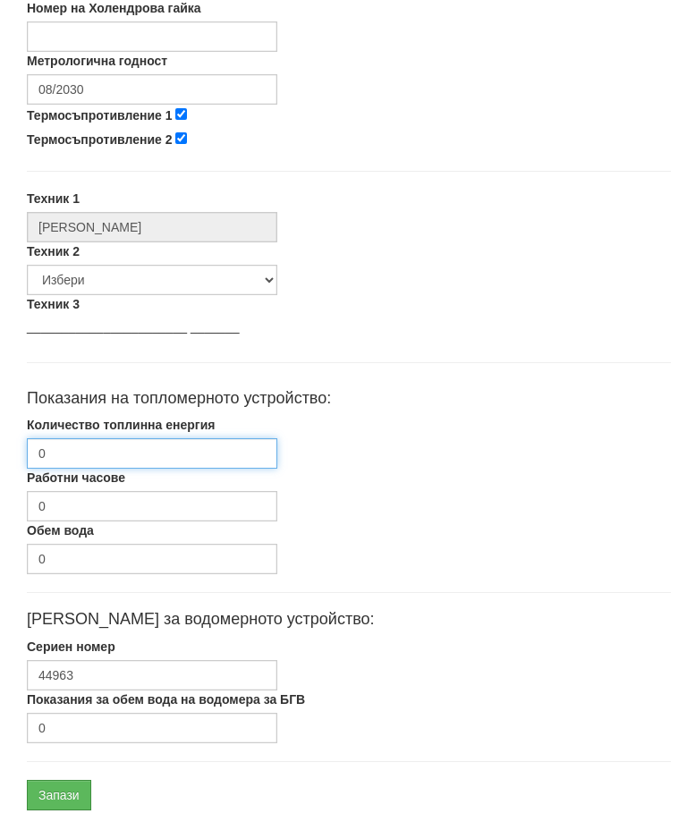
click at [136, 440] on input "0" at bounding box center [152, 455] width 251 height 30
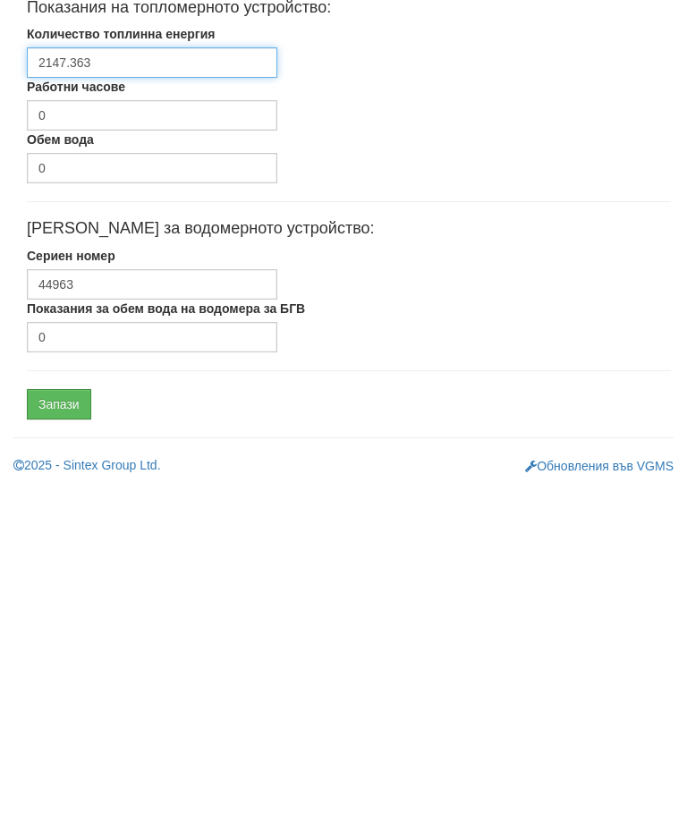
type input "2147.363"
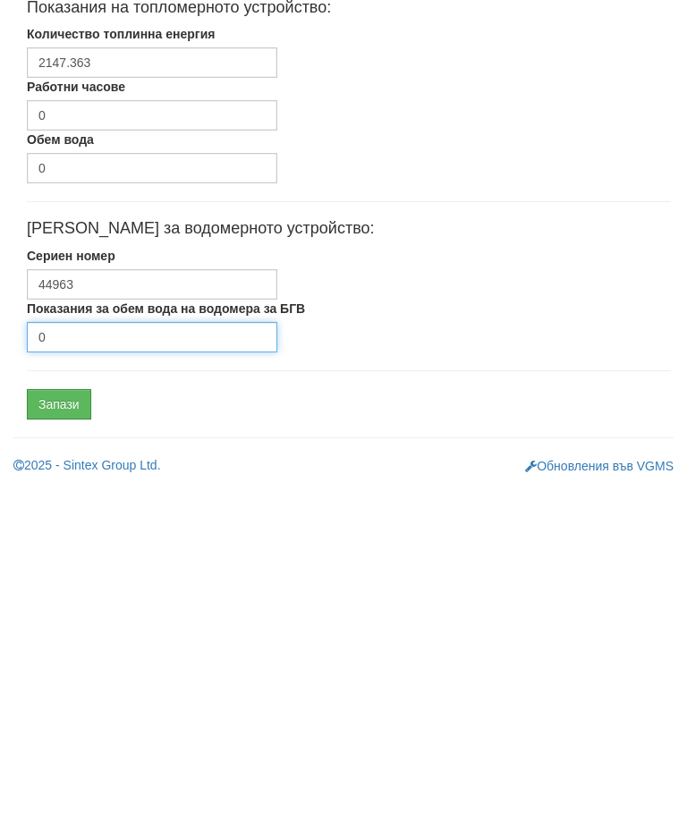
click at [111, 648] on input "0" at bounding box center [152, 663] width 251 height 30
type input "5227"
click at [51, 715] on input "Запази" at bounding box center [59, 730] width 64 height 30
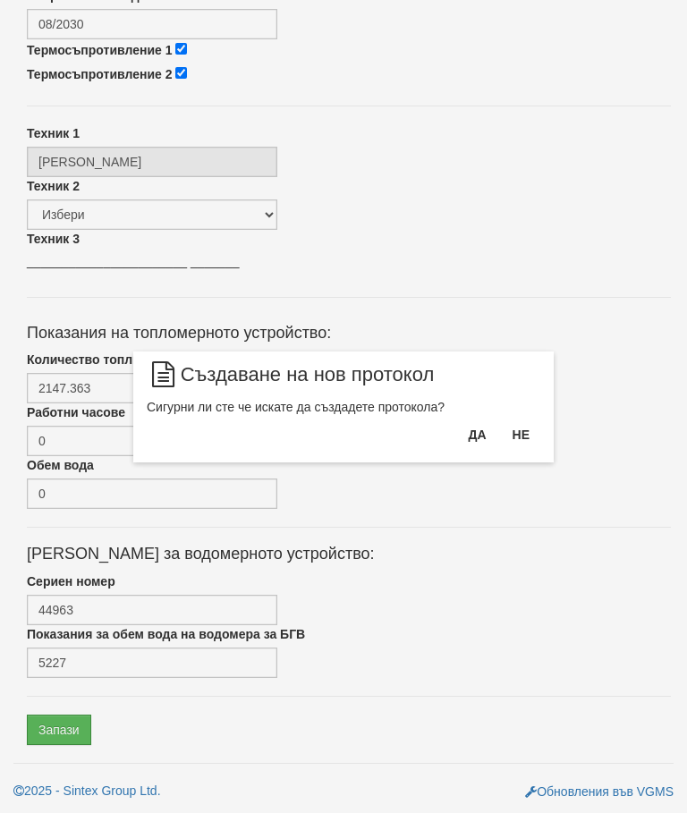
click at [486, 440] on button "Да" at bounding box center [476, 435] width 39 height 29
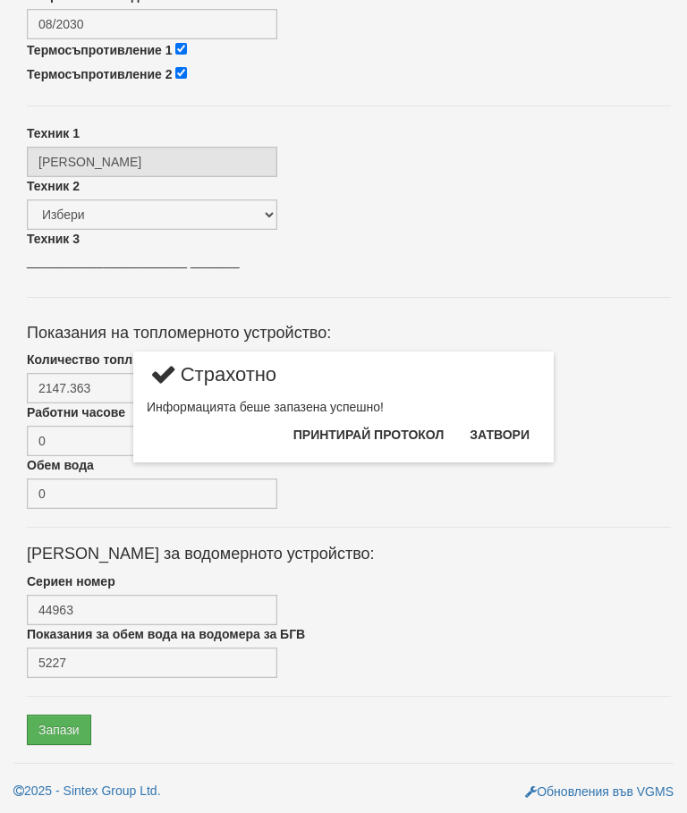
click at [520, 434] on button "Затвори" at bounding box center [499, 435] width 81 height 29
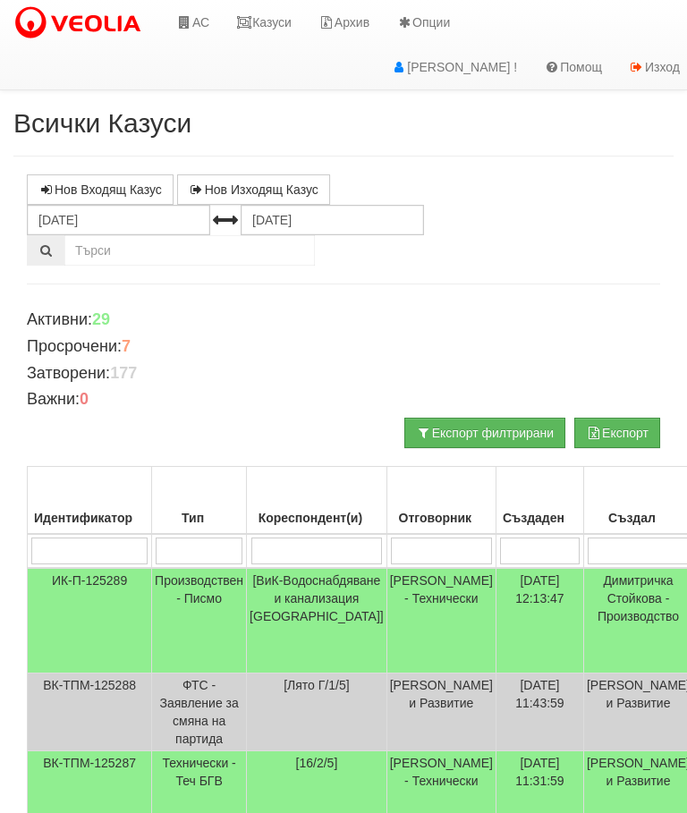
click at [274, 17] on link "Казуси" at bounding box center [264, 22] width 82 height 45
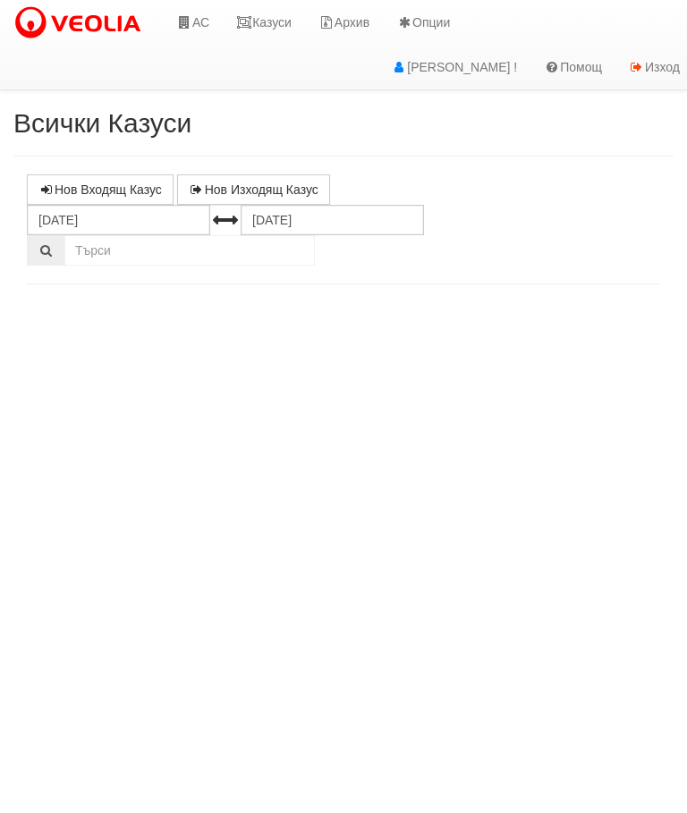
select select "10"
select select "1"
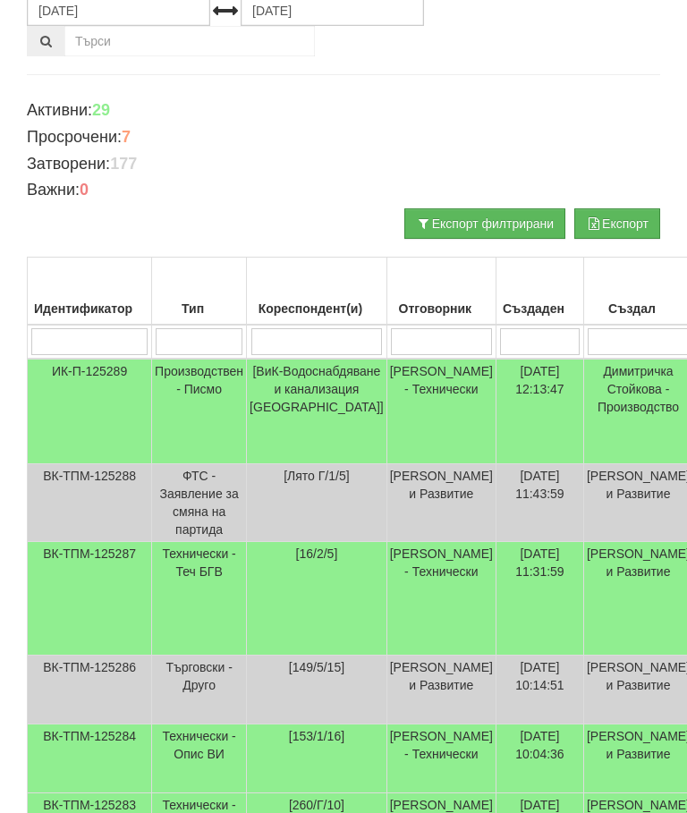
scroll to position [202, 0]
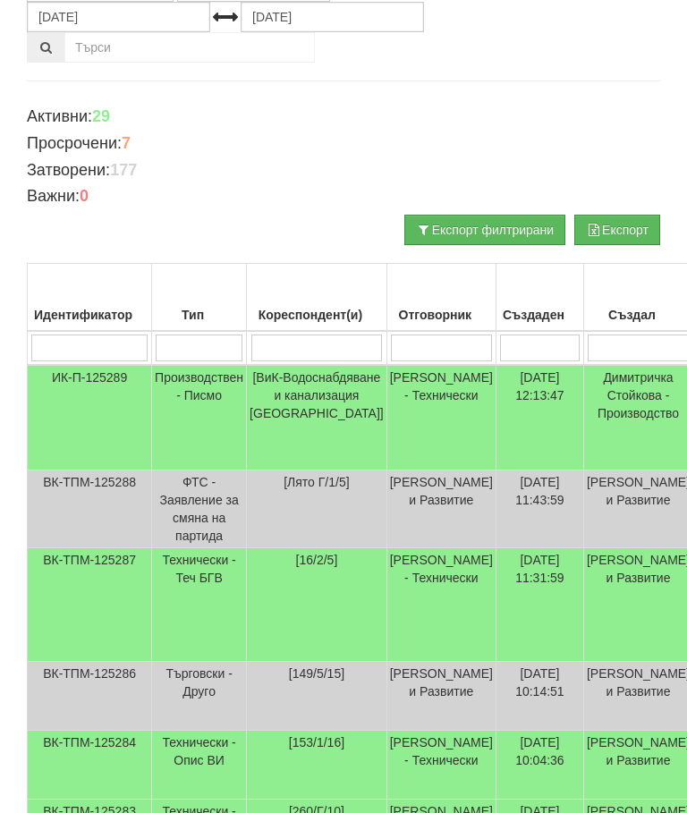
click at [283, 350] on input "search" at bounding box center [317, 349] width 132 height 27
type input "1"
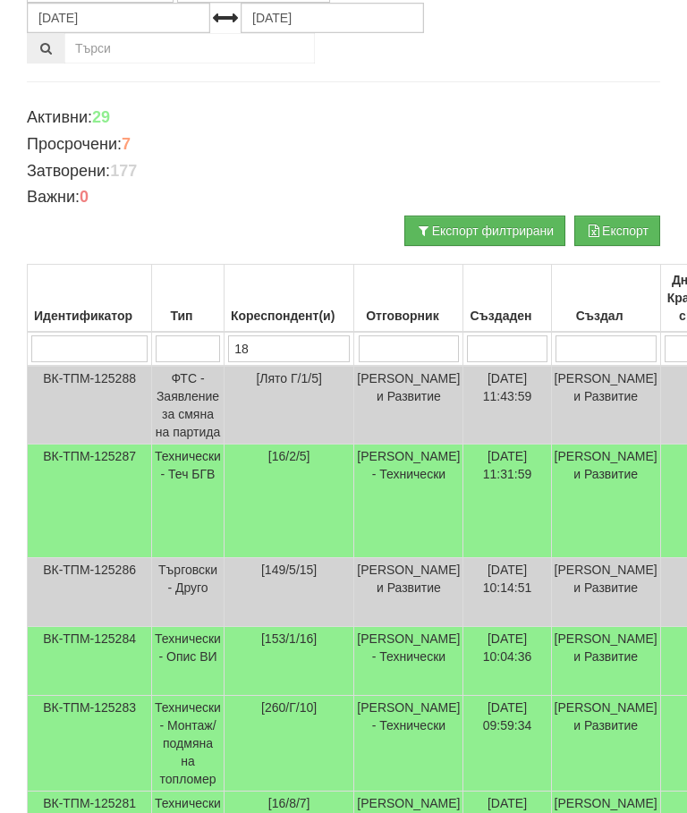
type input "187"
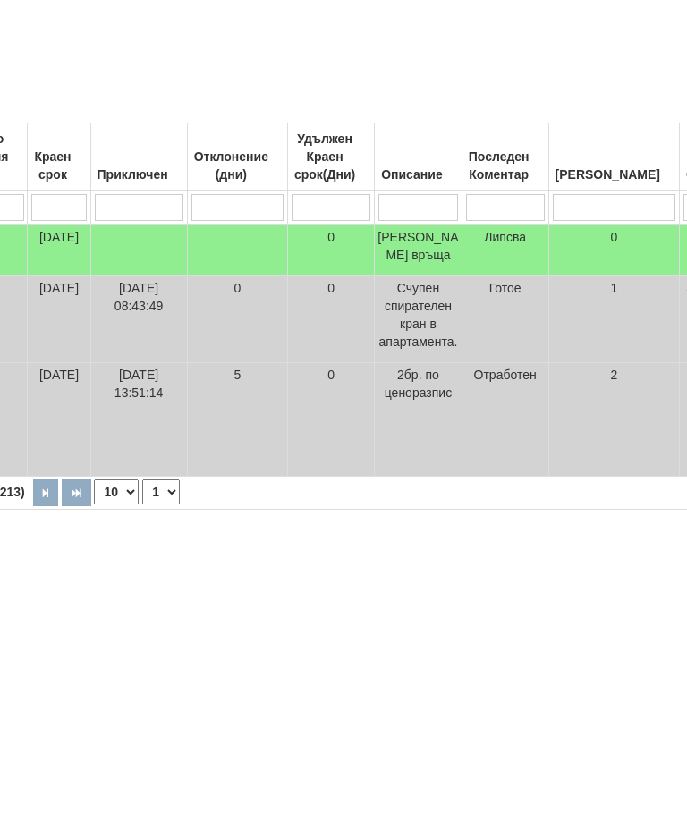
scroll to position [151, 0]
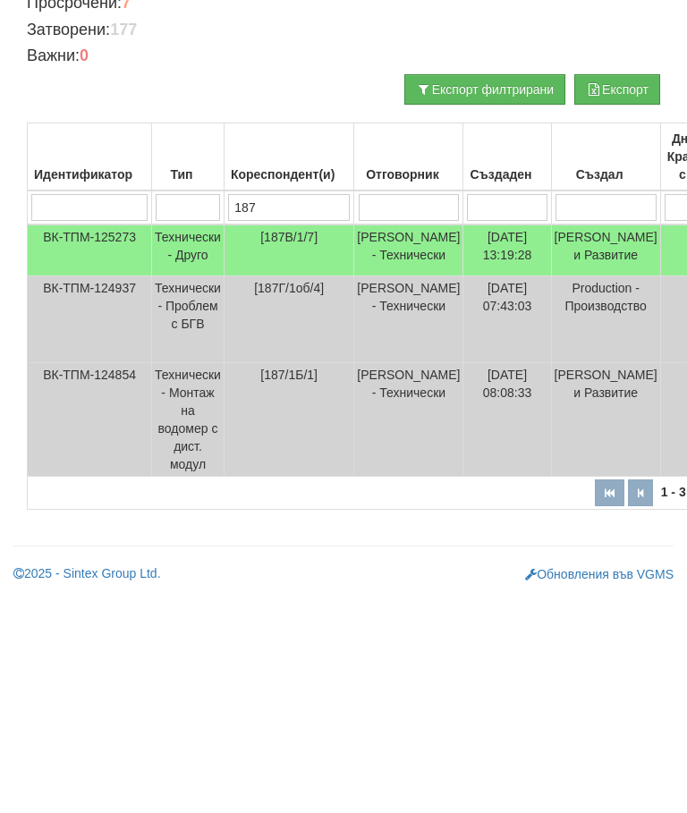
type input "187"
click at [191, 580] on td "Технически - Монтаж на водомер с дист. модул" at bounding box center [188, 637] width 72 height 114
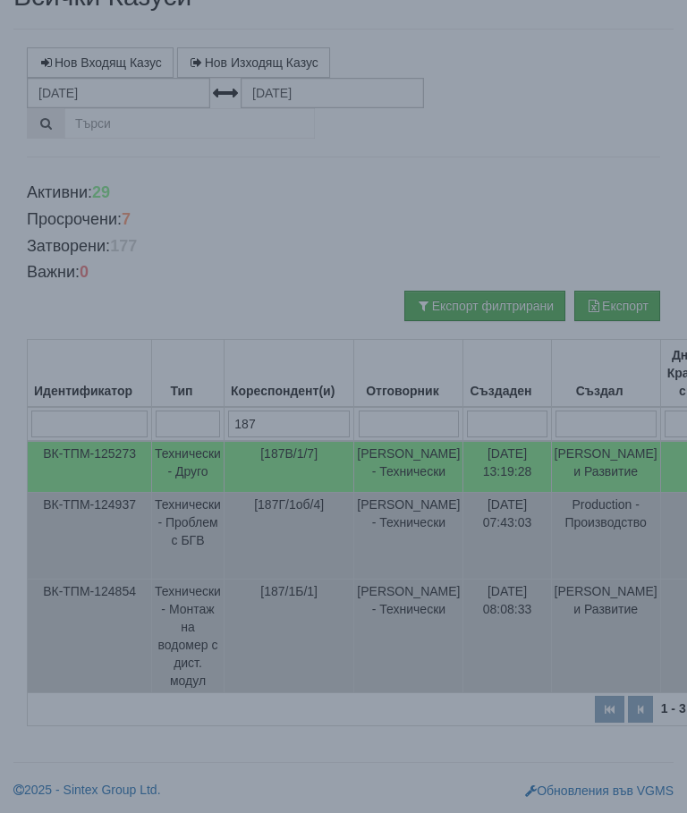
select select "10"
select select "1"
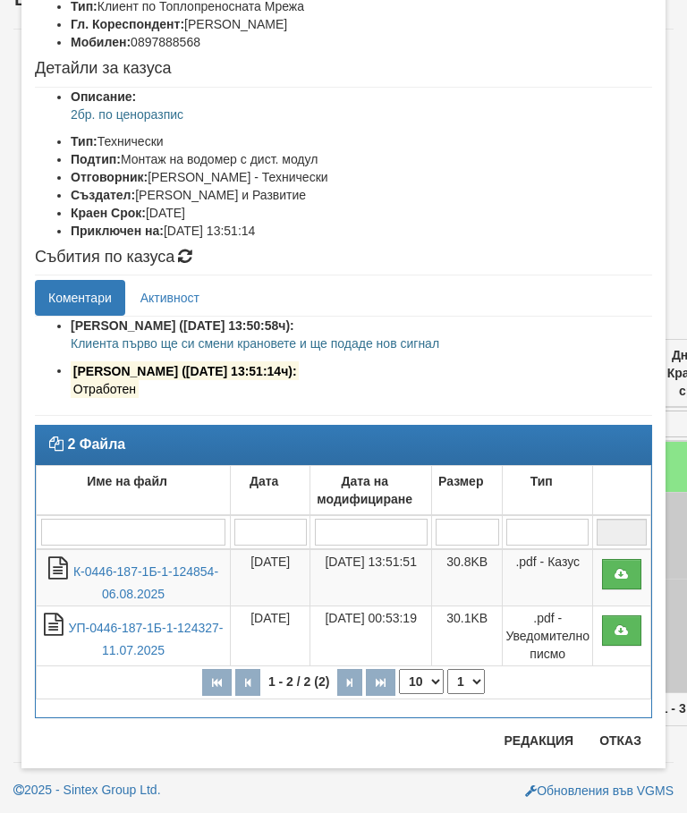
scroll to position [153, 0]
click at [627, 739] on button "Отказ" at bounding box center [621, 741] width 64 height 29
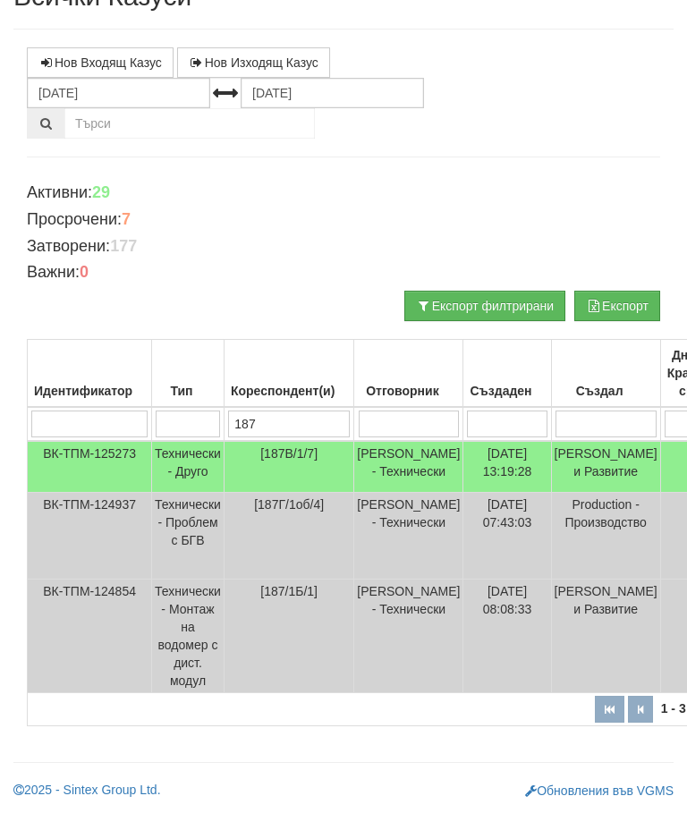
scroll to position [0, 0]
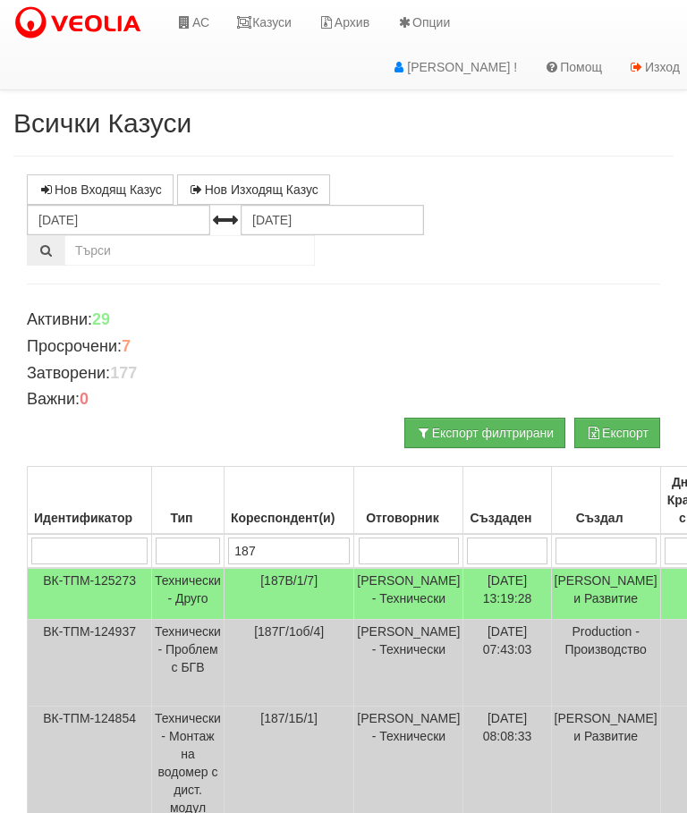
click at [262, 13] on link "Казуси" at bounding box center [264, 22] width 82 height 45
